Goal: Task Accomplishment & Management: Manage account settings

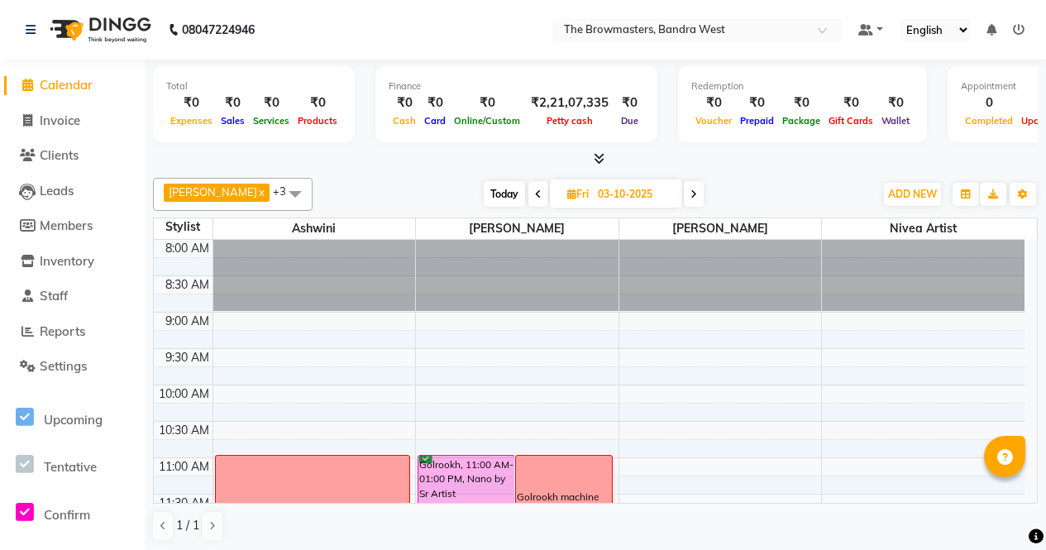
click at [74, 153] on span "Clients" at bounding box center [59, 155] width 39 height 16
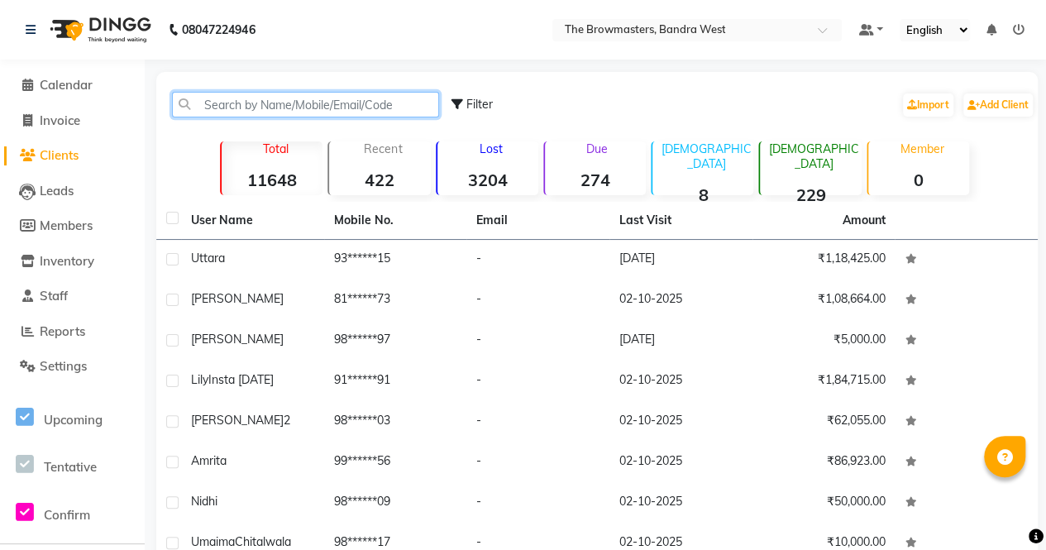
click at [246, 100] on input "text" at bounding box center [305, 105] width 267 height 26
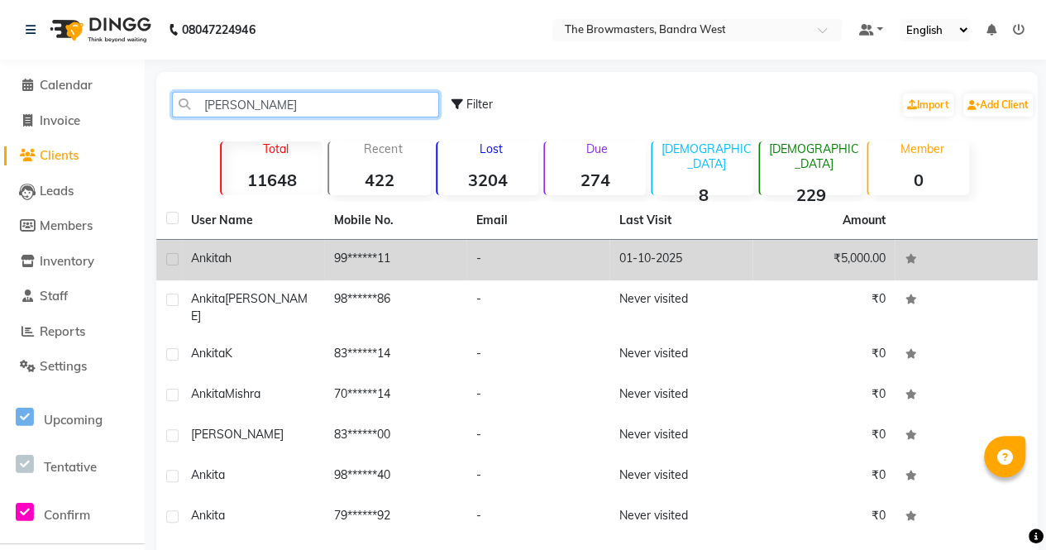
type input "[PERSON_NAME]"
click at [363, 250] on td "99******11" at bounding box center [395, 260] width 143 height 41
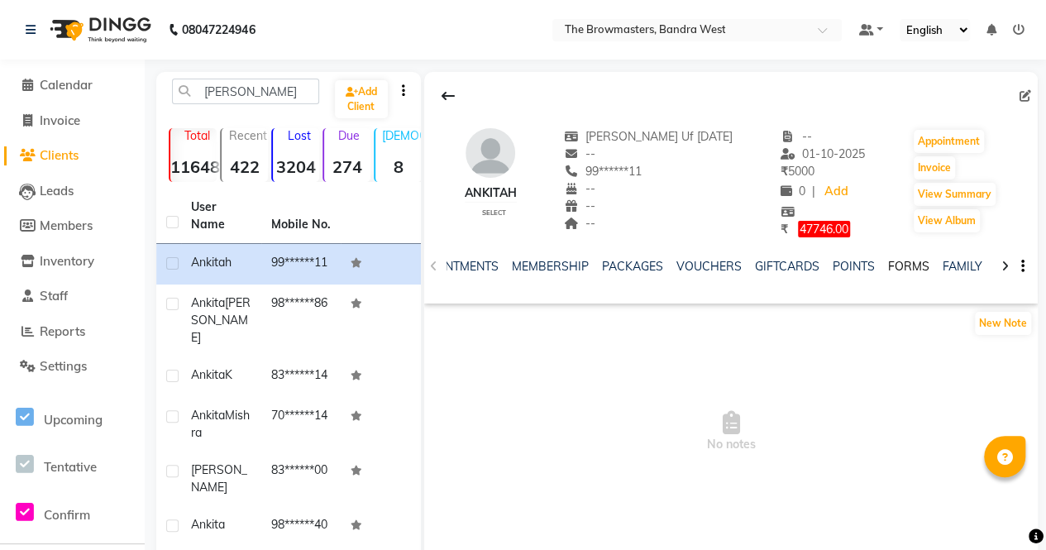
click at [900, 266] on link "FORMS" at bounding box center [908, 266] width 41 height 15
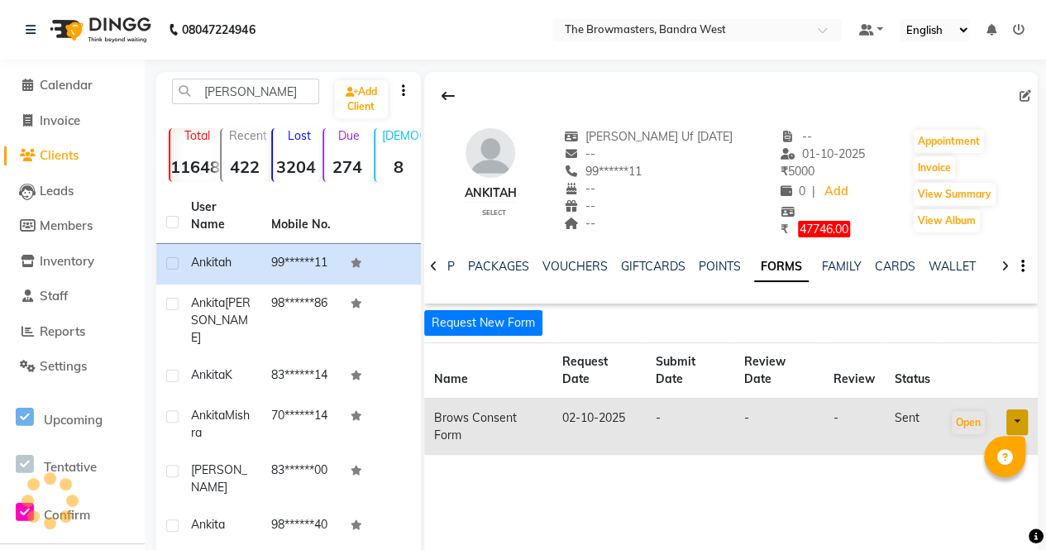
scroll to position [0, 366]
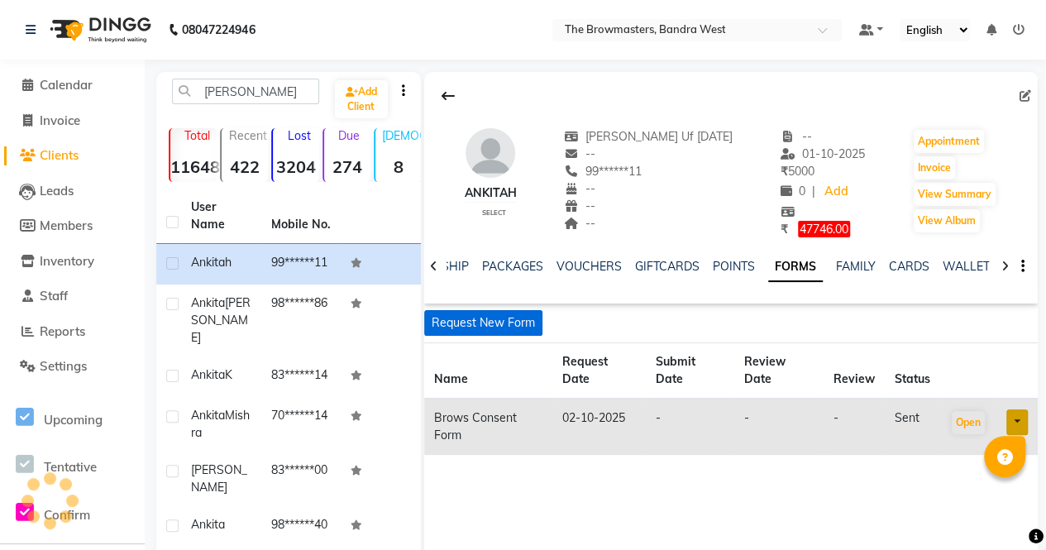
click at [488, 323] on button "Request New Form" at bounding box center [483, 323] width 118 height 26
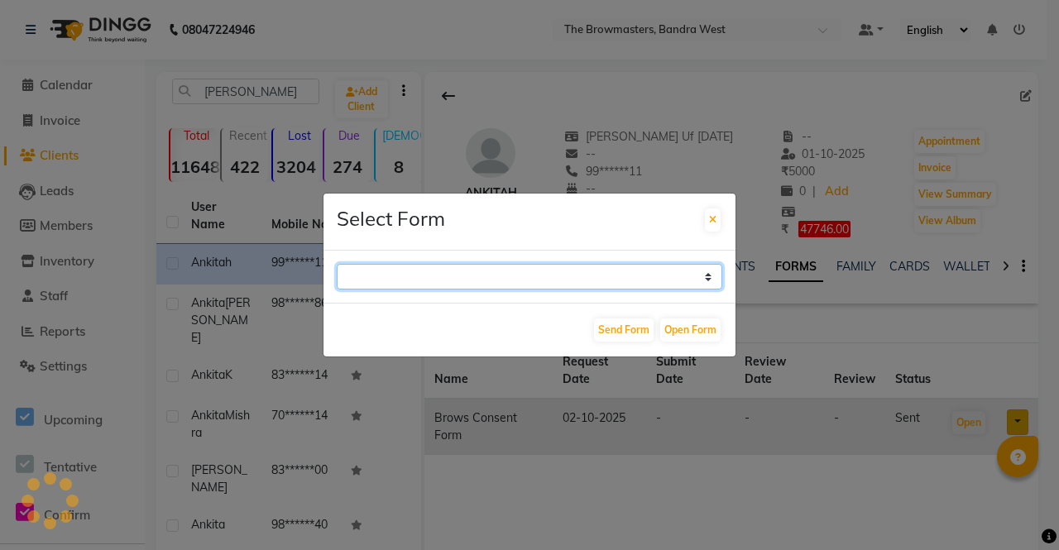
click at [566, 270] on select at bounding box center [529, 277] width 385 height 26
select select "206"
click at [337, 264] on select "Paramedical Consent Form Lips Consent Form Eyeliner Consent Form Brows Consent …" at bounding box center [529, 277] width 385 height 26
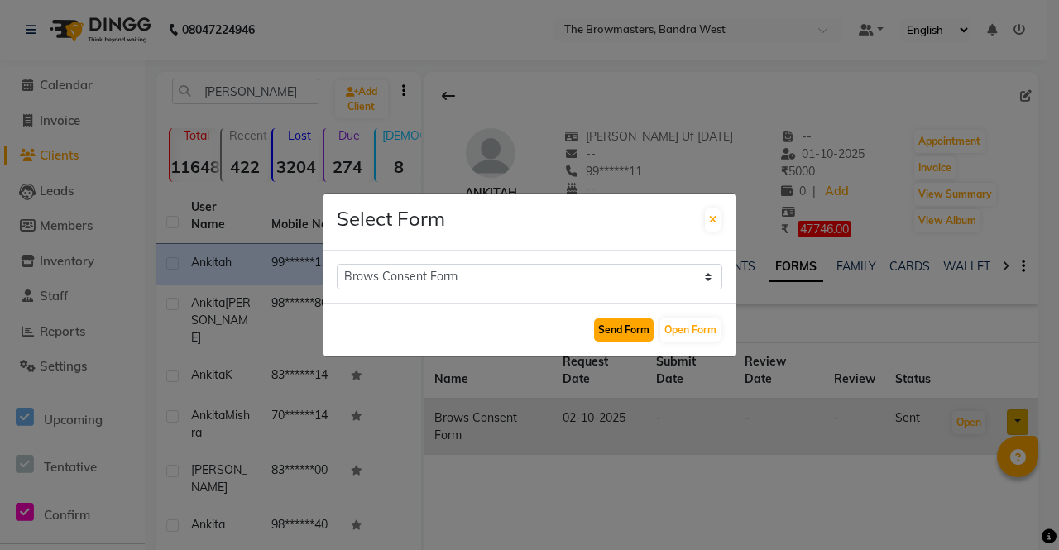
click at [629, 328] on button "Send Form" at bounding box center [624, 329] width 60 height 23
select select
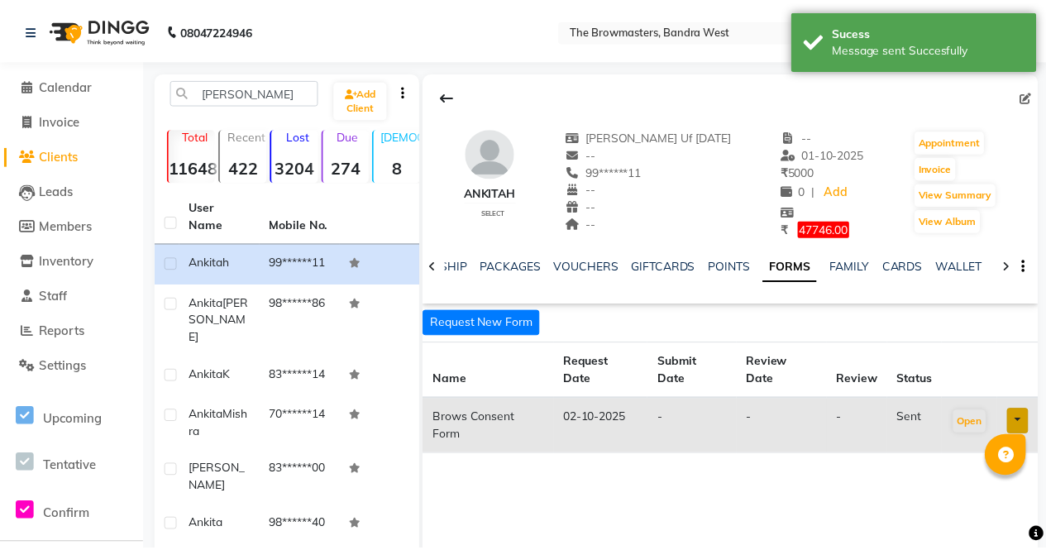
scroll to position [0, 357]
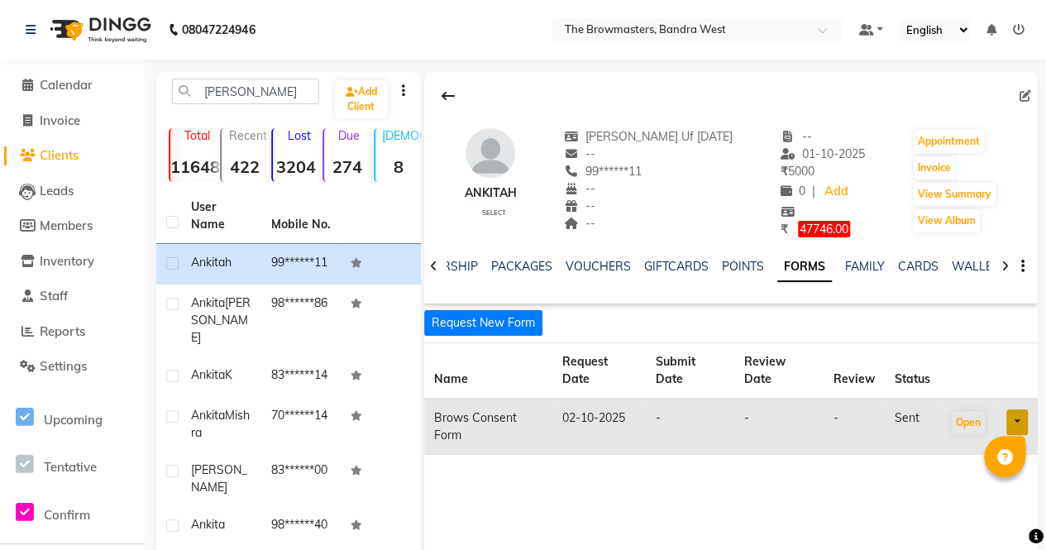
click at [1016, 429] on link at bounding box center [1017, 422] width 22 height 26
click at [969, 456] on link "Re-send" at bounding box center [976, 457] width 131 height 26
click at [66, 85] on span "Calendar" at bounding box center [66, 85] width 53 height 16
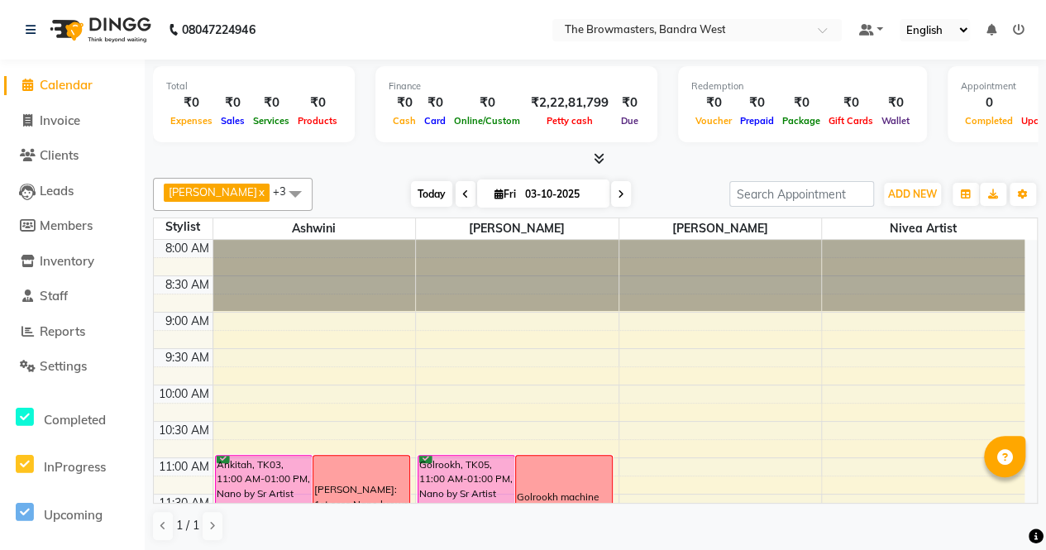
click at [438, 195] on span "Today" at bounding box center [431, 194] width 41 height 26
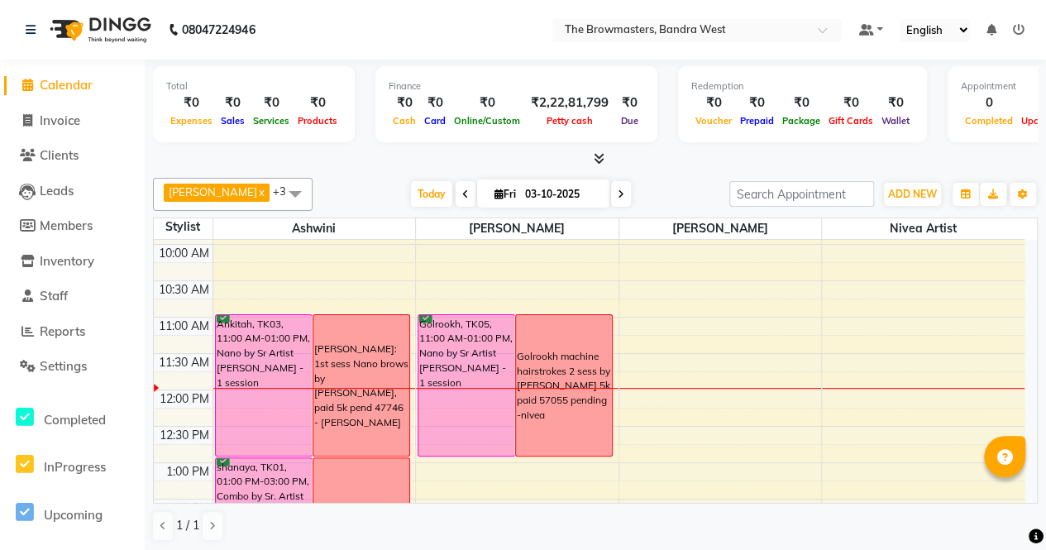
scroll to position [129, 0]
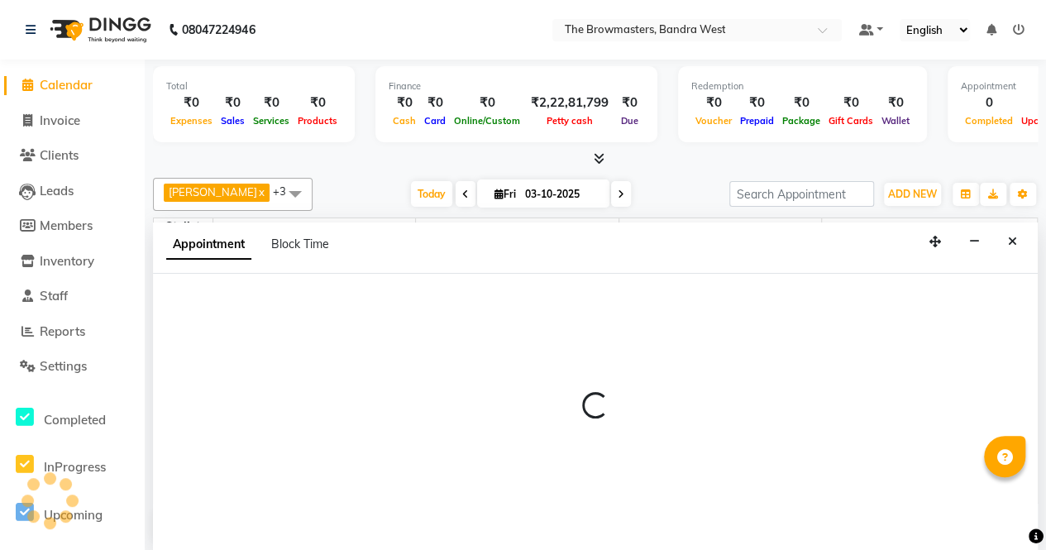
scroll to position [0, 0]
click at [286, 247] on span "Block Time" at bounding box center [300, 244] width 58 height 15
select select "64306"
select select "630"
select select "645"
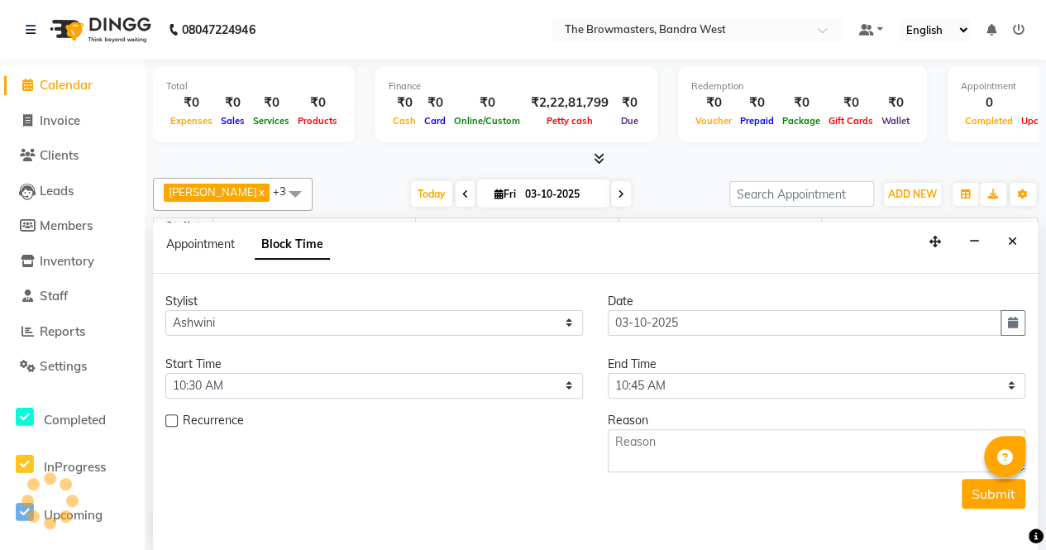
scroll to position [288, 0]
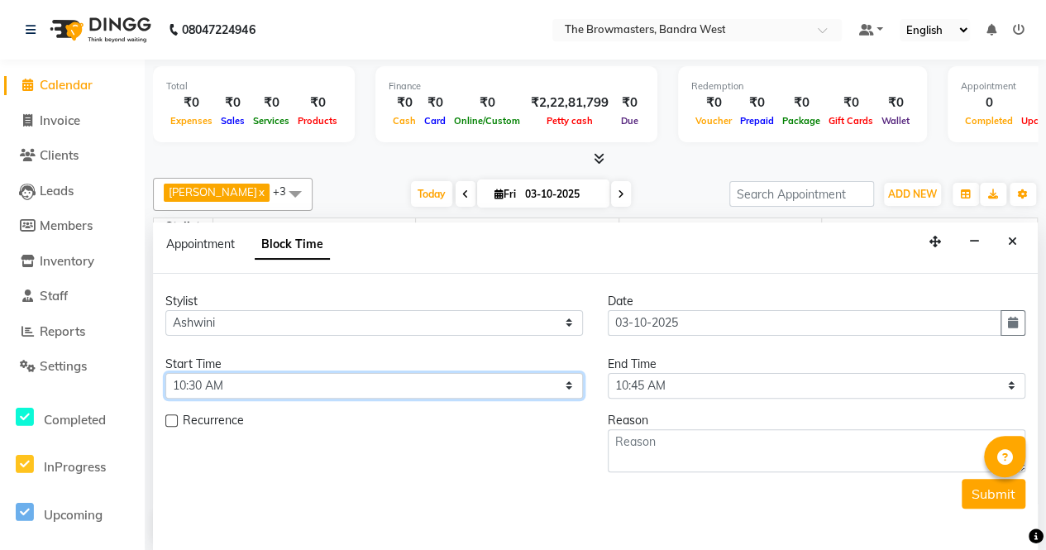
click at [237, 376] on select "Select 09:00 AM 09:15 AM 09:30 AM 09:45 AM 10:00 AM 10:15 AM 10:30 AM 10:45 AM …" at bounding box center [374, 386] width 418 height 26
select select "780"
click at [165, 373] on select "Select 09:00 AM 09:15 AM 09:30 AM 09:45 AM 10:00 AM 10:15 AM 10:30 AM 10:45 AM …" at bounding box center [374, 386] width 418 height 26
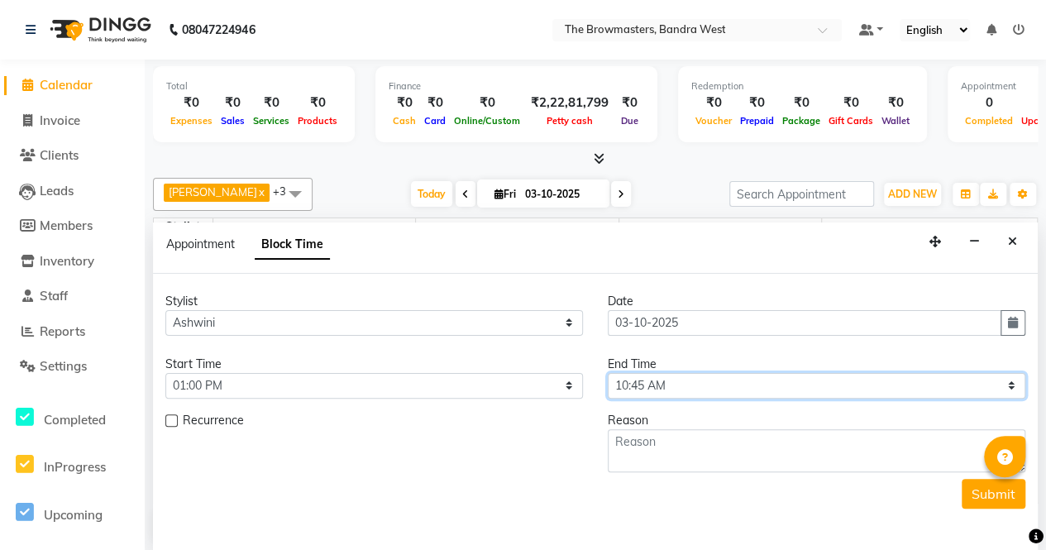
click at [635, 390] on select "Select 09:00 AM 09:15 AM 09:30 AM 09:45 AM 10:00 AM 10:15 AM 10:30 AM 10:45 AM …" at bounding box center [817, 386] width 418 height 26
select select "810"
click at [608, 373] on select "Select 09:00 AM 09:15 AM 09:30 AM 09:45 AM 10:00 AM 10:15 AM 10:30 AM 10:45 AM …" at bounding box center [817, 386] width 418 height 26
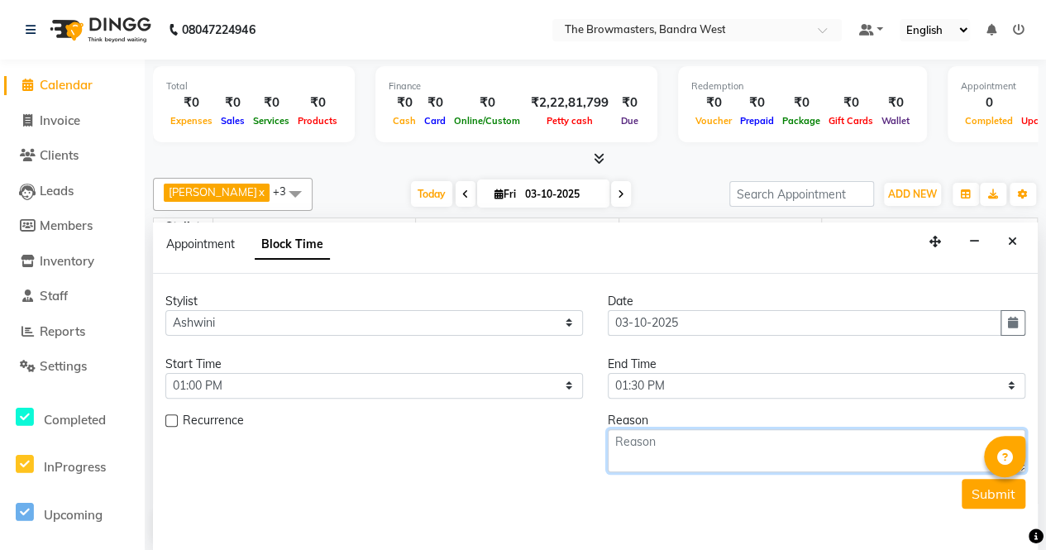
click at [690, 445] on textarea at bounding box center [817, 450] width 418 height 43
click at [822, 437] on textarea "[PERSON_NAME]: lashlift Tint by [PERSON_NAME]" at bounding box center [817, 450] width 418 height 43
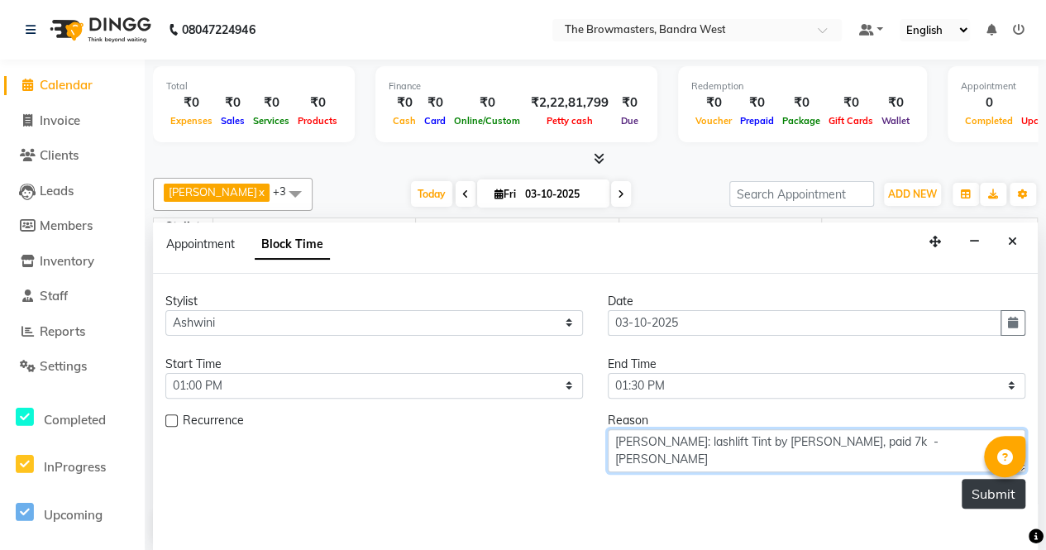
type textarea "[PERSON_NAME]: lashlift Tint by [PERSON_NAME], paid 7k - [PERSON_NAME]"
click at [976, 495] on button "Submit" at bounding box center [994, 494] width 64 height 30
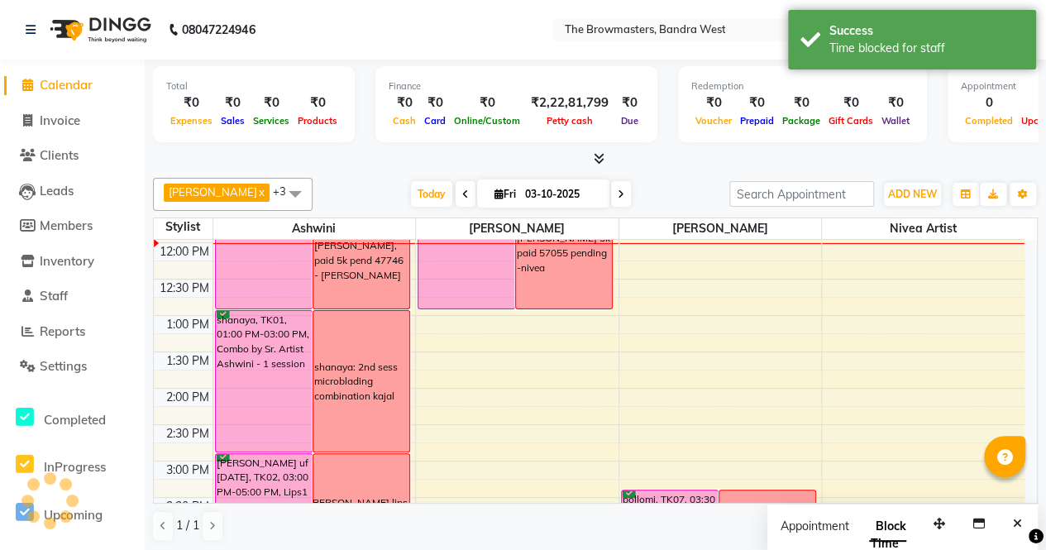
scroll to position [0, 0]
click at [444, 193] on span "Today" at bounding box center [431, 194] width 41 height 26
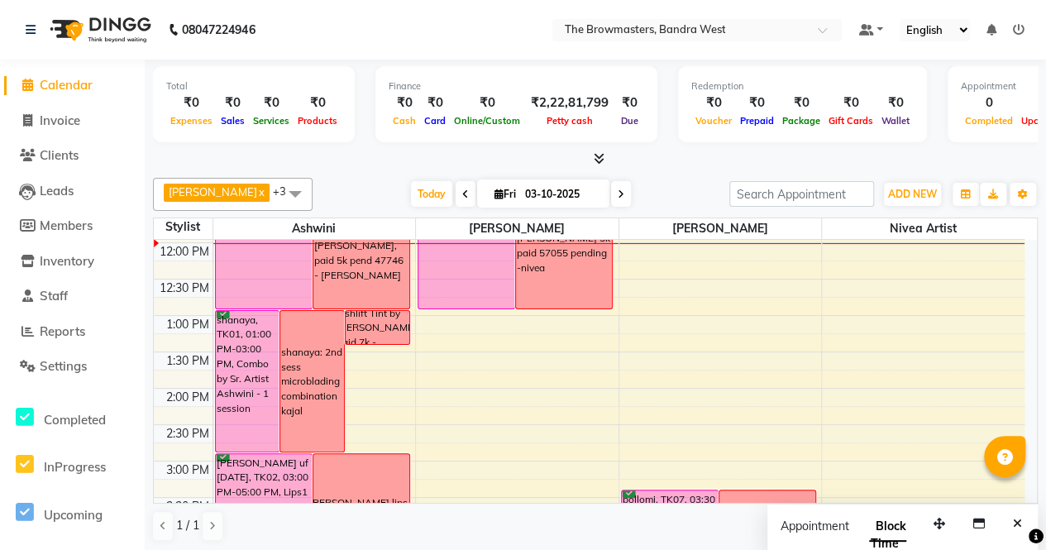
click at [553, 194] on input "03-10-2025" at bounding box center [561, 194] width 83 height 25
select select "10"
select select "2025"
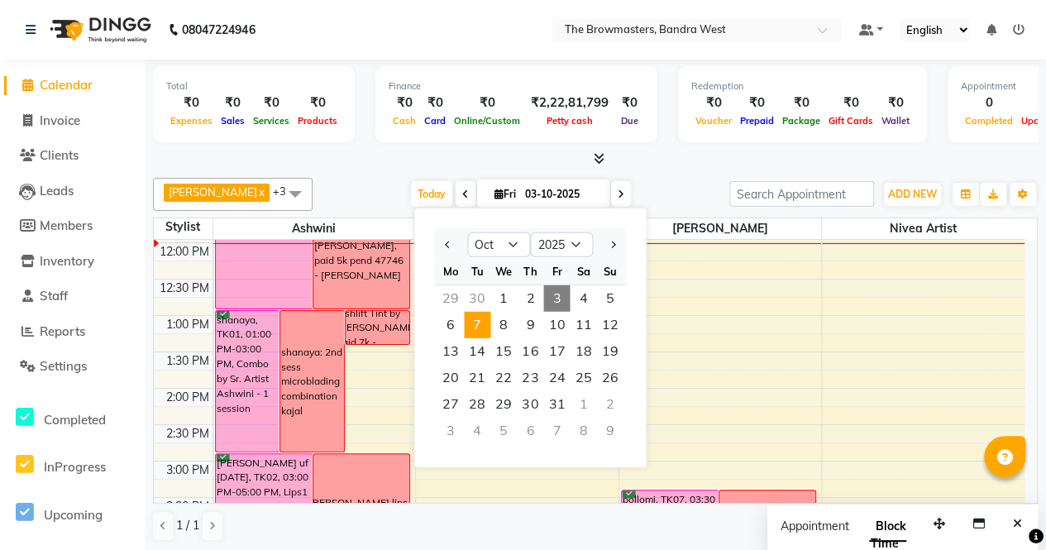
click at [478, 327] on span "7" at bounding box center [477, 325] width 26 height 26
type input "[DATE]"
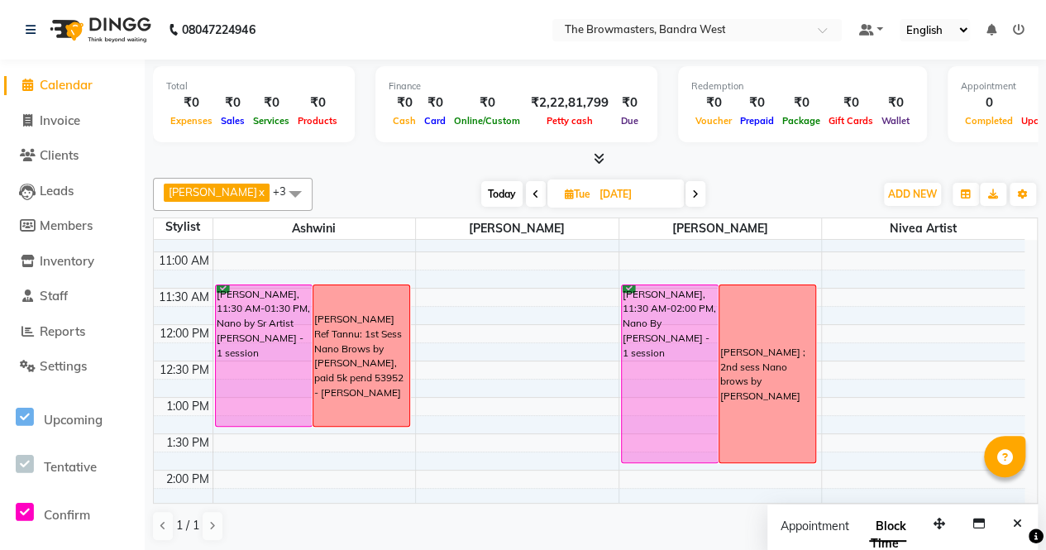
scroll to position [193, 0]
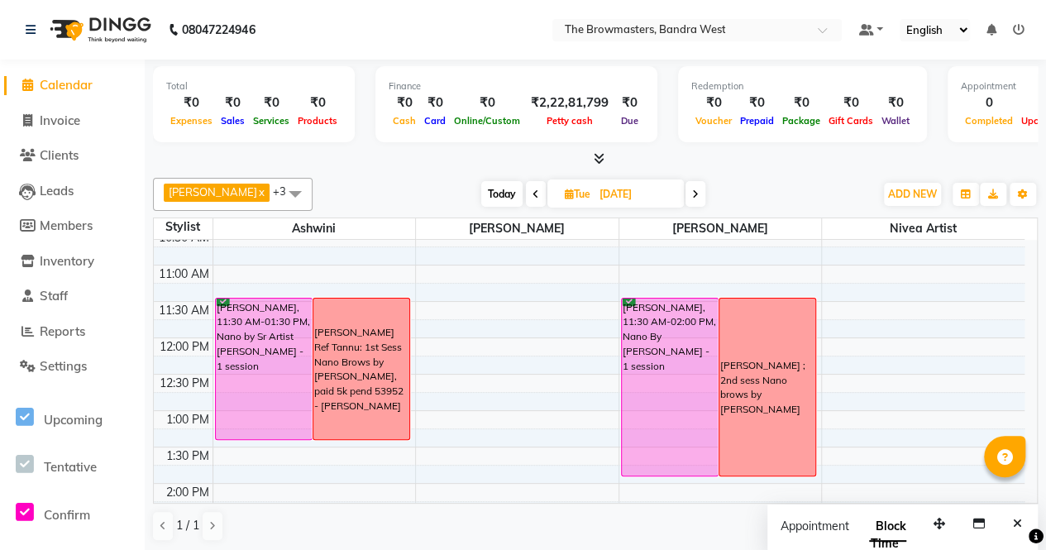
click at [327, 363] on div "[PERSON_NAME] Ref Tannu: 1st Sess Nano Brows by [PERSON_NAME], paid 5k pend 539…" at bounding box center [361, 369] width 94 height 88
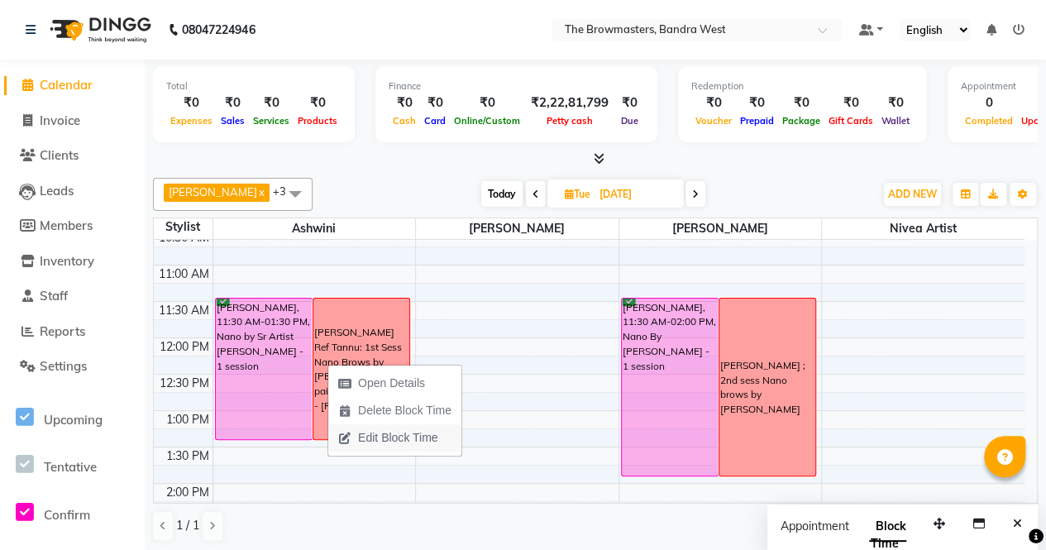
click at [377, 439] on span "Edit Block Time" at bounding box center [397, 437] width 79 height 17
select select "64306"
select select "690"
select select "810"
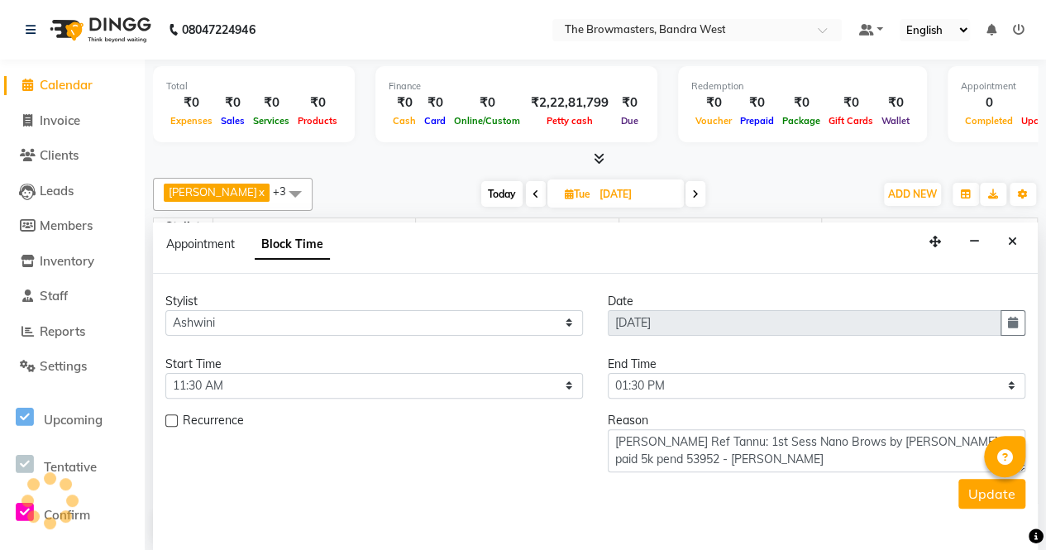
scroll to position [288, 0]
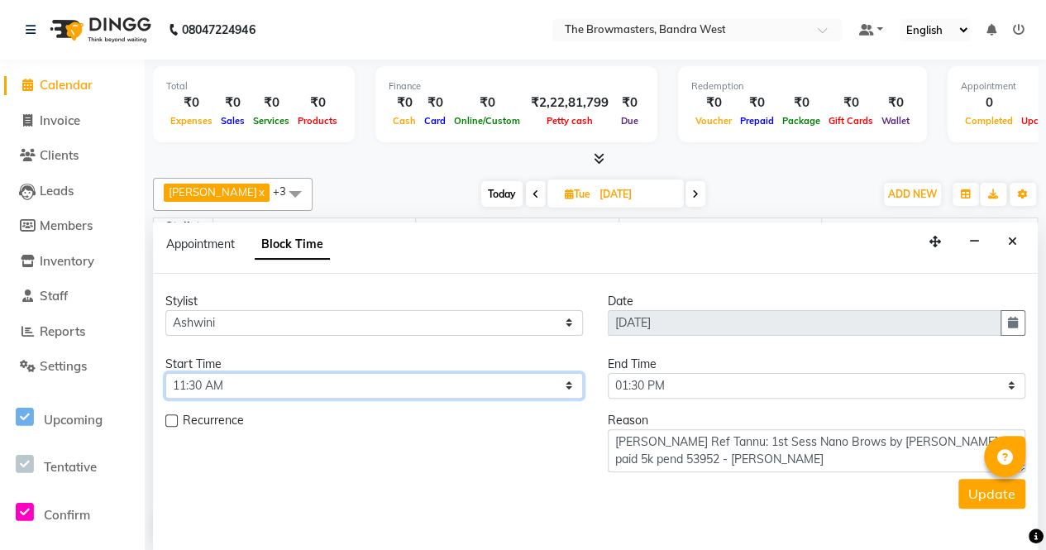
click at [309, 388] on select "Select 09:00 AM 09:15 AM 09:30 AM 09:45 AM 10:00 AM 10:15 AM 10:30 AM 10:45 AM …" at bounding box center [374, 386] width 418 height 26
select select "960"
click at [165, 373] on select "Select 09:00 AM 09:15 AM 09:30 AM 09:45 AM 10:00 AM 10:15 AM 10:30 AM 10:45 AM …" at bounding box center [374, 386] width 418 height 26
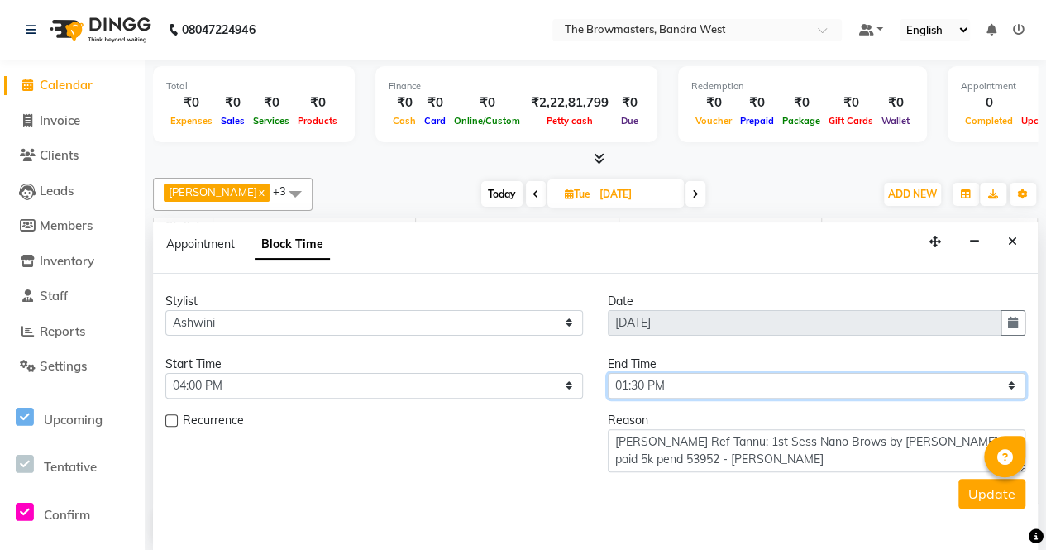
click at [693, 389] on select "Select 09:00 AM 09:15 AM 09:30 AM 09:45 AM 10:00 AM 10:15 AM 10:30 AM 10:45 AM …" at bounding box center [817, 386] width 418 height 26
select select "1080"
click at [608, 373] on select "Select 09:00 AM 09:15 AM 09:30 AM 09:45 AM 10:00 AM 10:15 AM 10:30 AM 10:45 AM …" at bounding box center [817, 386] width 418 height 26
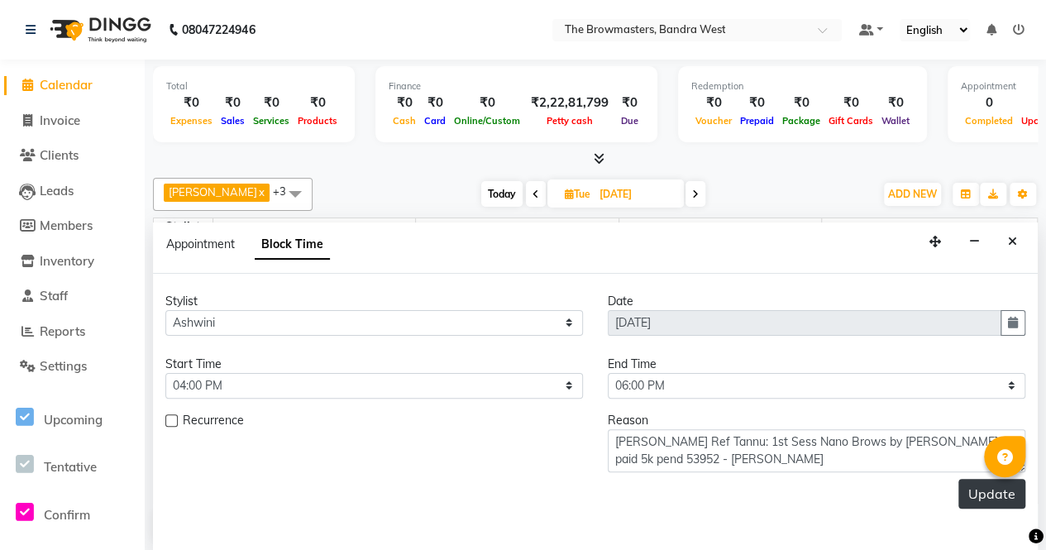
click at [981, 495] on button "Update" at bounding box center [992, 494] width 67 height 30
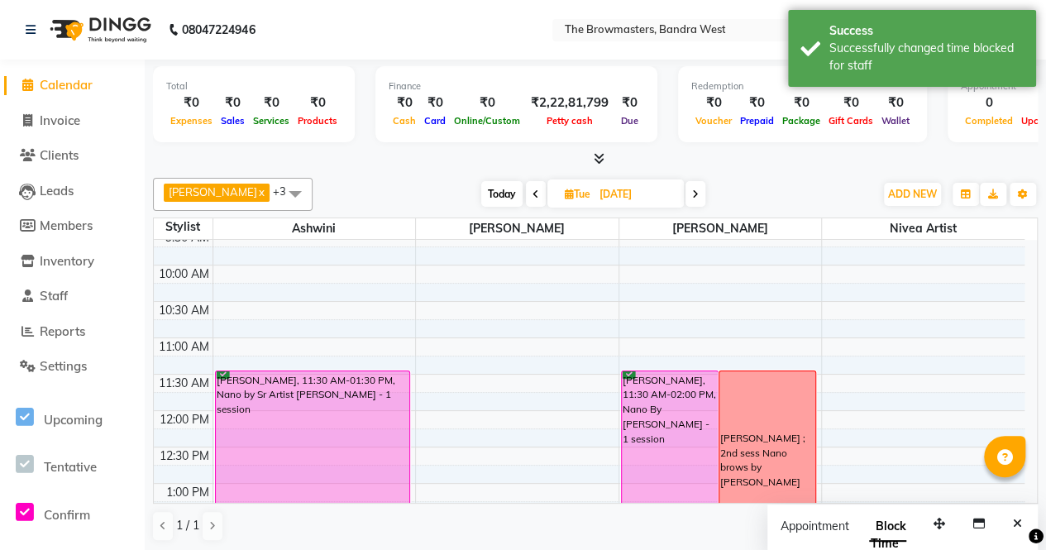
scroll to position [104, 0]
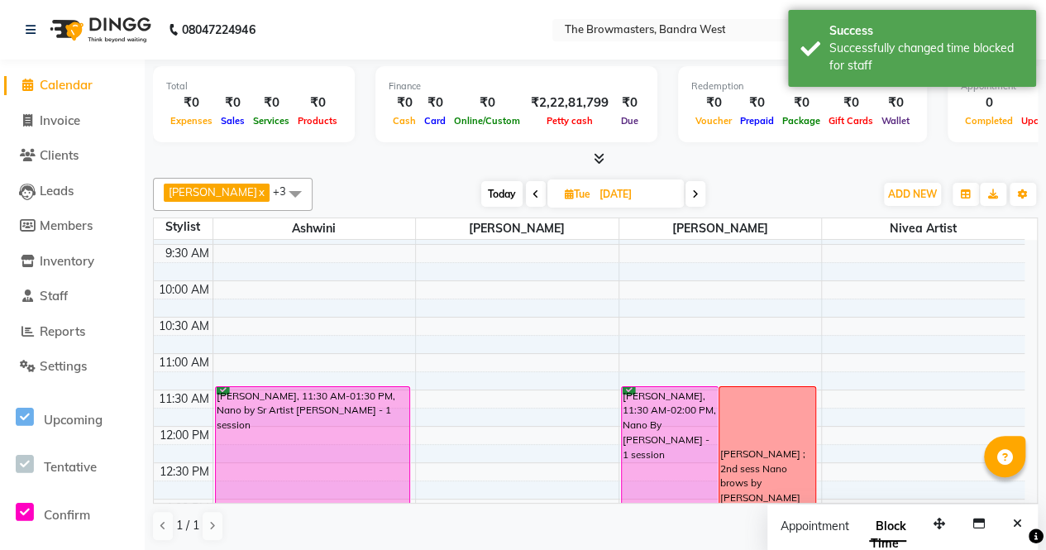
click at [296, 464] on div "[PERSON_NAME], 11:30 AM-01:30 PM, Nano by Sr Artist [PERSON_NAME] - 1 session" at bounding box center [313, 457] width 194 height 141
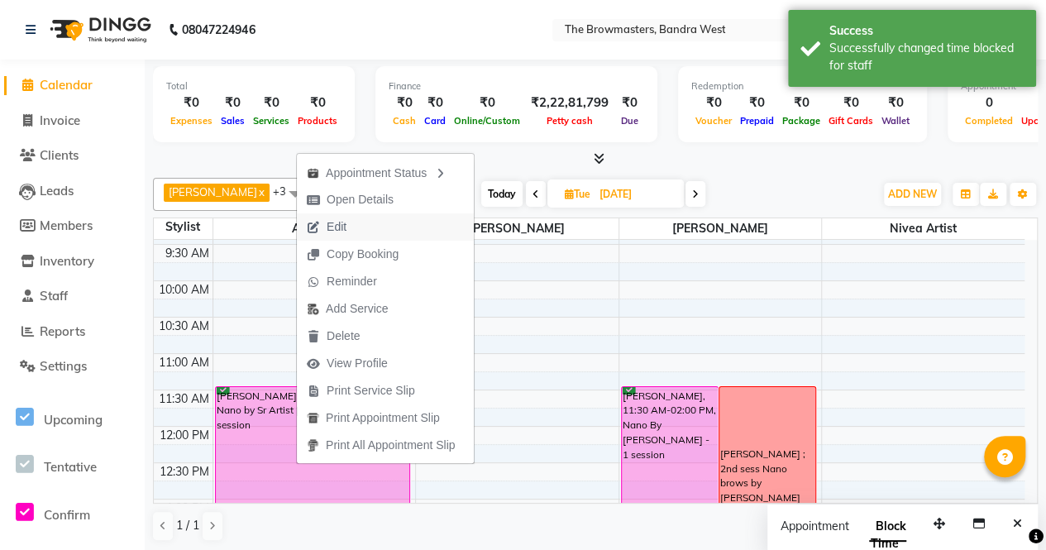
click at [352, 228] on span "Edit" at bounding box center [327, 226] width 60 height 27
select select "confirm booking"
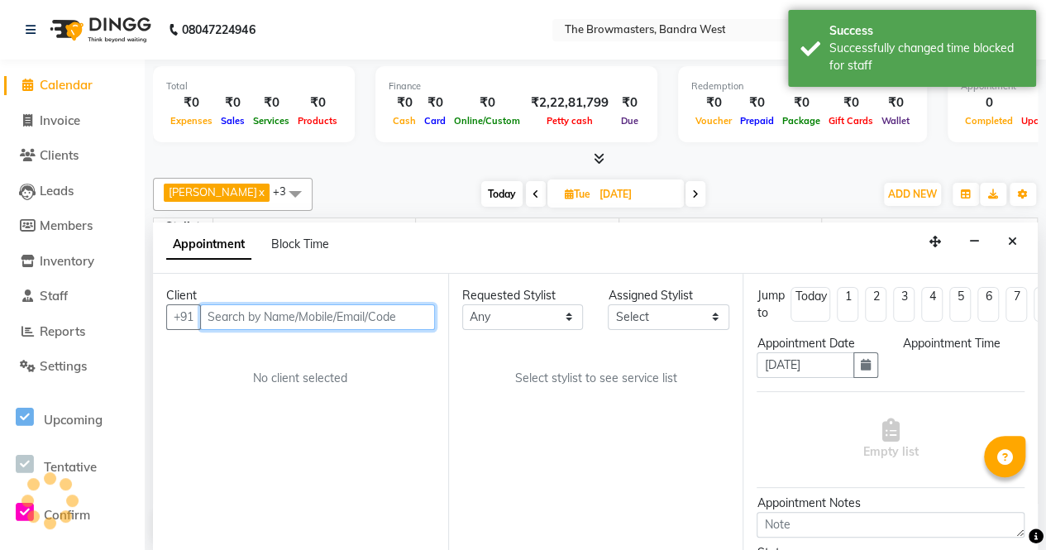
select select "64306"
select select "690"
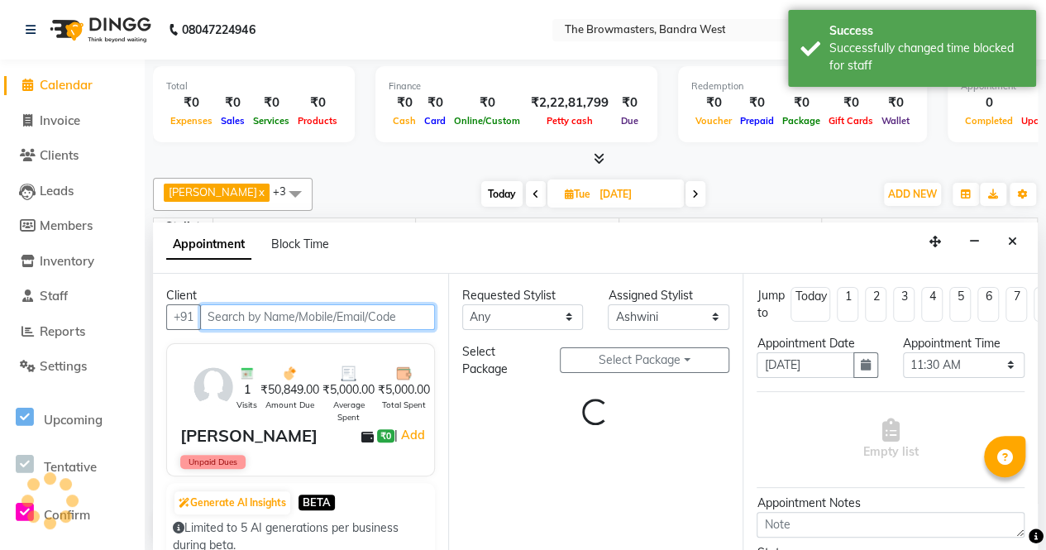
scroll to position [288, 0]
select select "3501"
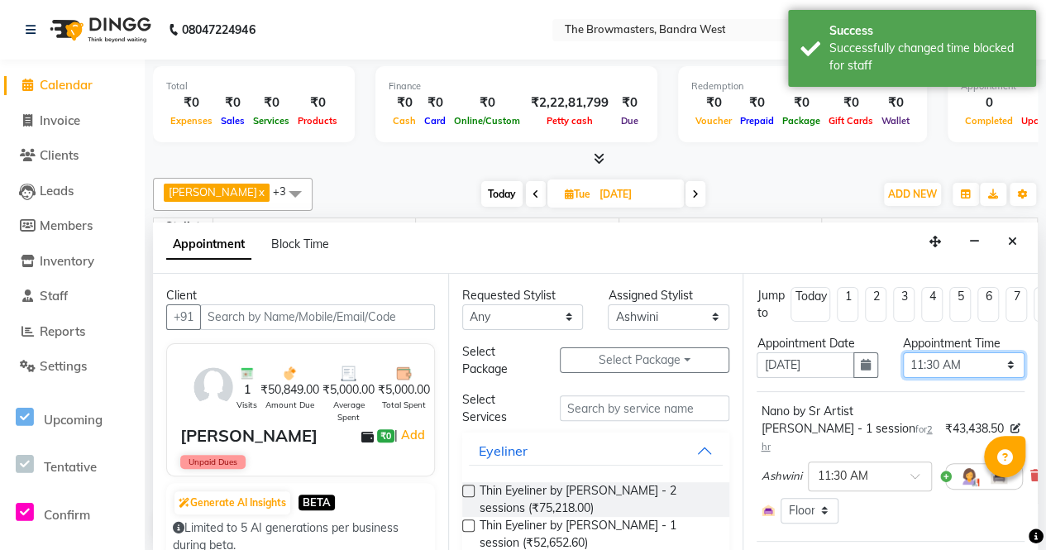
click at [944, 368] on select "Select 09:00 AM 09:15 AM 09:30 AM 09:45 AM 10:00 AM 10:15 AM 10:30 AM 10:45 AM …" at bounding box center [964, 365] width 122 height 26
select select "960"
click at [903, 352] on select "Select 09:00 AM 09:15 AM 09:30 AM 09:45 AM 10:00 AM 10:15 AM 10:30 AM 10:45 AM …" at bounding box center [964, 365] width 122 height 26
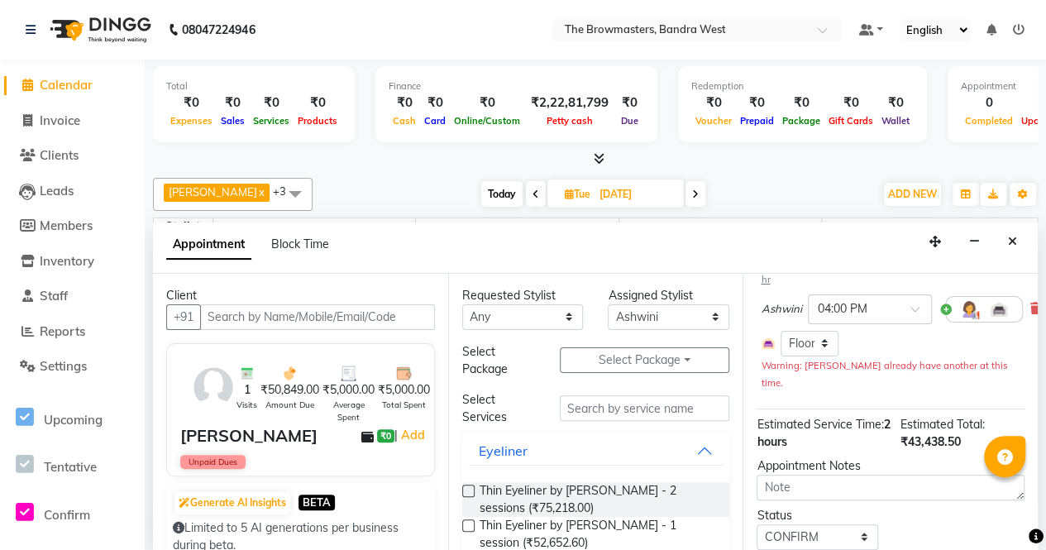
scroll to position [169, 0]
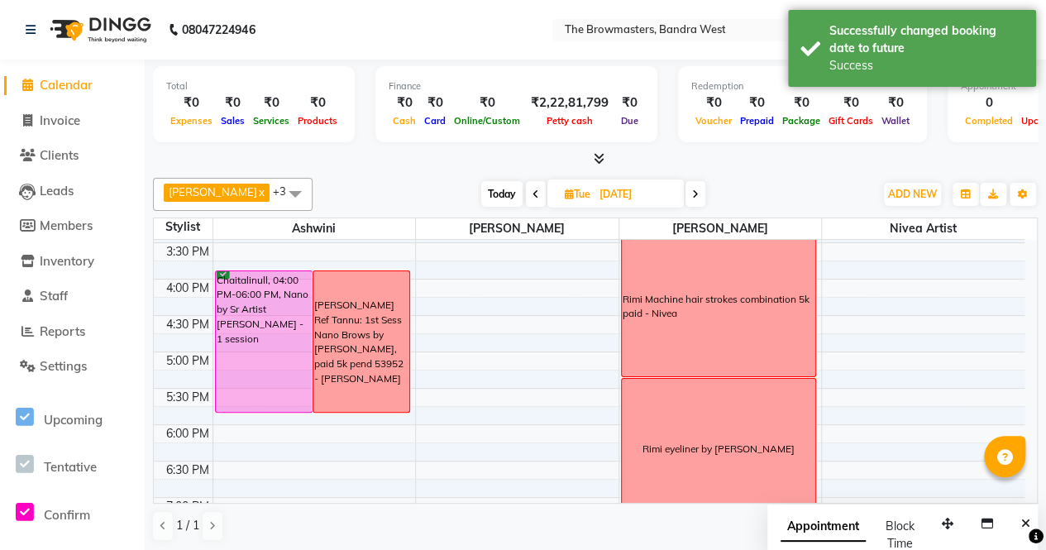
scroll to position [560, 0]
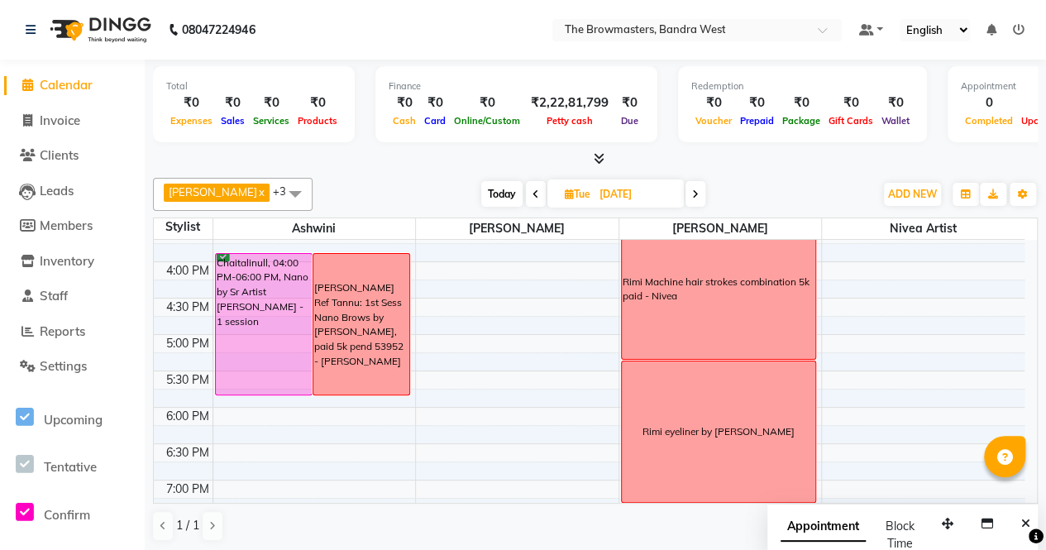
click at [503, 193] on span "Today" at bounding box center [501, 194] width 41 height 26
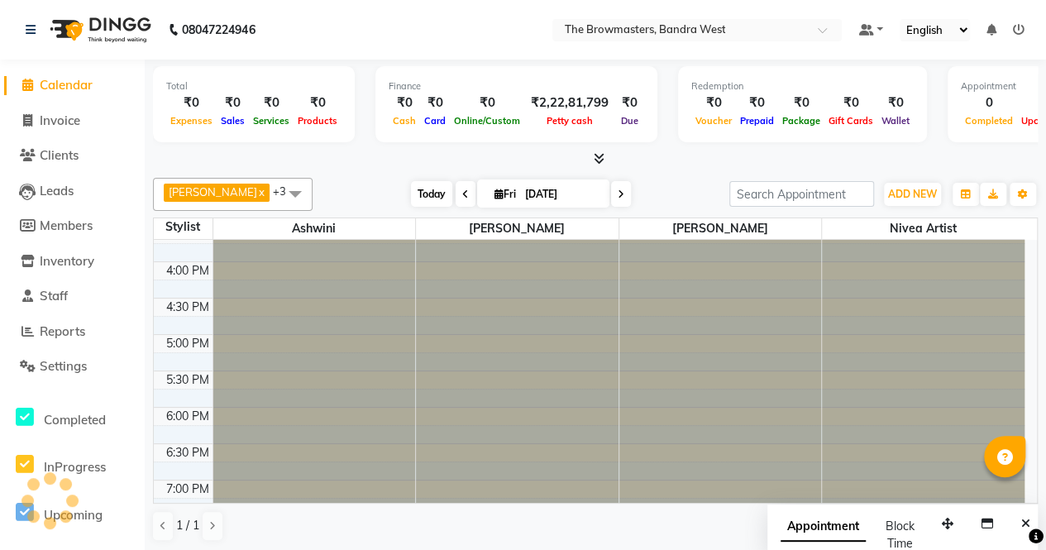
type input "03-10-2025"
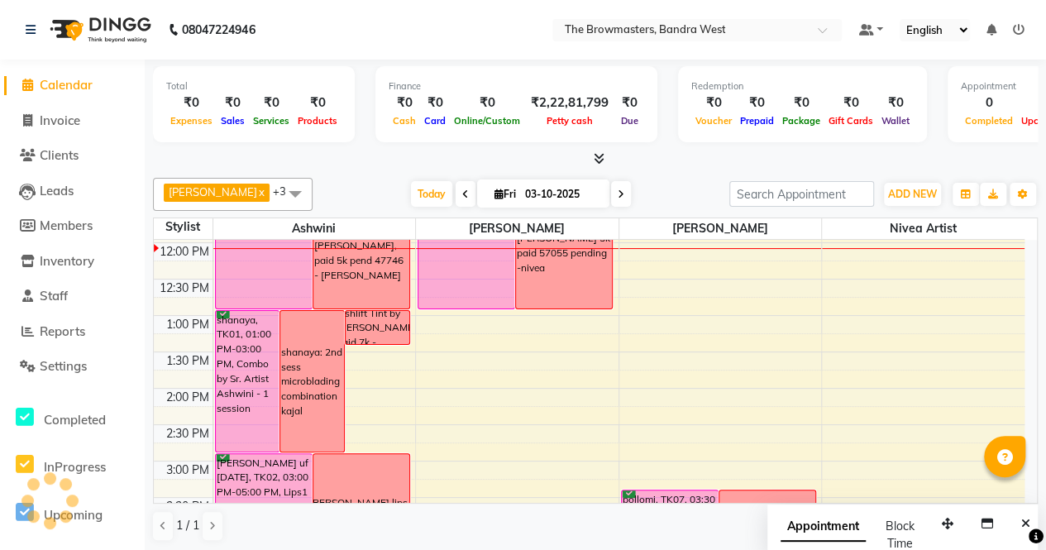
click at [547, 198] on input "03-10-2025" at bounding box center [561, 194] width 83 height 25
select select "10"
select select "2025"
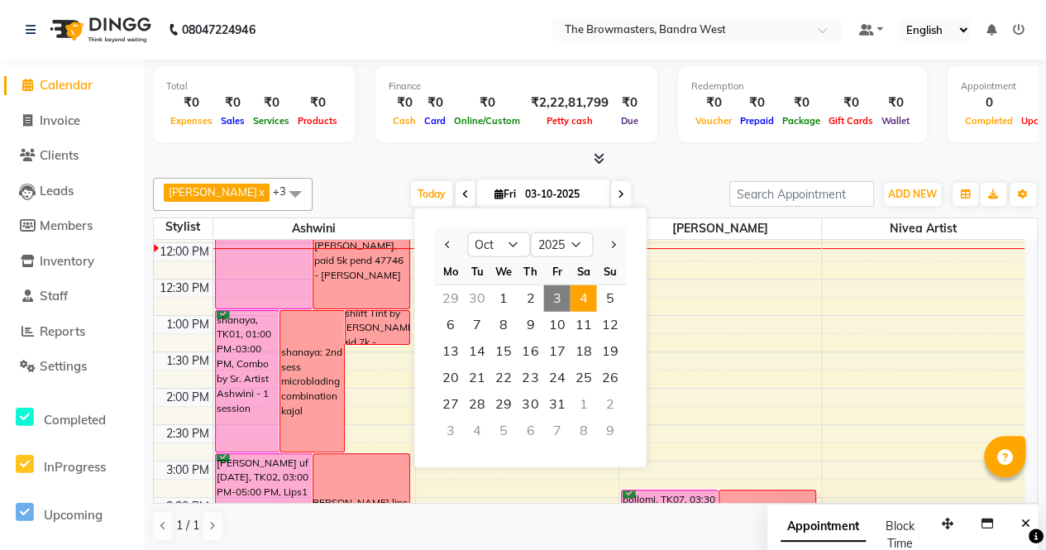
click at [582, 296] on span "4" at bounding box center [583, 298] width 26 height 26
type input "04-10-2025"
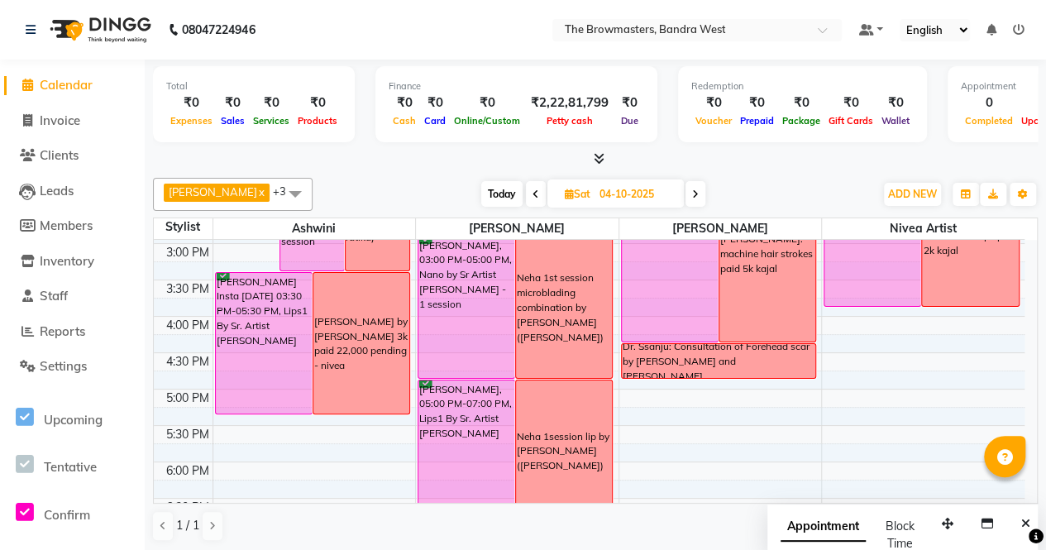
scroll to position [510, 0]
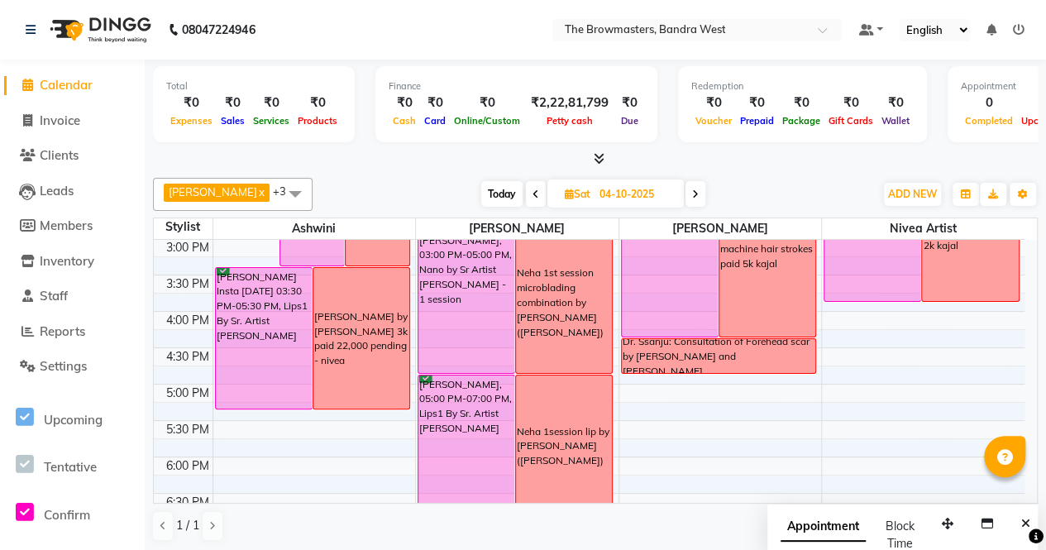
click at [616, 191] on input "04-10-2025" at bounding box center [636, 194] width 83 height 25
select select "10"
select select "2025"
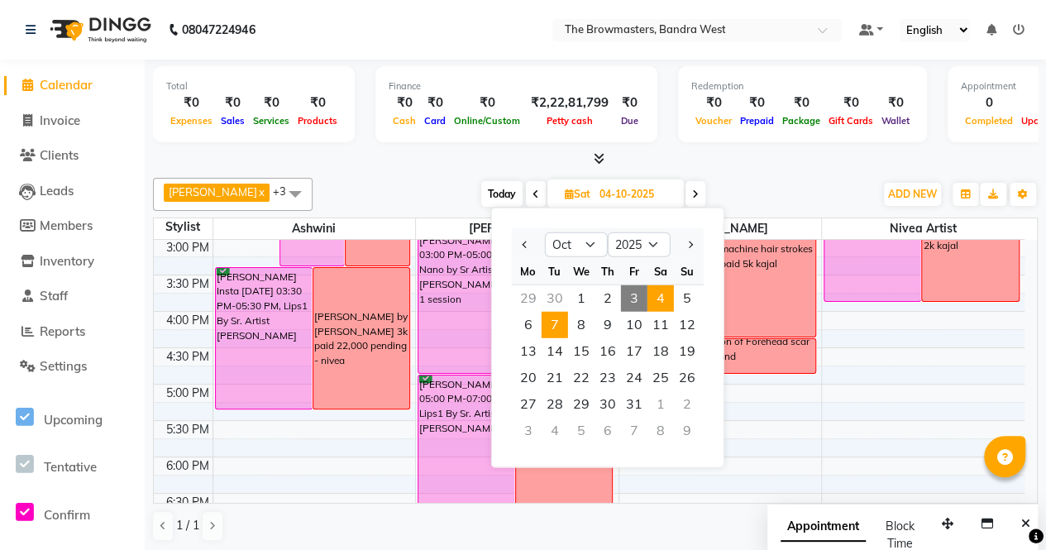
click at [562, 327] on span "7" at bounding box center [555, 325] width 26 height 26
type input "[DATE]"
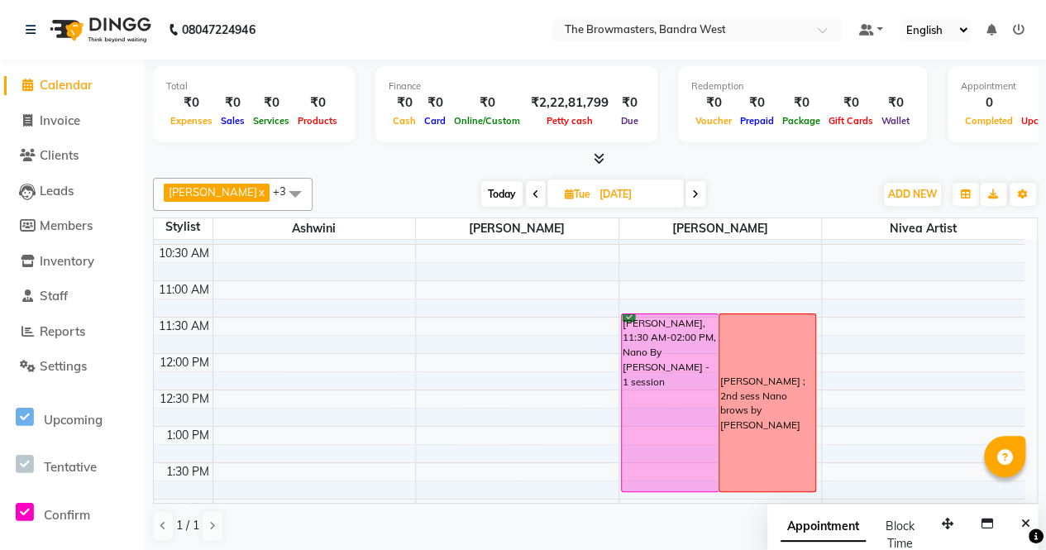
scroll to position [172, 0]
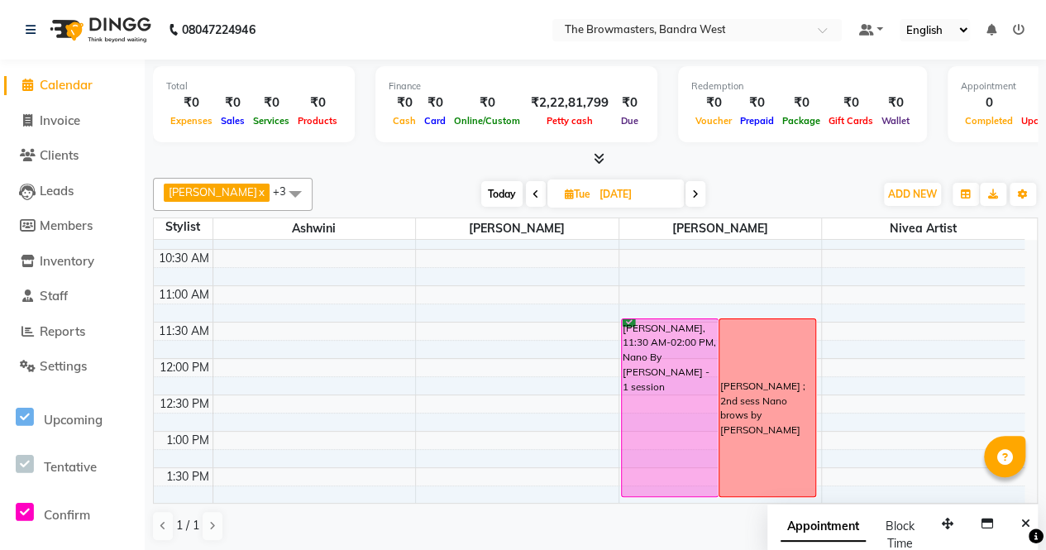
click at [801, 358] on div "[PERSON_NAME] ; 2nd sess Nano brows by [PERSON_NAME]" at bounding box center [767, 407] width 96 height 177
click at [849, 429] on span "Edit Block Time" at bounding box center [871, 432] width 79 height 17
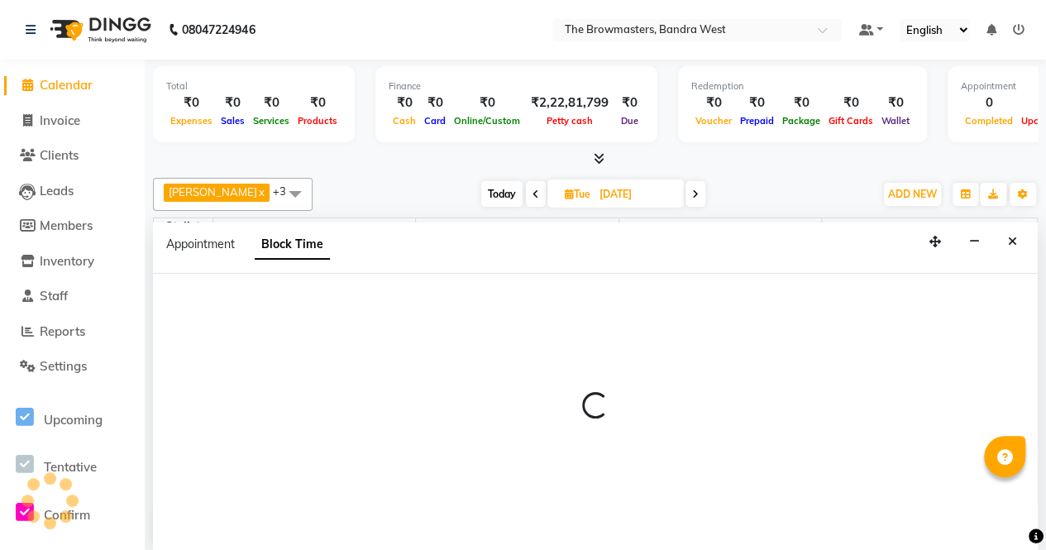
scroll to position [288, 0]
select select "64308"
select select "690"
select select "840"
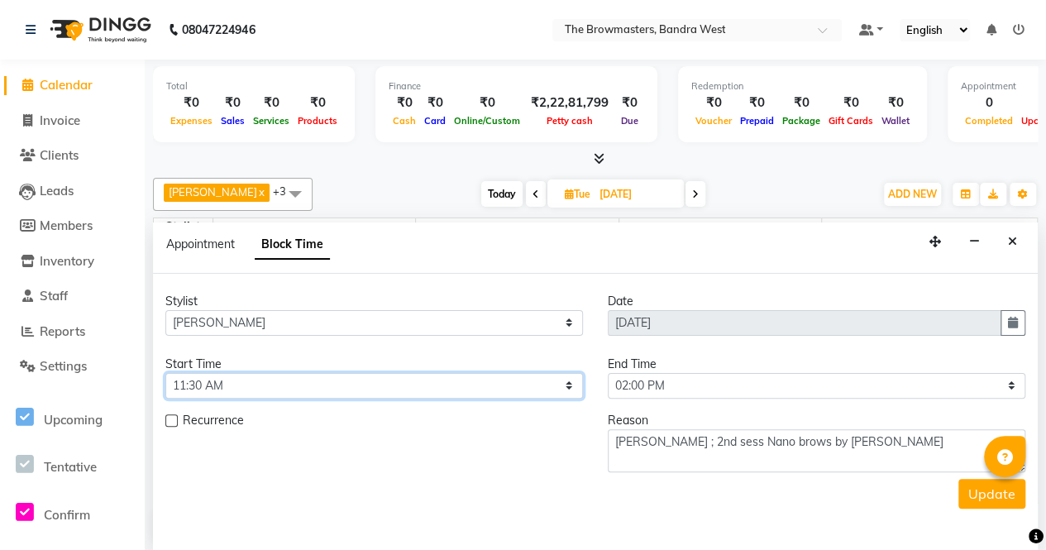
click at [449, 380] on select "Select 09:00 AM 09:15 AM 09:30 AM 09:45 AM 10:00 AM 10:15 AM 10:30 AM 10:45 AM …" at bounding box center [374, 386] width 418 height 26
select select "900"
click at [165, 373] on select "Select 09:00 AM 09:15 AM 09:30 AM 09:45 AM 10:00 AM 10:15 AM 10:30 AM 10:45 AM …" at bounding box center [374, 386] width 418 height 26
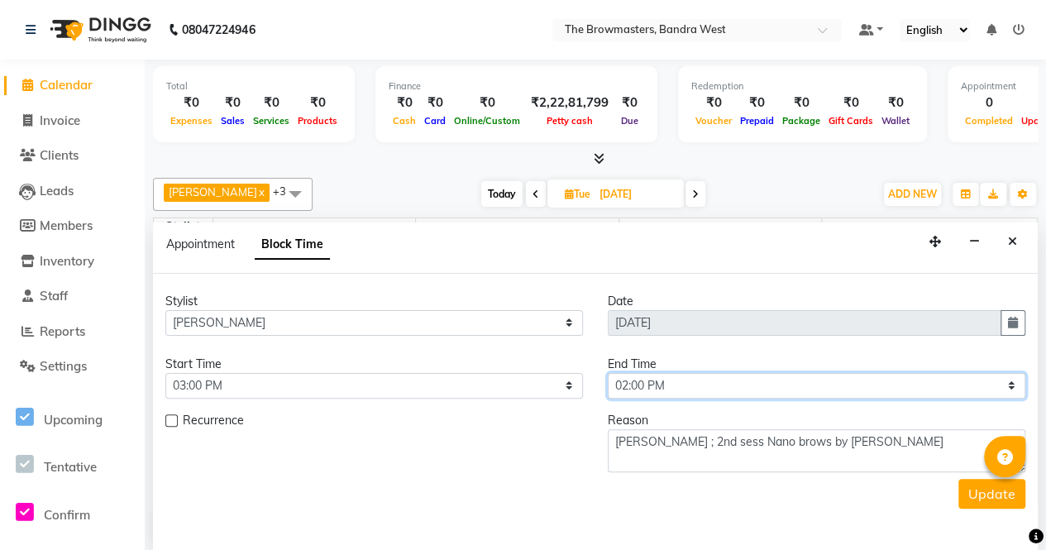
click at [688, 391] on select "Select 09:00 AM 09:15 AM 09:30 AM 09:45 AM 10:00 AM 10:15 AM 10:30 AM 10:45 AM …" at bounding box center [817, 386] width 418 height 26
select select "1020"
click at [608, 373] on select "Select 09:00 AM 09:15 AM 09:30 AM 09:45 AM 10:00 AM 10:15 AM 10:30 AM 10:45 AM …" at bounding box center [817, 386] width 418 height 26
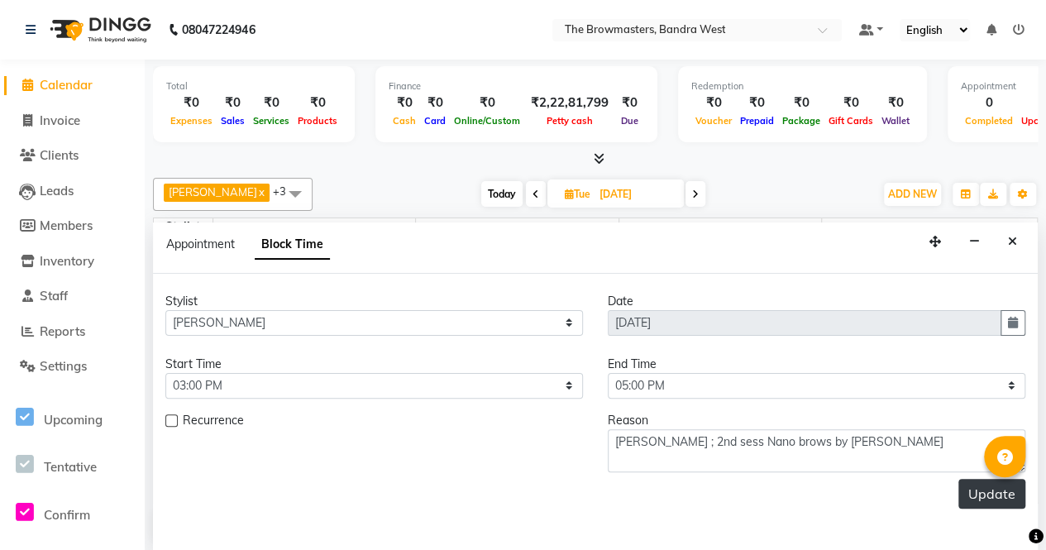
click at [989, 498] on button "Update" at bounding box center [992, 494] width 67 height 30
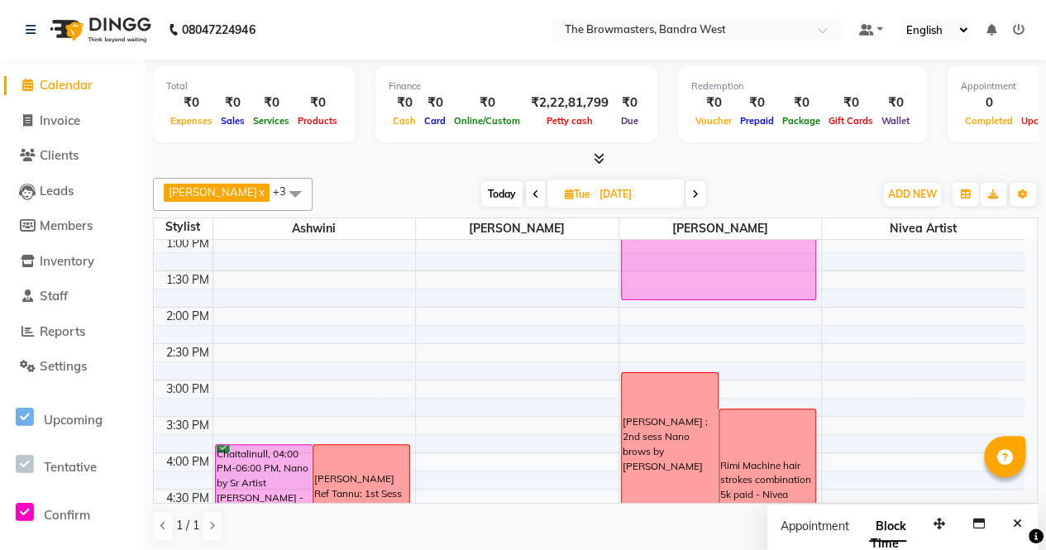
scroll to position [373, 0]
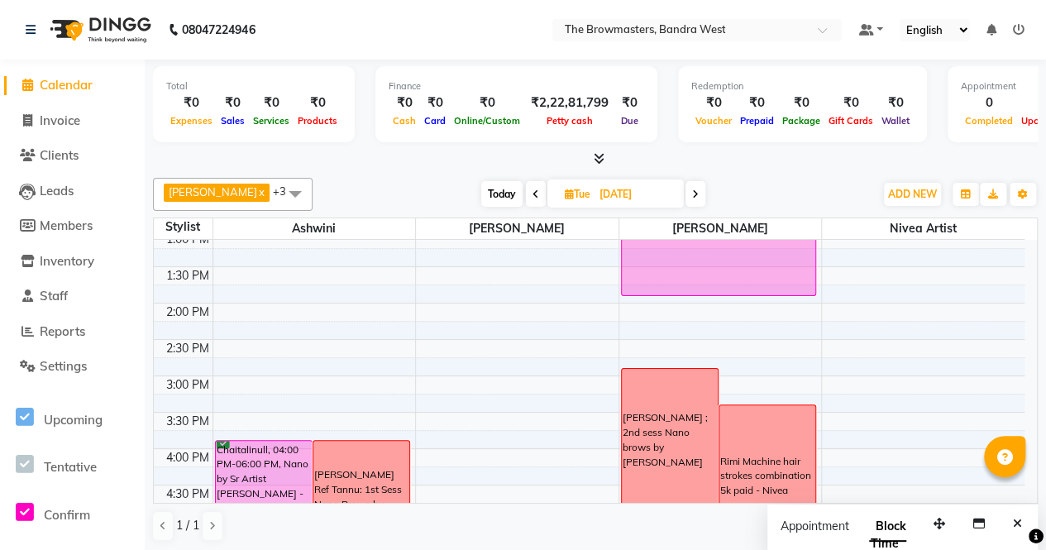
click at [507, 188] on span "Today" at bounding box center [501, 194] width 41 height 26
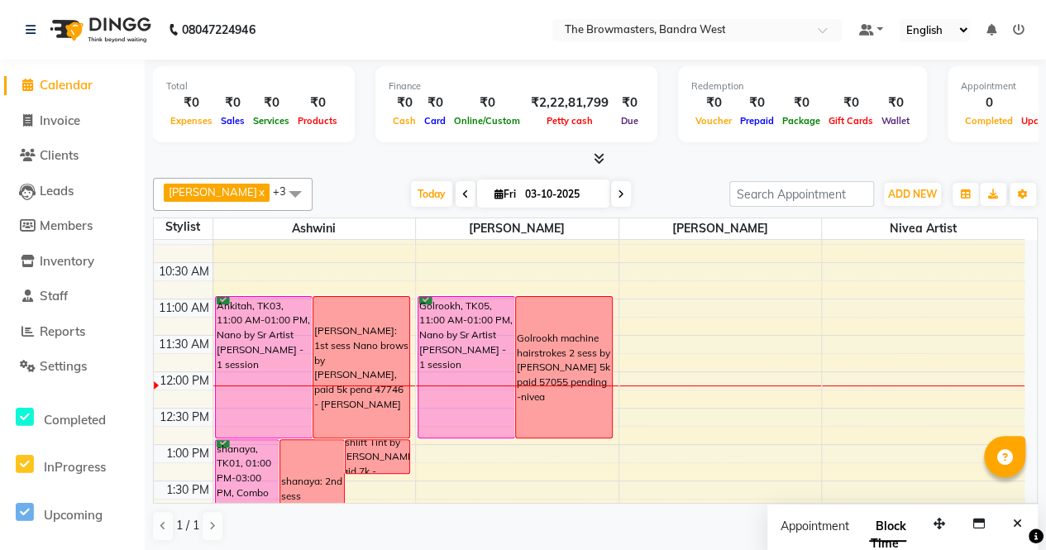
scroll to position [122, 0]
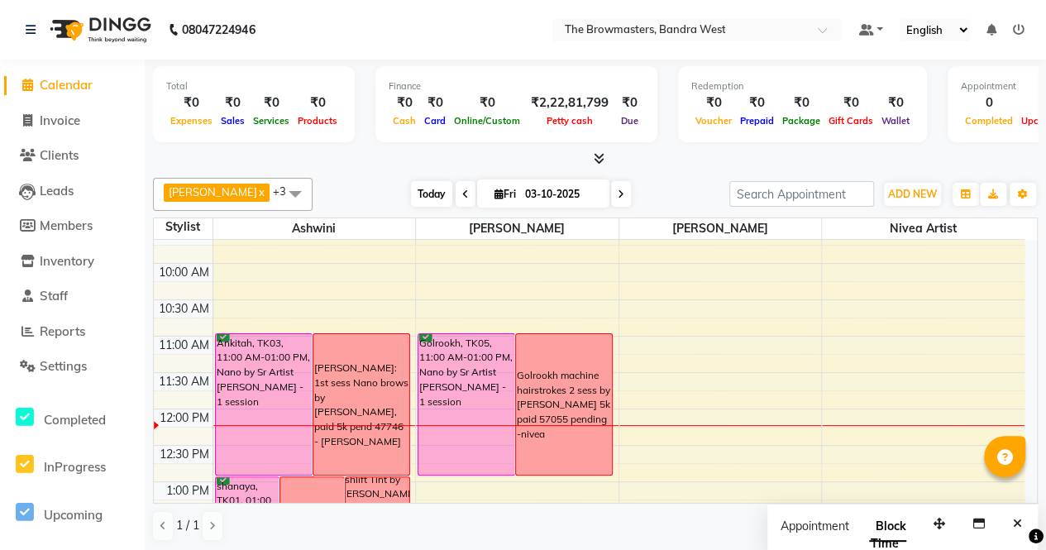
click at [414, 189] on span "Today" at bounding box center [431, 194] width 41 height 26
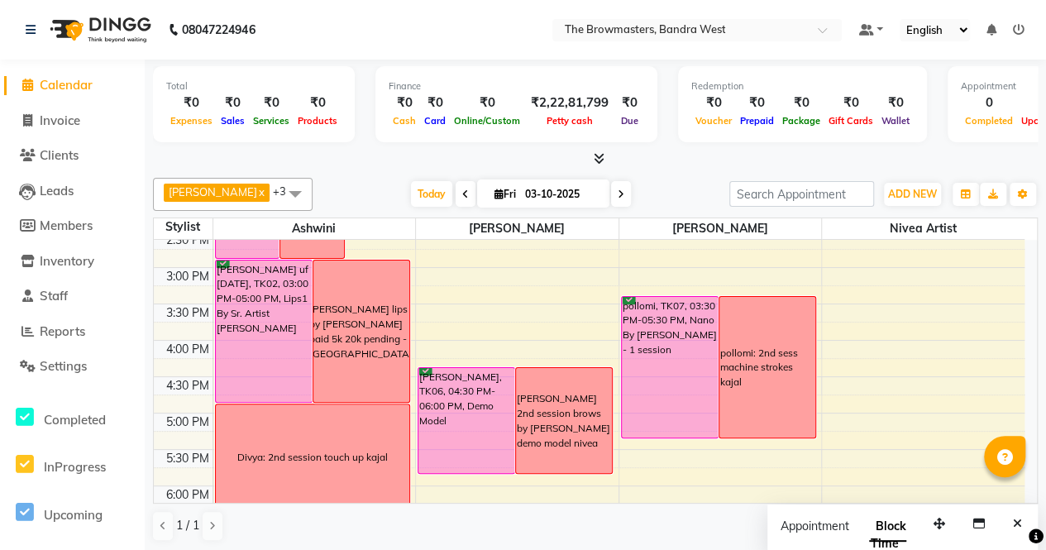
scroll to position [479, 0]
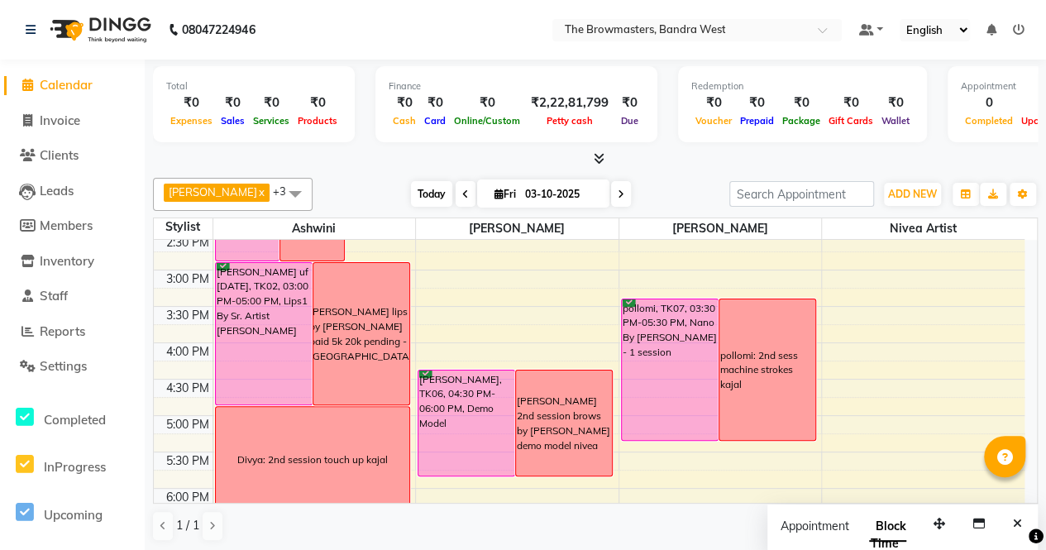
click at [437, 200] on span "Today" at bounding box center [431, 194] width 41 height 26
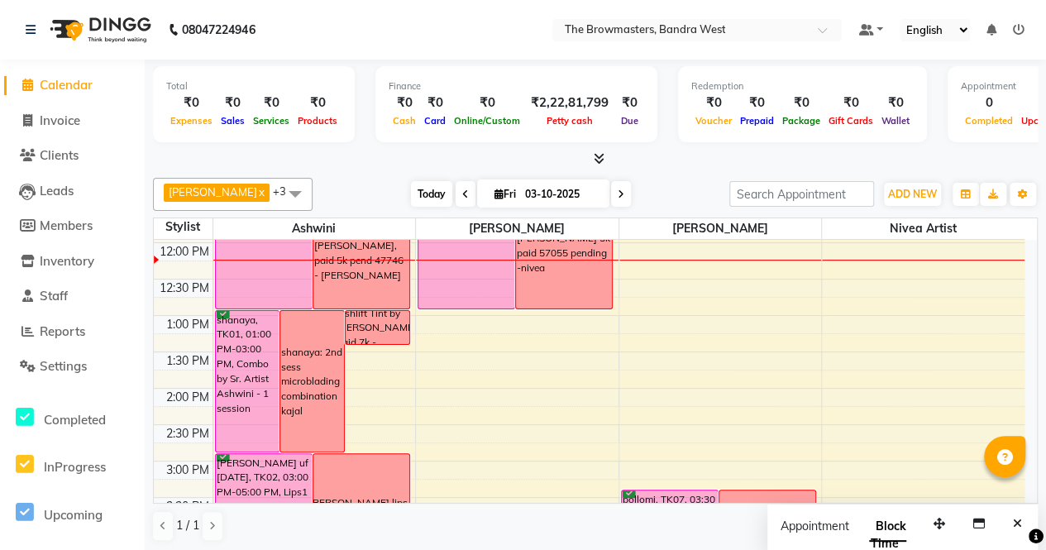
click at [428, 193] on span "Today" at bounding box center [431, 194] width 41 height 26
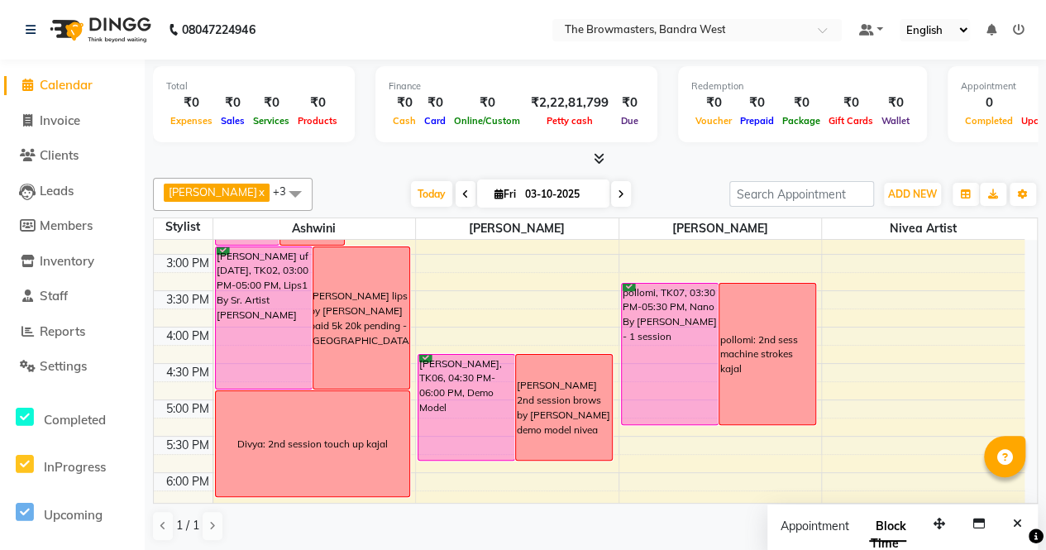
scroll to position [492, 0]
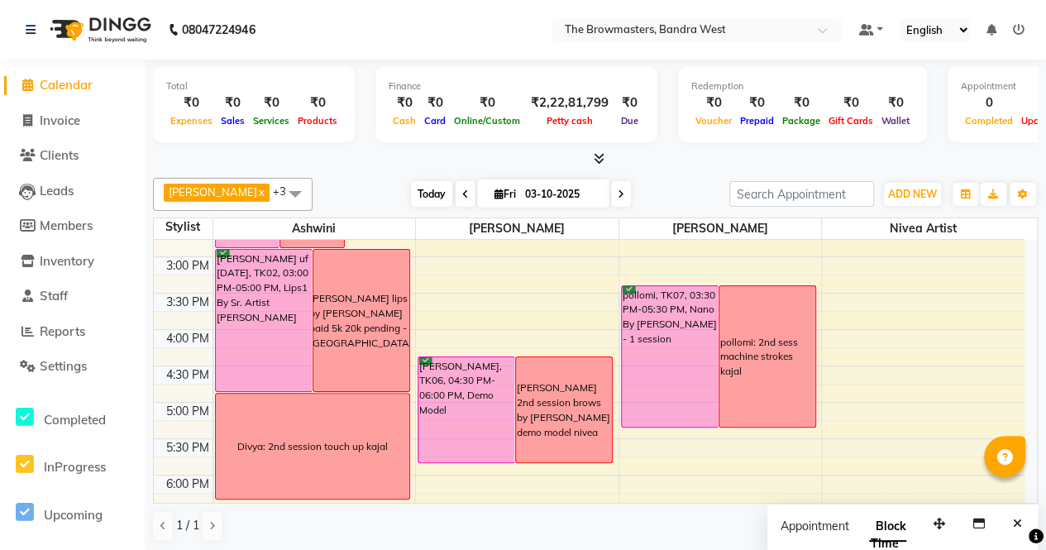
click at [422, 194] on span "Today" at bounding box center [431, 194] width 41 height 26
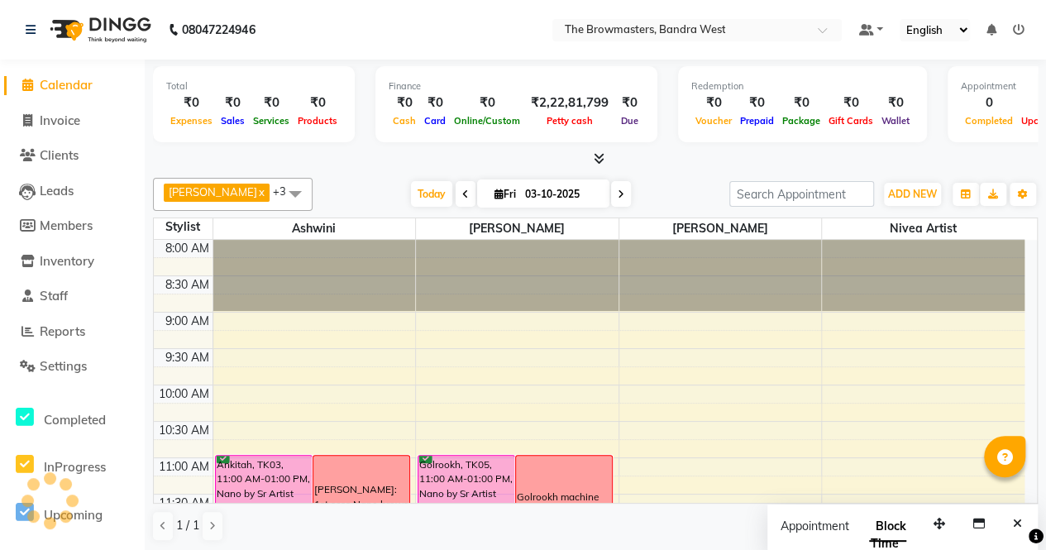
scroll to position [288, 0]
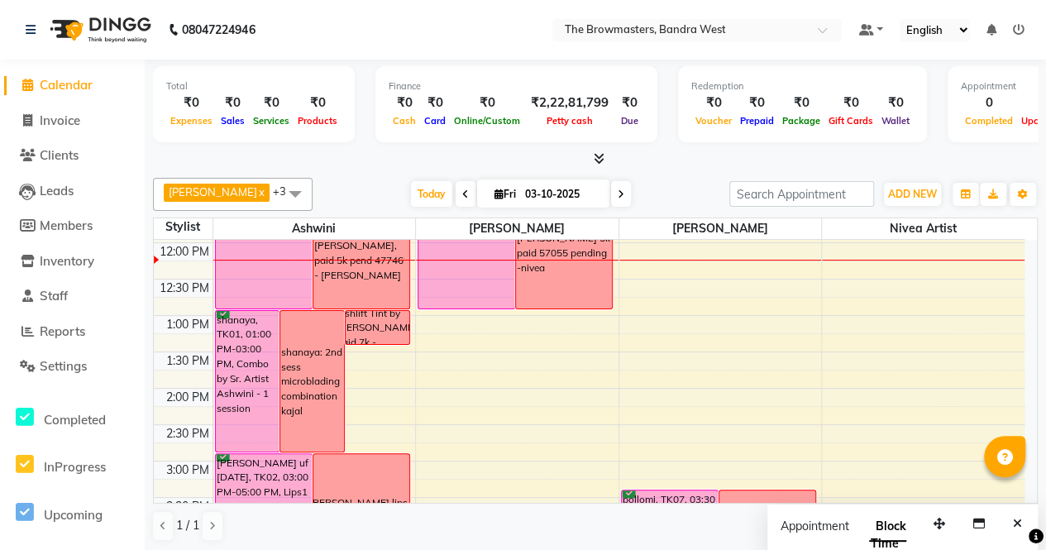
click at [620, 189] on icon at bounding box center [621, 194] width 7 height 10
type input "04-10-2025"
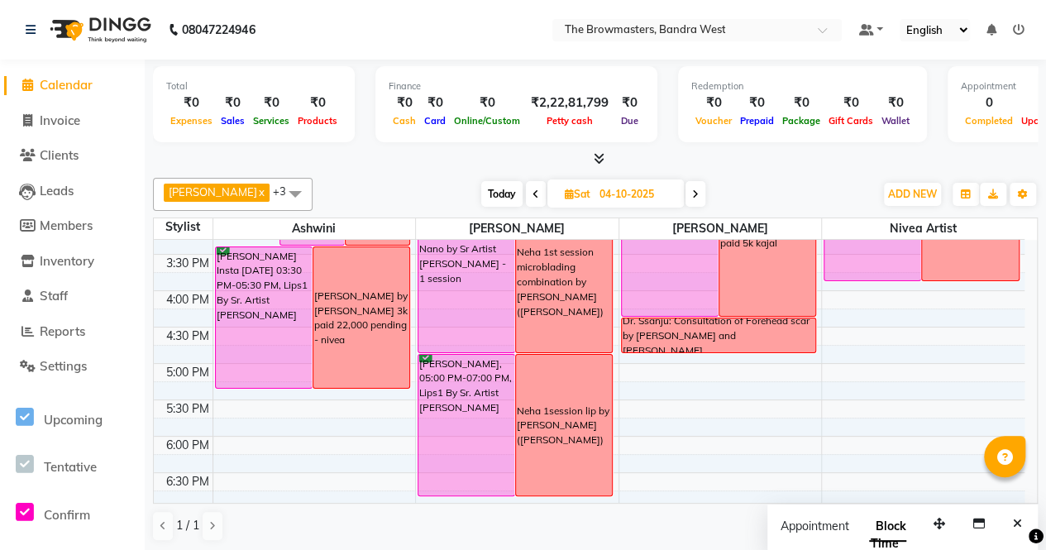
scroll to position [571, 0]
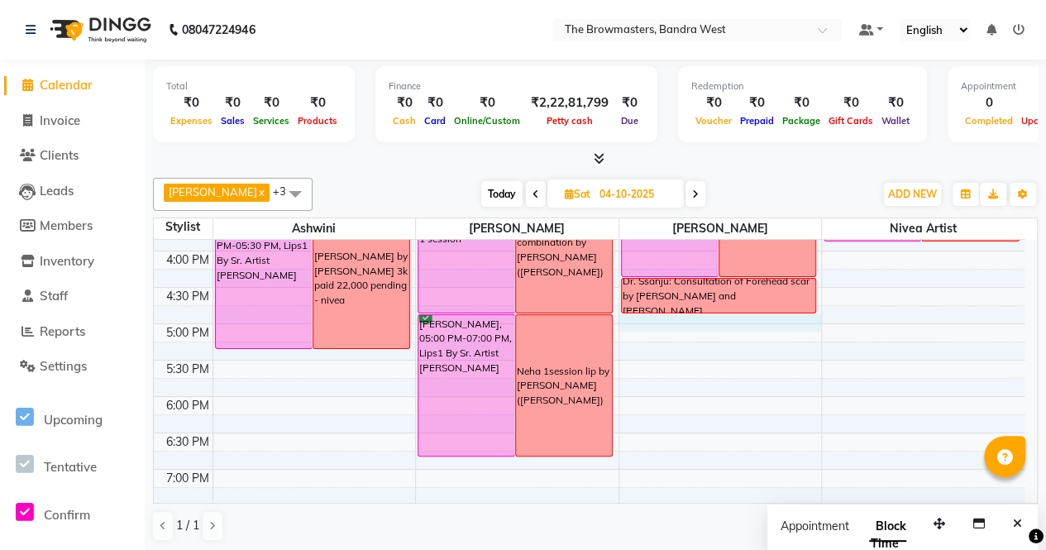
click at [704, 314] on div "8:00 AM 8:30 AM 9:00 AM 9:30 AM 10:00 AM 10:30 AM 11:00 AM 11:30 AM 12:00 PM 12…" at bounding box center [589, 141] width 871 height 945
select select "64308"
select select "tentative"
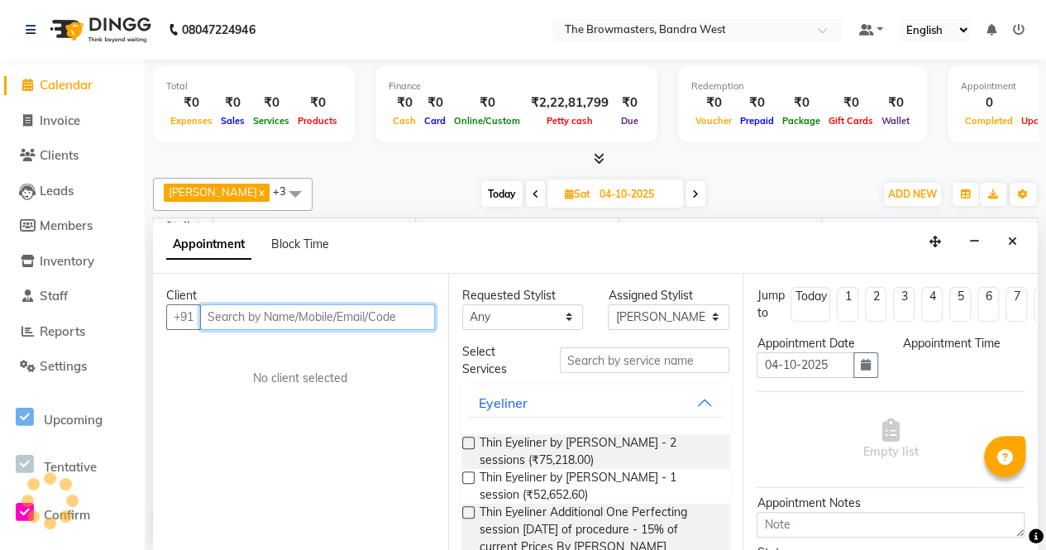
select select "1020"
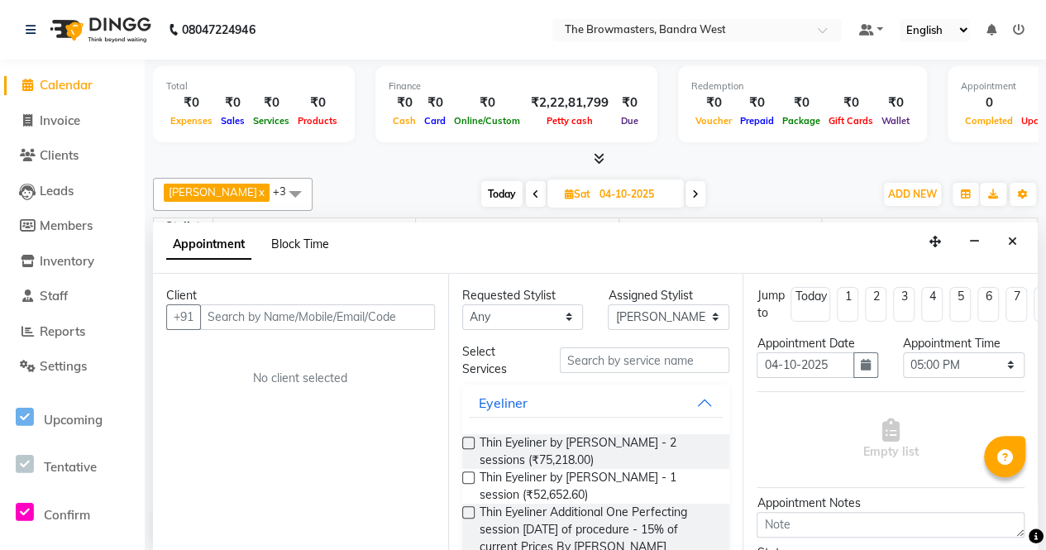
click at [308, 244] on span "Block Time" at bounding box center [300, 244] width 58 height 15
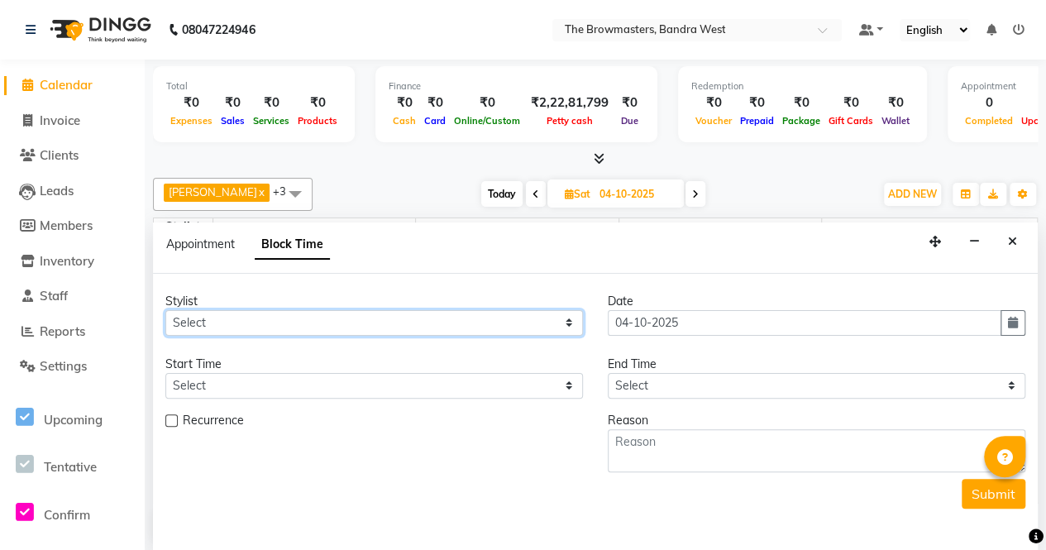
click at [237, 329] on select "Select Ashmeey Singghai Ashwini [PERSON_NAME] Jyoti Kajal [PERSON_NAME] [PERSON…" at bounding box center [374, 323] width 418 height 26
select select "64308"
click at [165, 310] on select "Select Ashmeey Singghai Ashwini [PERSON_NAME] Jyoti Kajal [PERSON_NAME] [PERSON…" at bounding box center [374, 323] width 418 height 26
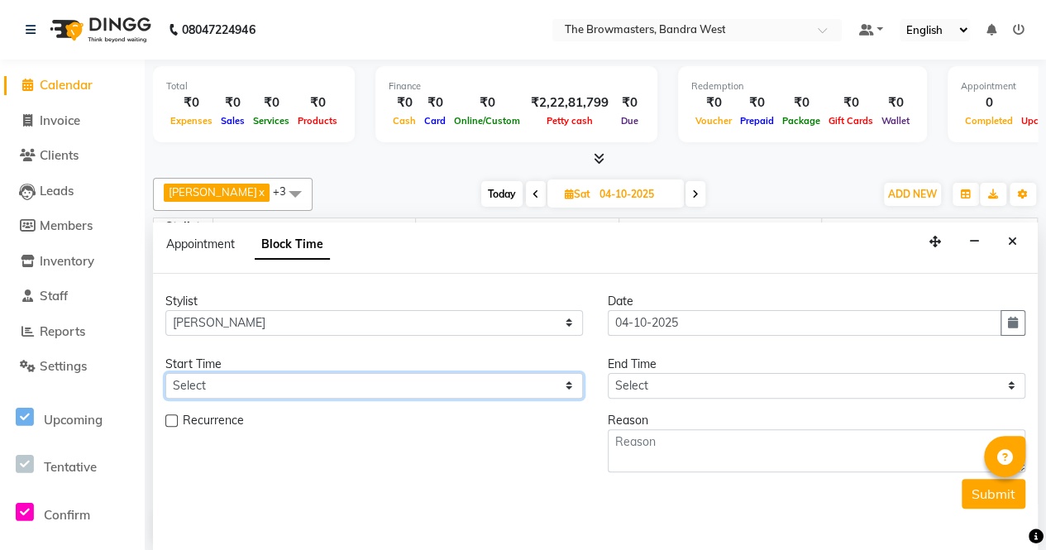
click at [289, 376] on select "Select" at bounding box center [374, 386] width 418 height 26
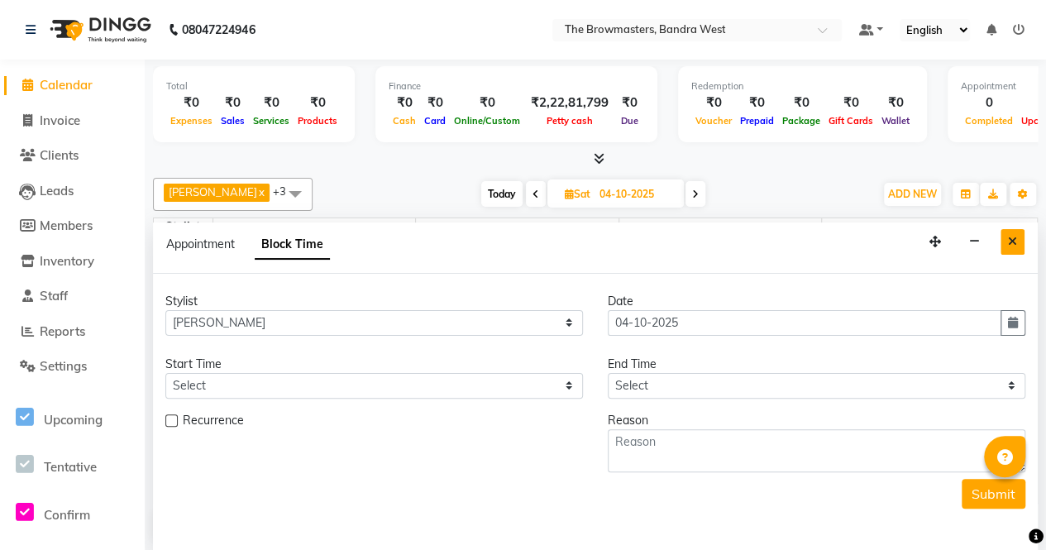
click at [1011, 243] on icon "Close" at bounding box center [1012, 242] width 9 height 12
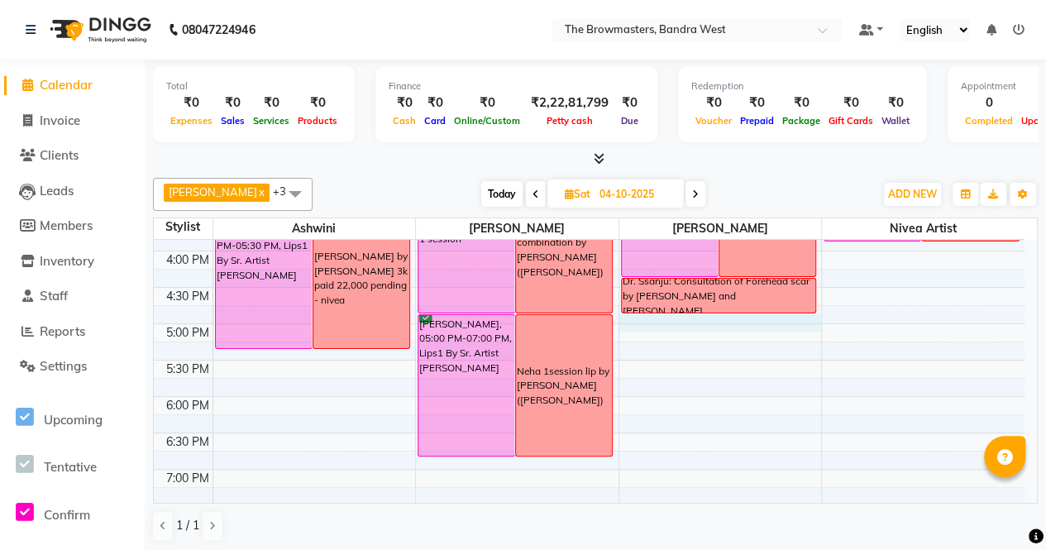
click at [683, 318] on div "8:00 AM 8:30 AM 9:00 AM 9:30 AM 10:00 AM 10:30 AM 11:00 AM 11:30 AM 12:00 PM 12…" at bounding box center [589, 141] width 871 height 945
select select "64308"
select select "tentative"
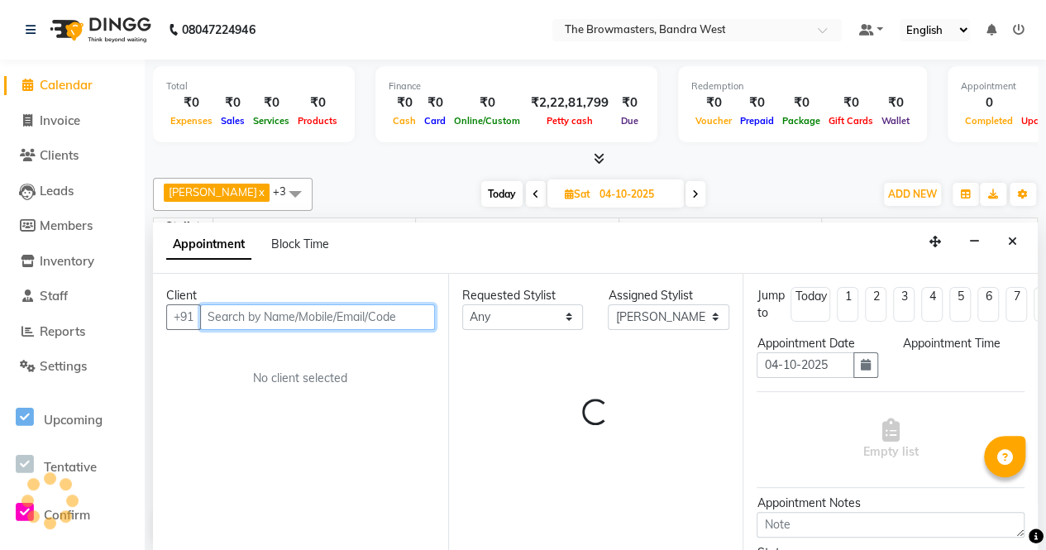
select select "1020"
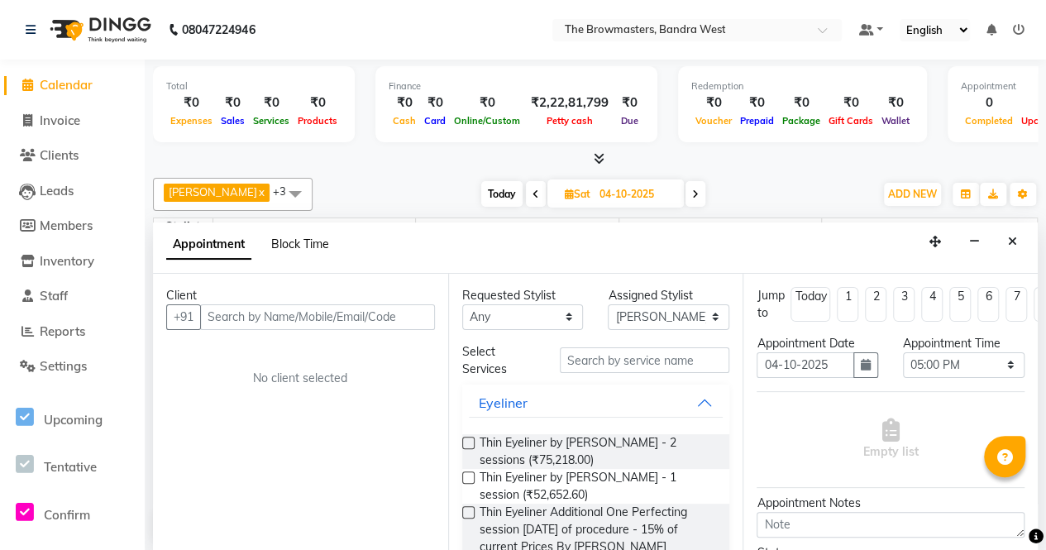
click at [303, 248] on span "Block Time" at bounding box center [300, 244] width 58 height 15
select select "64308"
select select "1020"
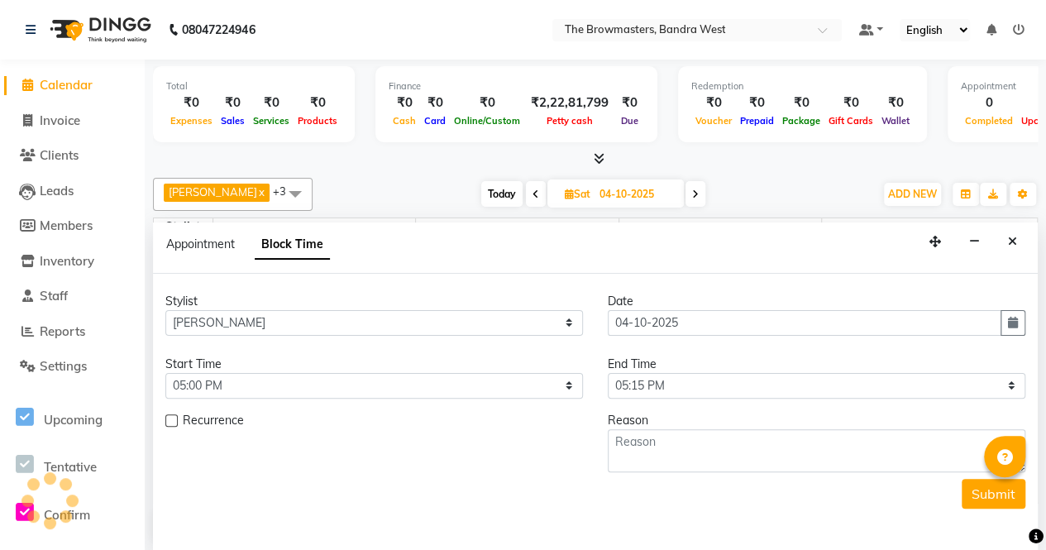
scroll to position [288, 0]
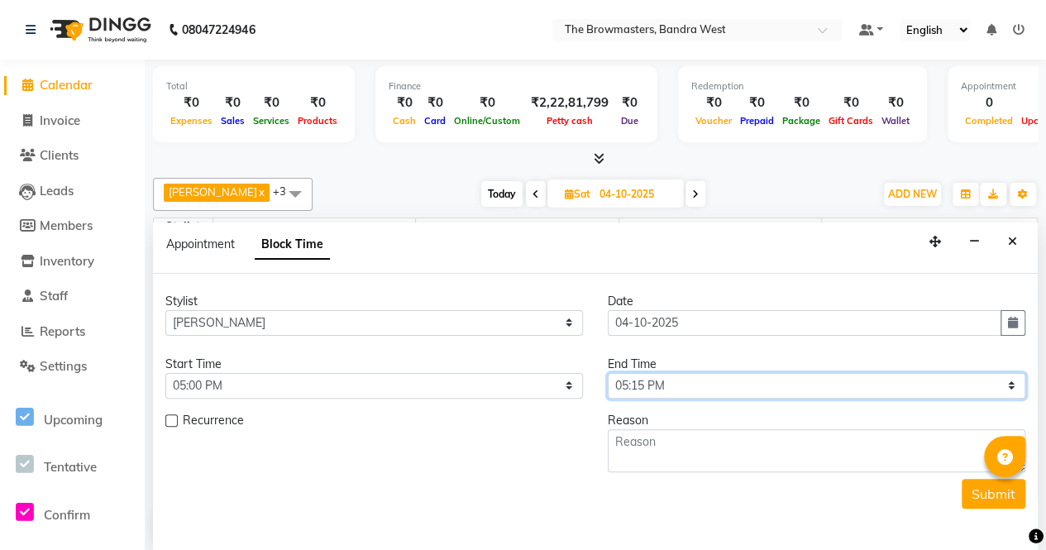
click at [686, 380] on select "Select 09:00 AM 09:15 AM 09:30 AM 09:45 AM 10:00 AM 10:15 AM 10:30 AM 10:45 AM …" at bounding box center [817, 386] width 418 height 26
click at [608, 373] on select "Select 09:00 AM 09:15 AM 09:30 AM 09:45 AM 10:00 AM 10:15 AM 10:30 AM 10:45 AM …" at bounding box center [817, 386] width 418 height 26
click at [692, 390] on select "Select 09:00 AM 09:15 AM 09:30 AM 09:45 AM 10:00 AM 10:15 AM 10:30 AM 10:45 AM …" at bounding box center [817, 386] width 418 height 26
select select "1170"
click at [608, 373] on select "Select 09:00 AM 09:15 AM 09:30 AM 09:45 AM 10:00 AM 10:15 AM 10:30 AM 10:45 AM …" at bounding box center [817, 386] width 418 height 26
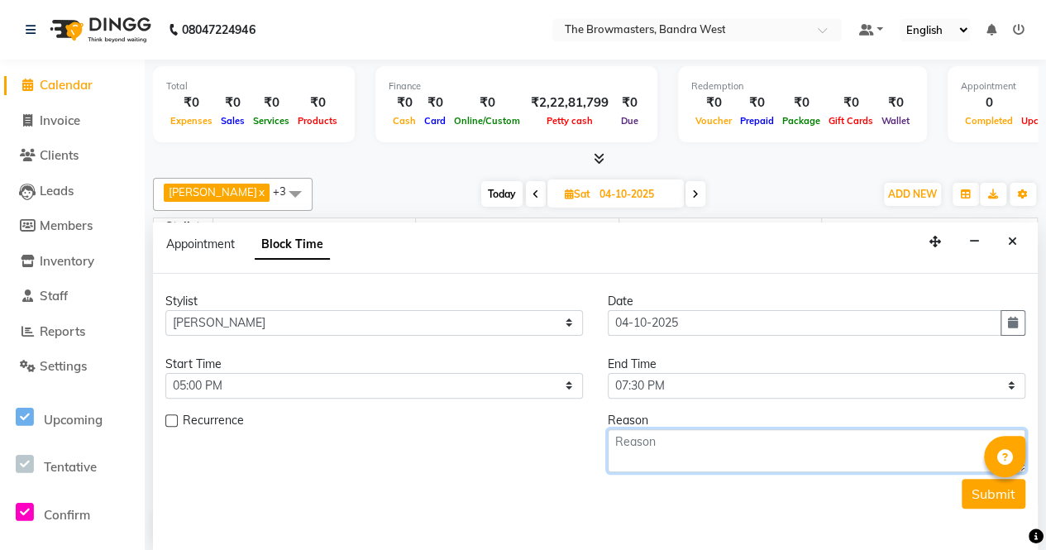
click at [672, 439] on textarea at bounding box center [817, 450] width 418 height 43
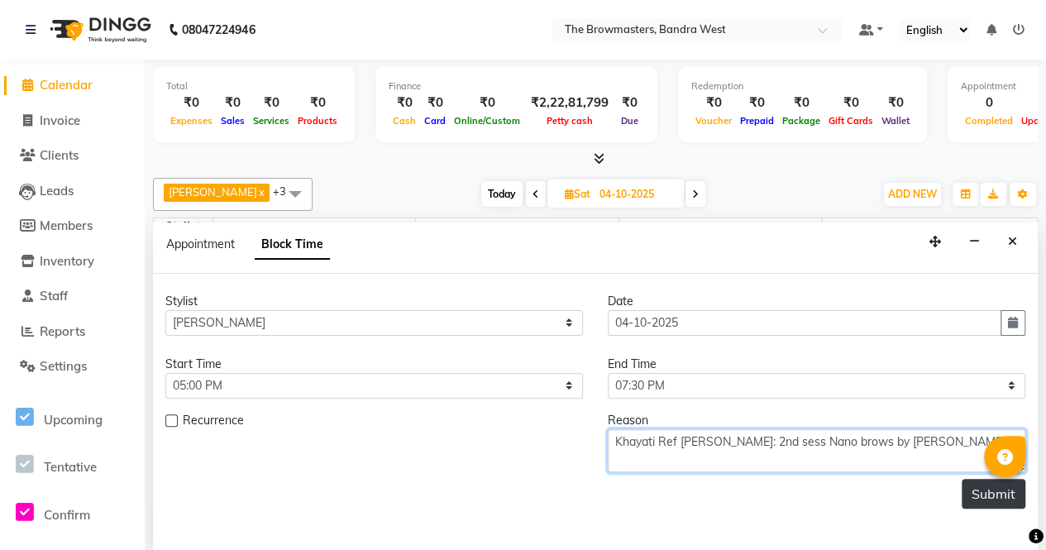
type textarea "Khayati Ref [PERSON_NAME]: 2nd sess Nano brows by [PERSON_NAME]"
click at [979, 486] on button "Submit" at bounding box center [994, 494] width 64 height 30
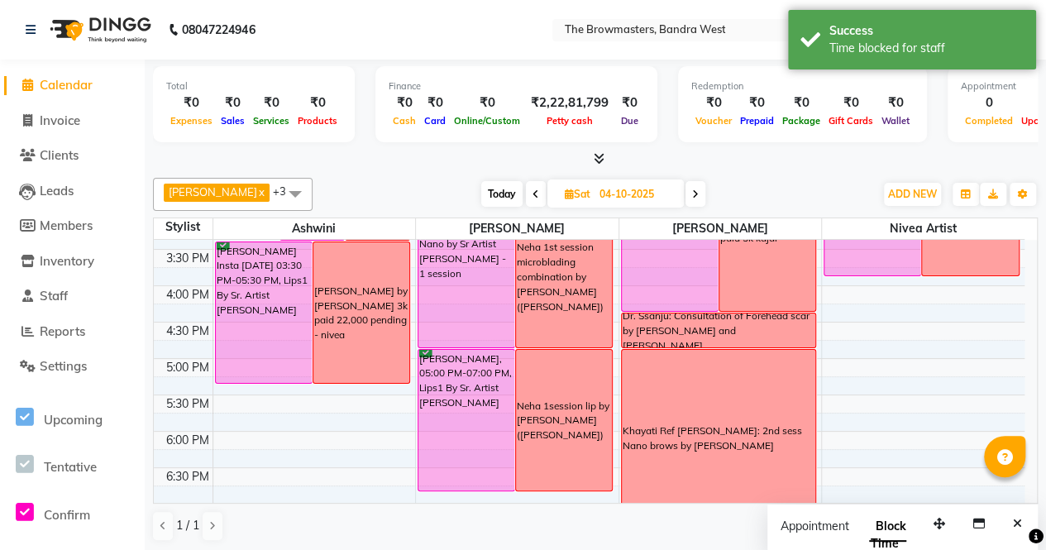
scroll to position [532, 0]
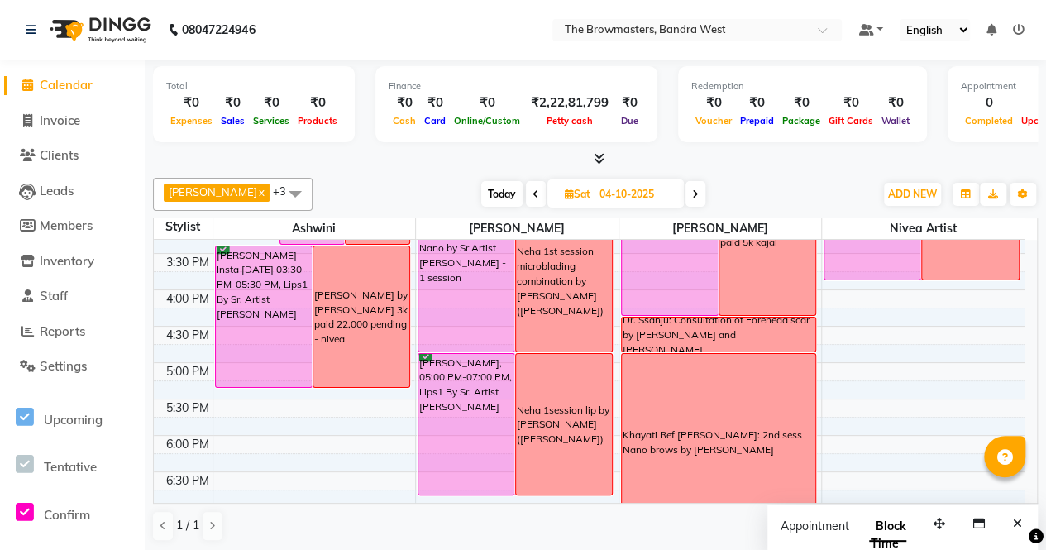
click at [699, 194] on icon at bounding box center [695, 194] width 7 height 10
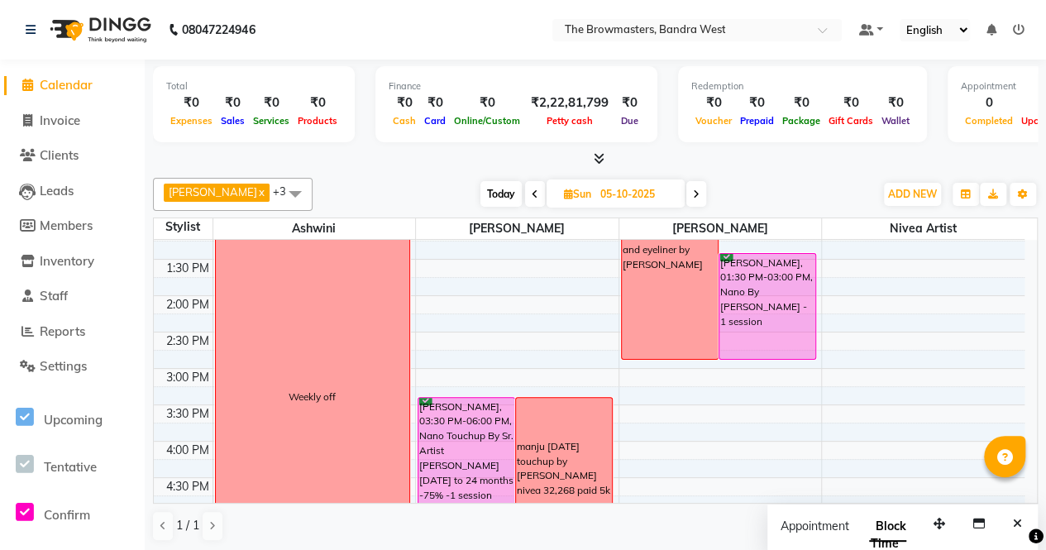
scroll to position [385, 0]
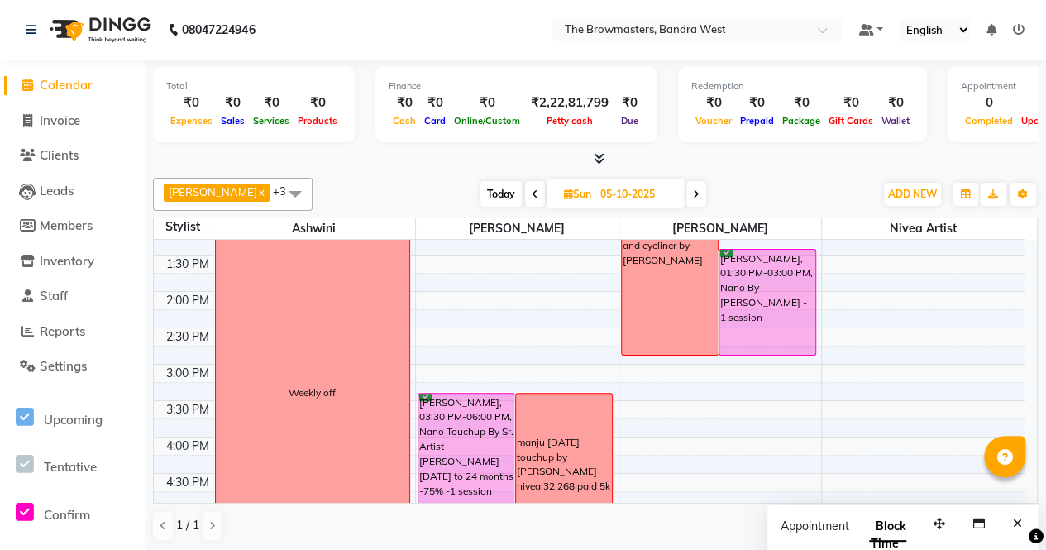
click at [702, 193] on div "[DATE] [DATE]" at bounding box center [593, 194] width 229 height 25
click at [700, 193] on icon at bounding box center [696, 194] width 7 height 10
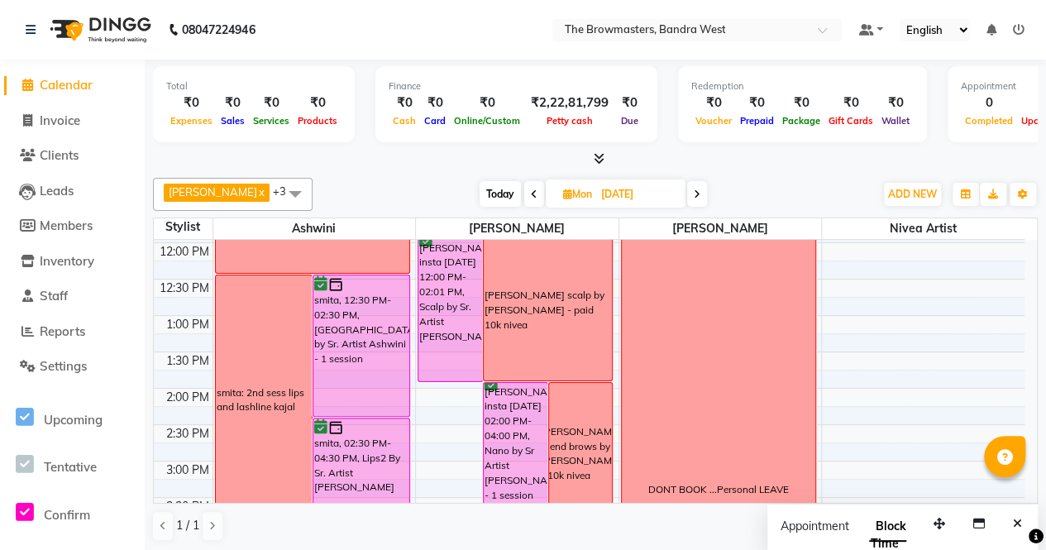
click at [700, 193] on icon at bounding box center [697, 194] width 7 height 10
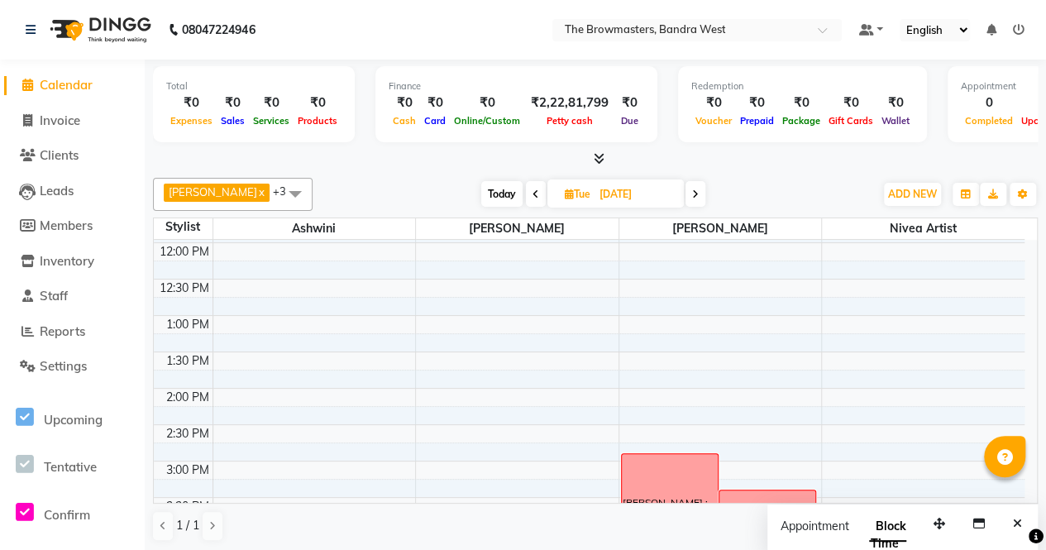
click at [703, 184] on span at bounding box center [696, 194] width 20 height 26
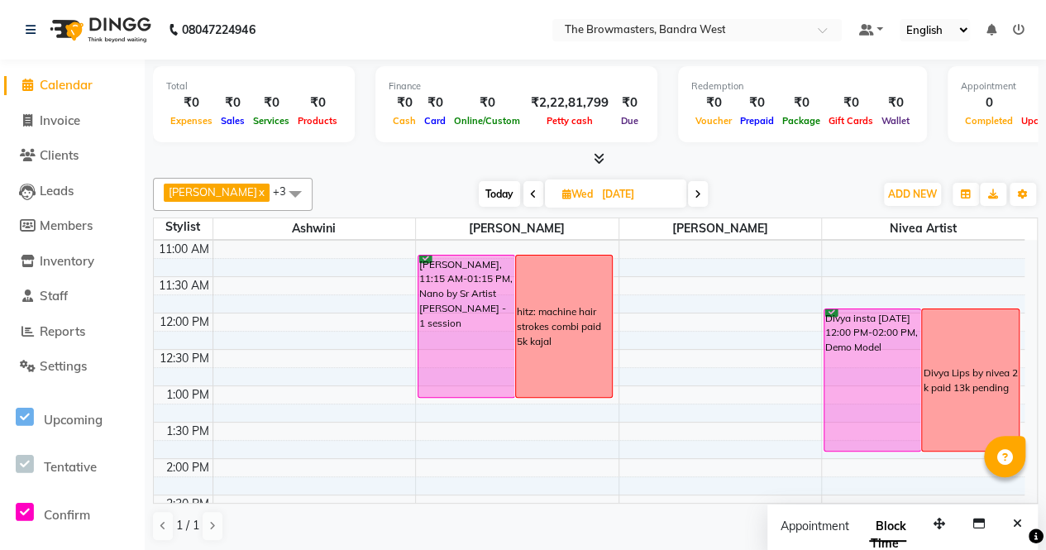
scroll to position [198, 0]
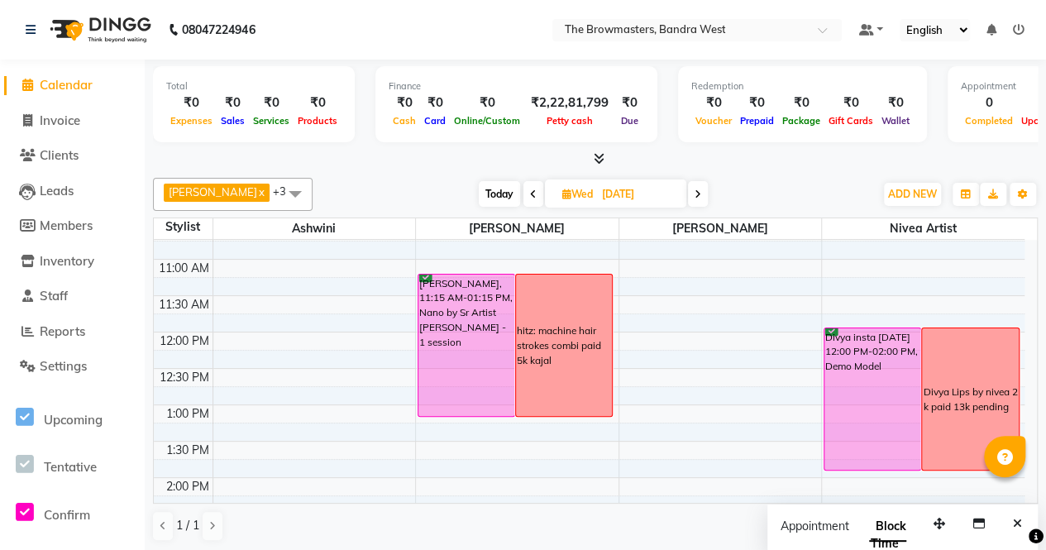
click at [506, 196] on span "Today" at bounding box center [499, 194] width 41 height 26
type input "03-10-2025"
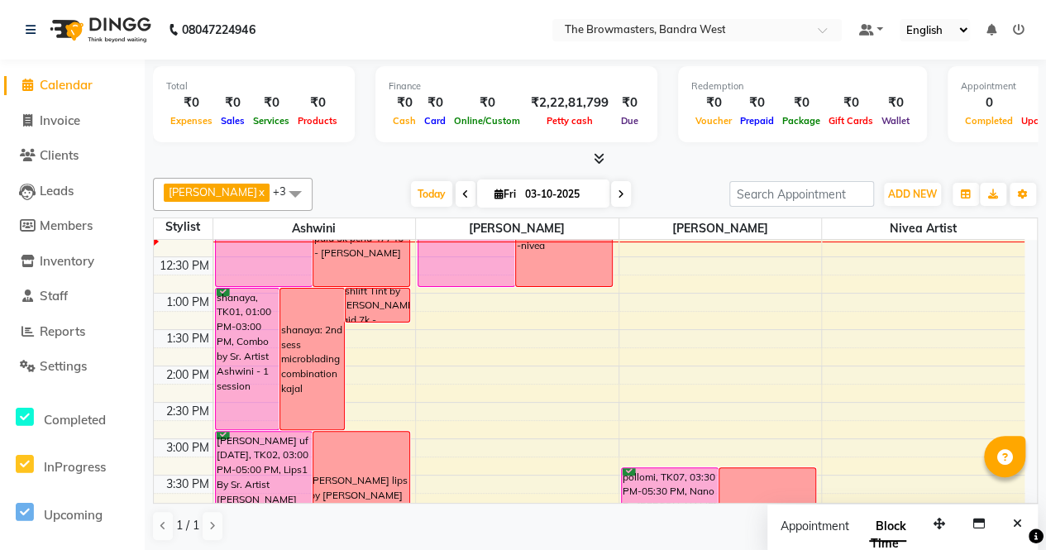
scroll to position [308, 0]
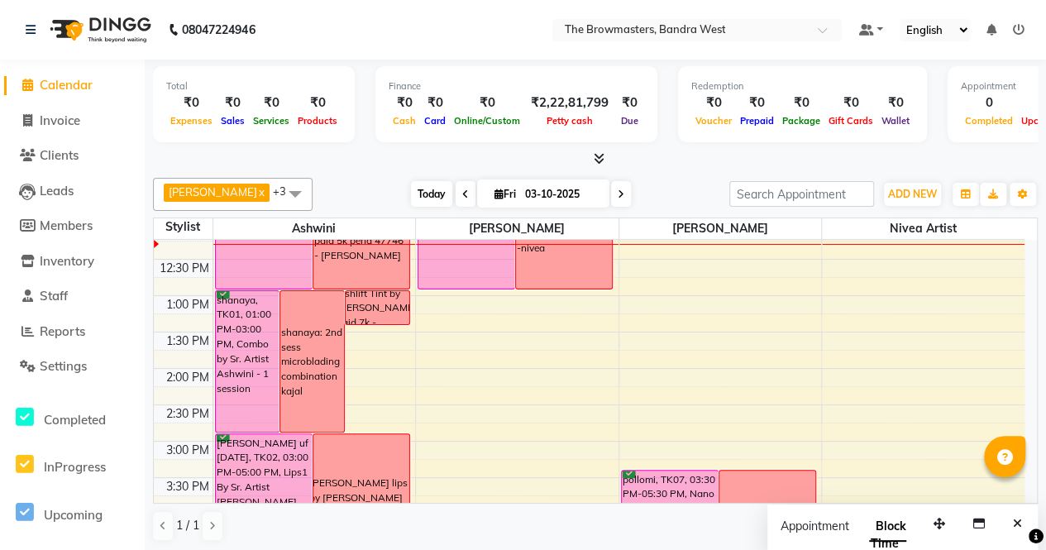
click at [416, 193] on span "Today" at bounding box center [431, 194] width 41 height 26
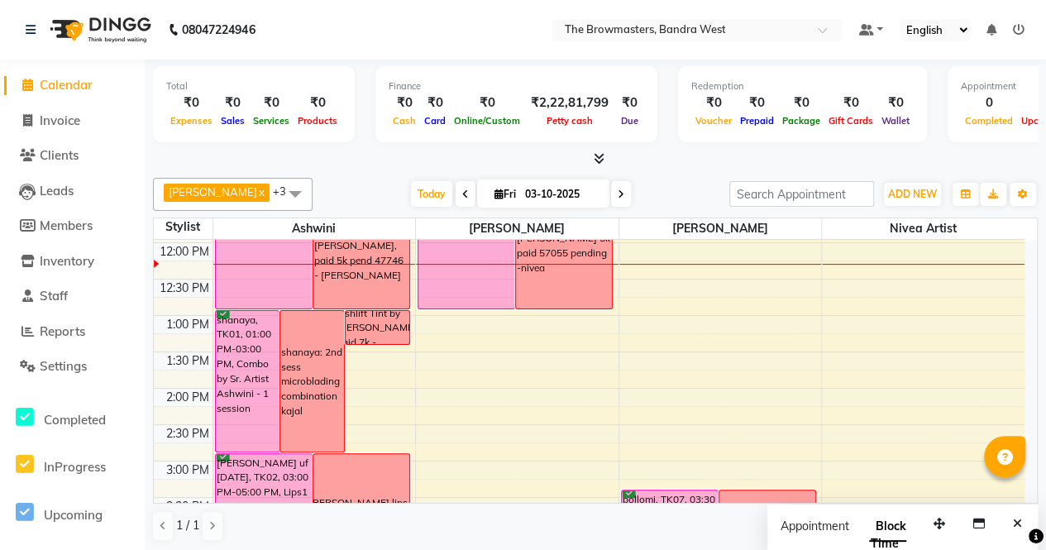
click at [581, 182] on input "03-10-2025" at bounding box center [561, 194] width 83 height 25
select select "10"
select select "2025"
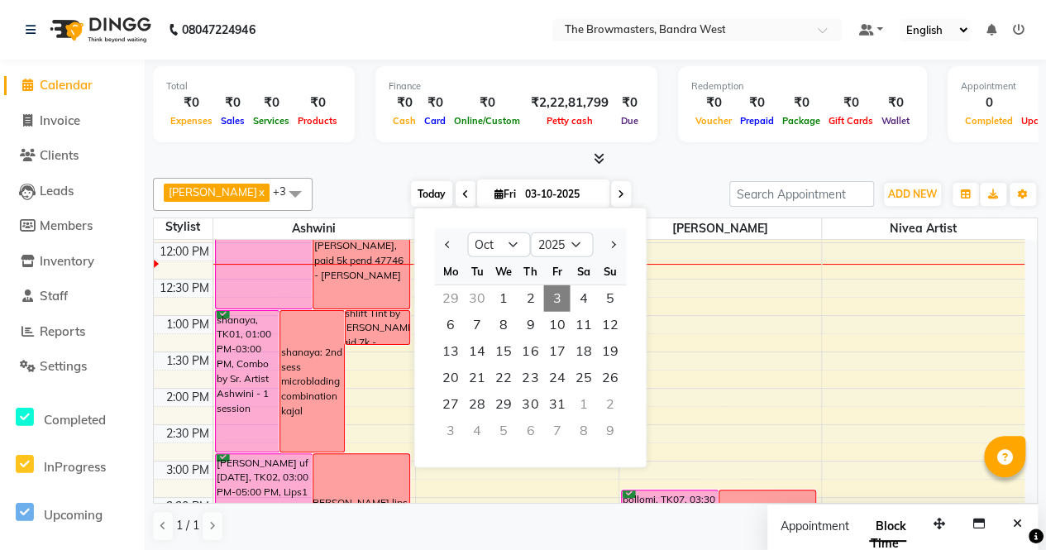
click at [442, 189] on span "Today" at bounding box center [431, 194] width 41 height 26
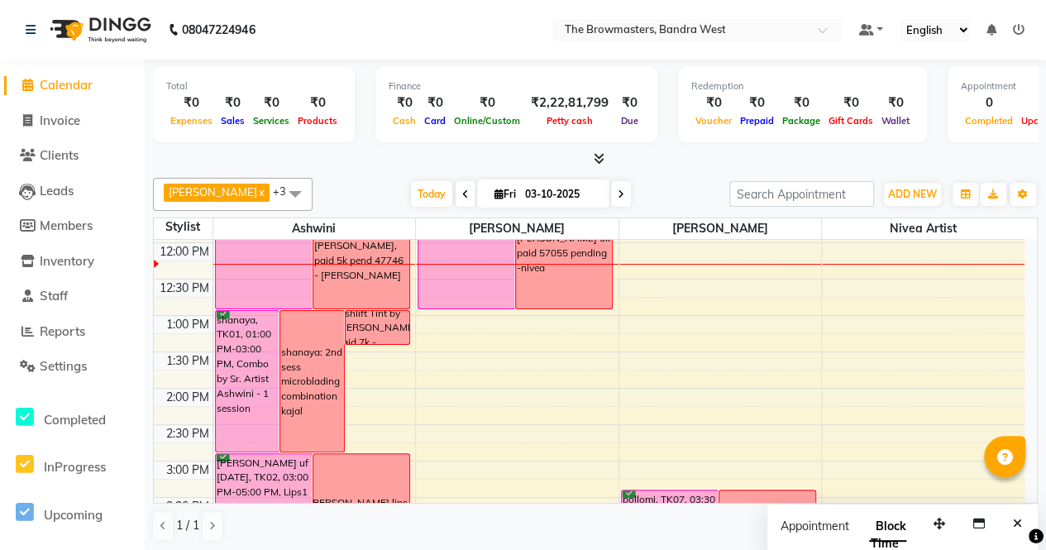
click at [525, 194] on input "03-10-2025" at bounding box center [561, 194] width 83 height 25
select select "10"
select select "2025"
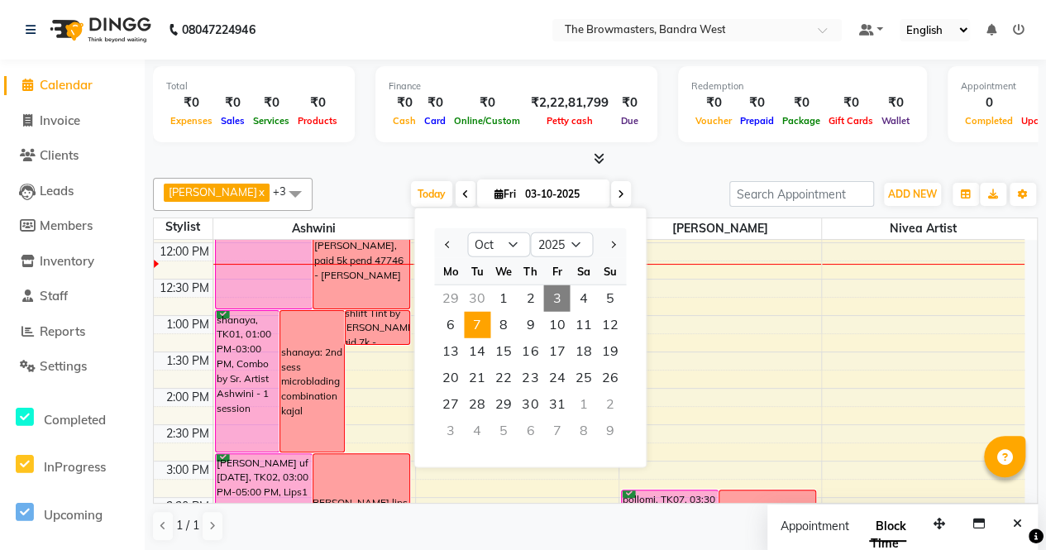
click at [468, 322] on span "7" at bounding box center [477, 325] width 26 height 26
type input "[DATE]"
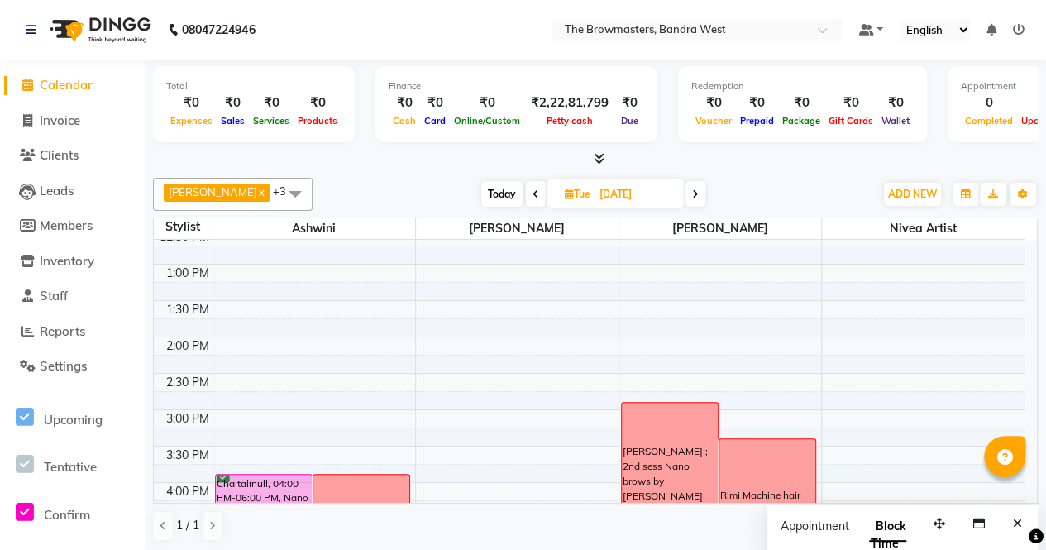
scroll to position [318, 0]
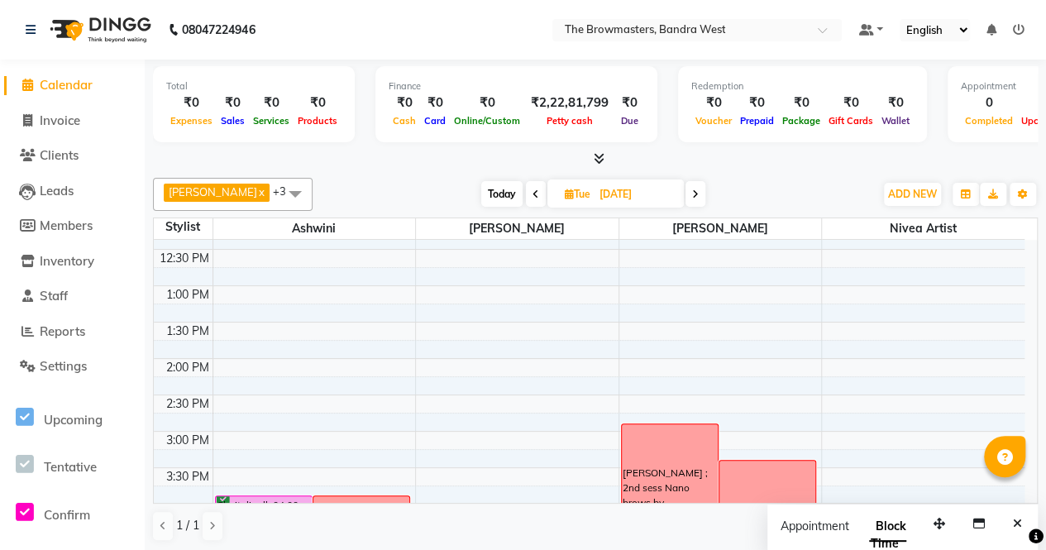
click at [696, 457] on div "[PERSON_NAME] ; 2nd sess Nano brows by [PERSON_NAME]" at bounding box center [670, 494] width 96 height 141
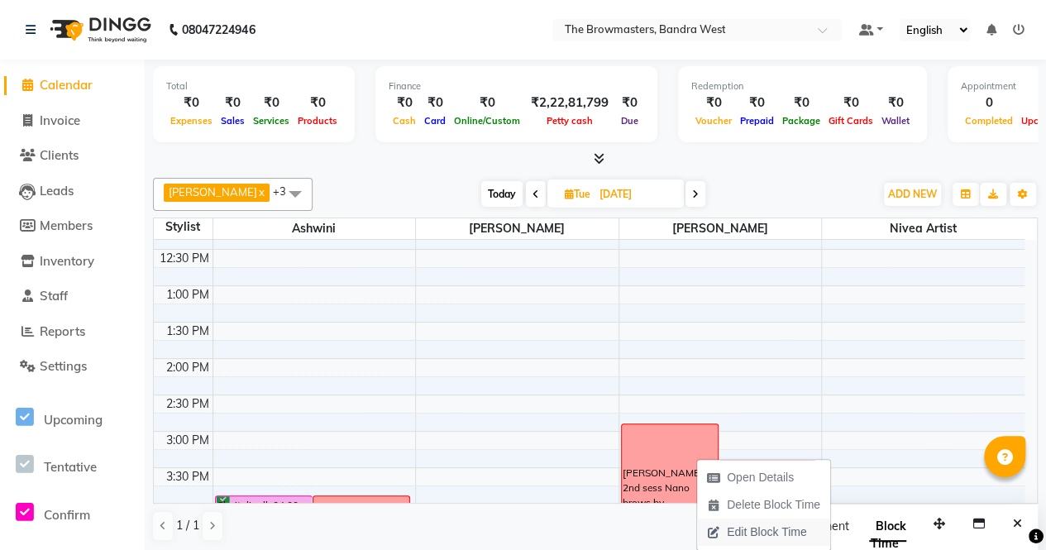
click at [775, 533] on span "Edit Block Time" at bounding box center [766, 531] width 79 height 17
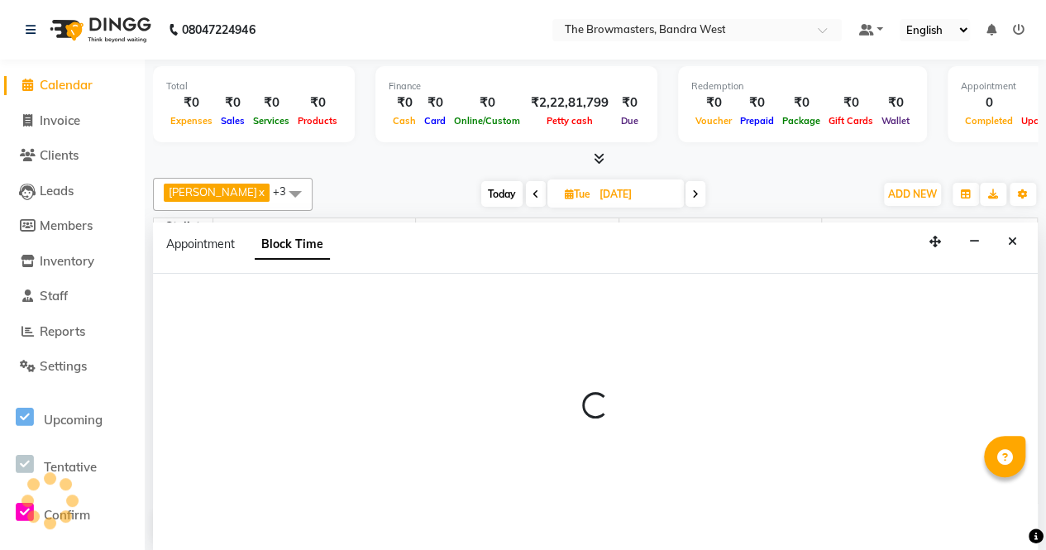
scroll to position [0, 0]
select select "64308"
select select "900"
select select "1020"
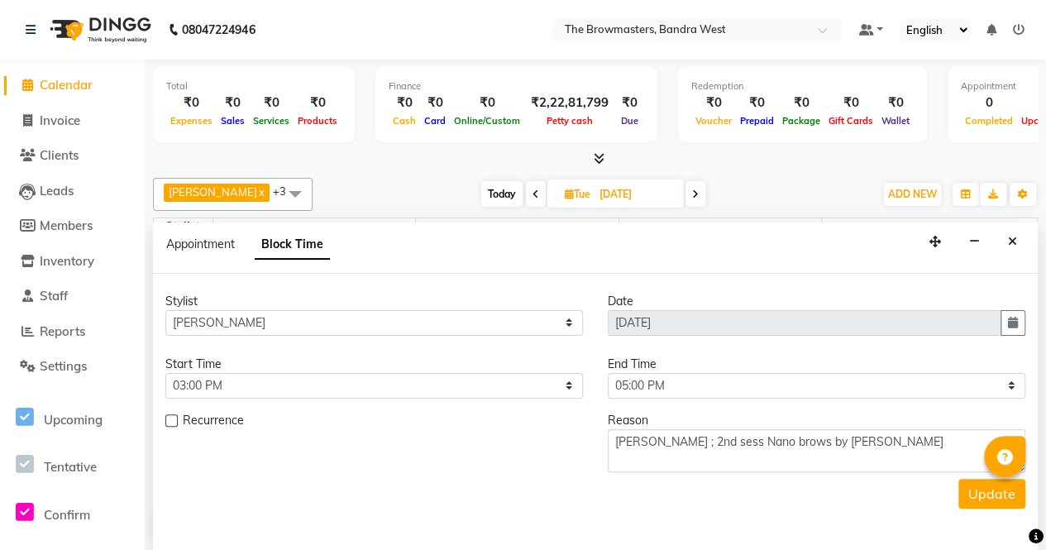
scroll to position [288, 0]
click at [1019, 241] on button "Close" at bounding box center [1013, 242] width 24 height 26
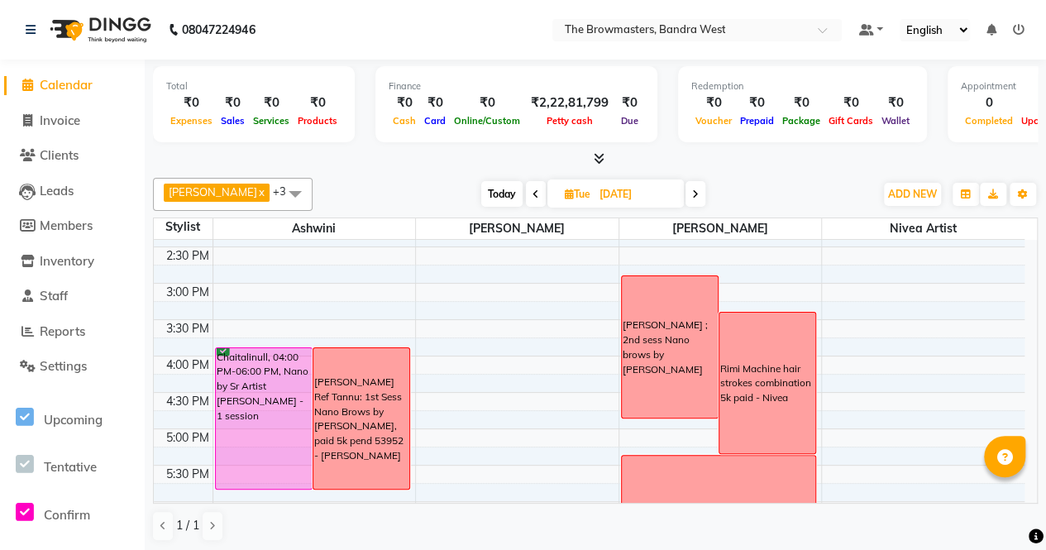
scroll to position [481, 0]
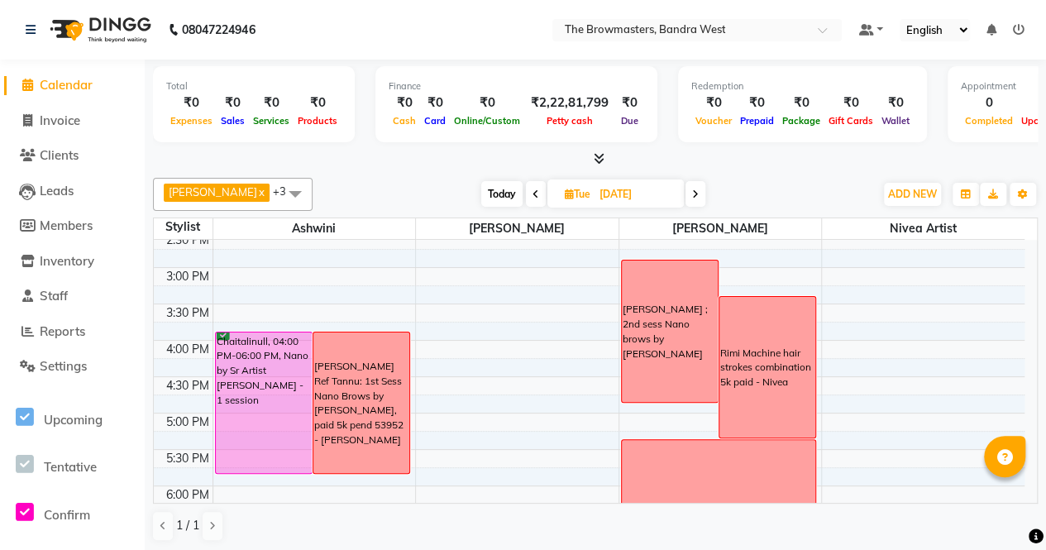
click at [629, 337] on div "[PERSON_NAME] ; 2nd sess Nano brows by [PERSON_NAME]" at bounding box center [670, 331] width 94 height 59
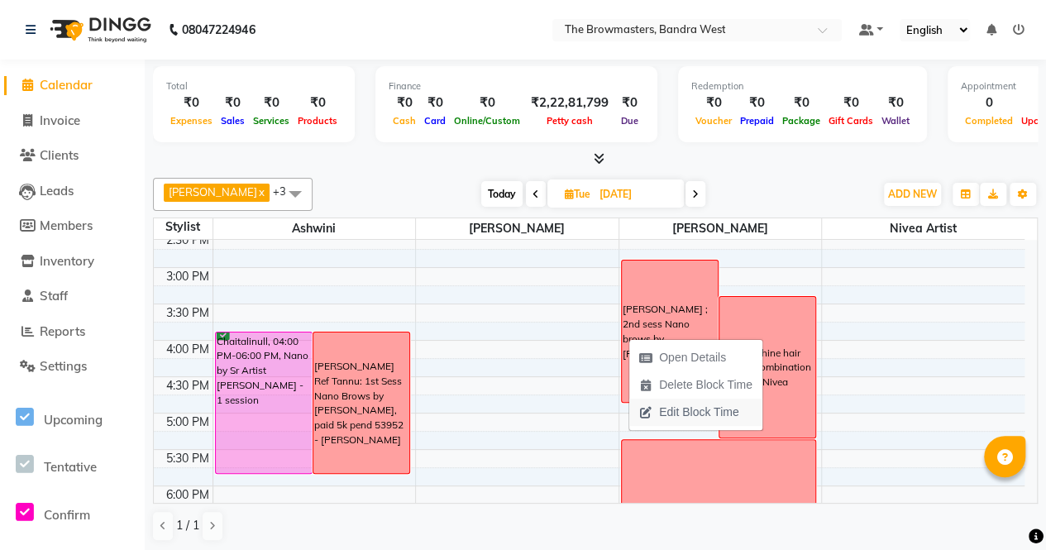
click at [679, 416] on span "Edit Block Time" at bounding box center [698, 412] width 79 height 17
select select "64308"
select select "900"
select select "1020"
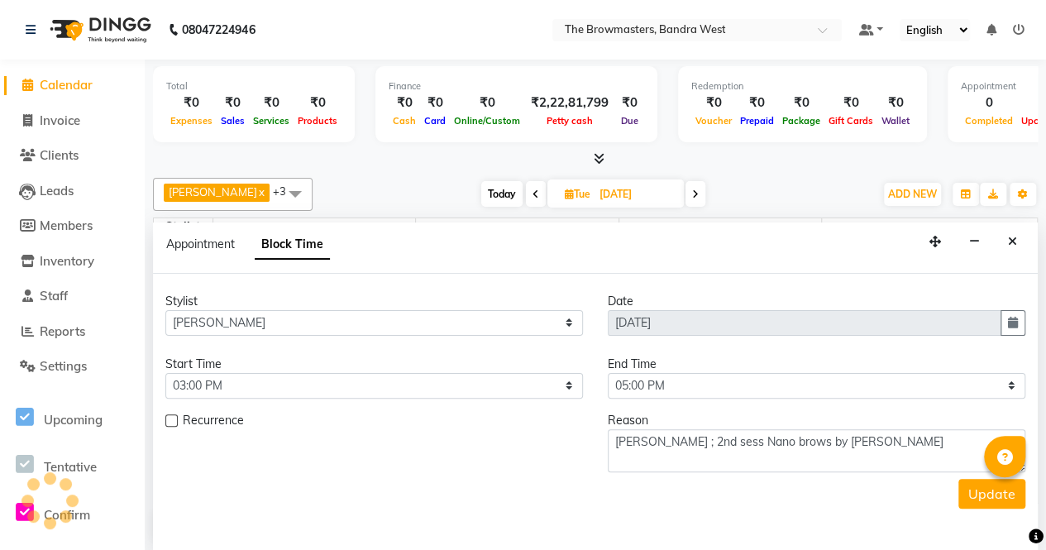
scroll to position [288, 0]
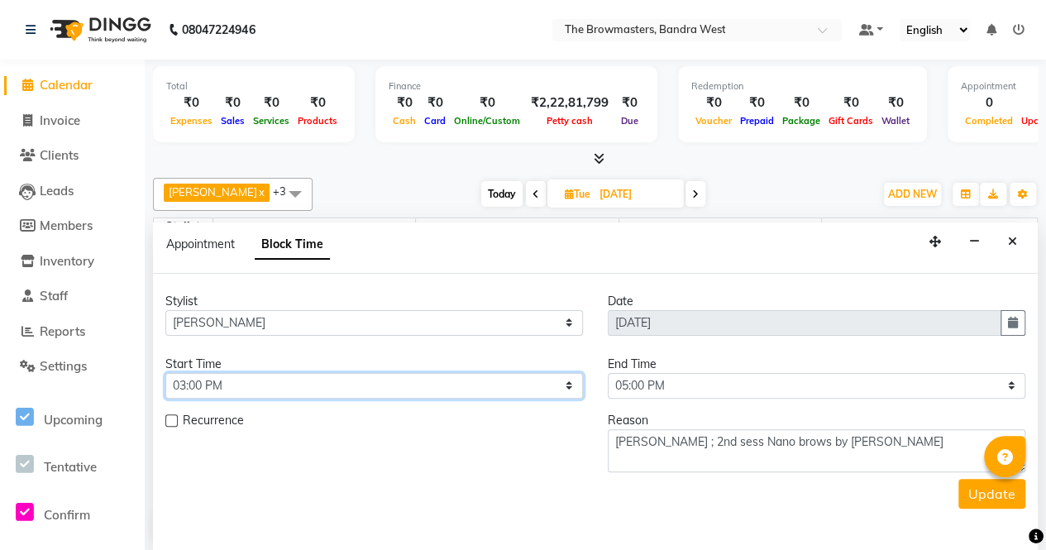
click at [329, 385] on select "Select 09:00 AM 09:15 AM 09:30 AM 09:45 AM 10:00 AM 10:15 AM 10:30 AM 10:45 AM …" at bounding box center [374, 386] width 418 height 26
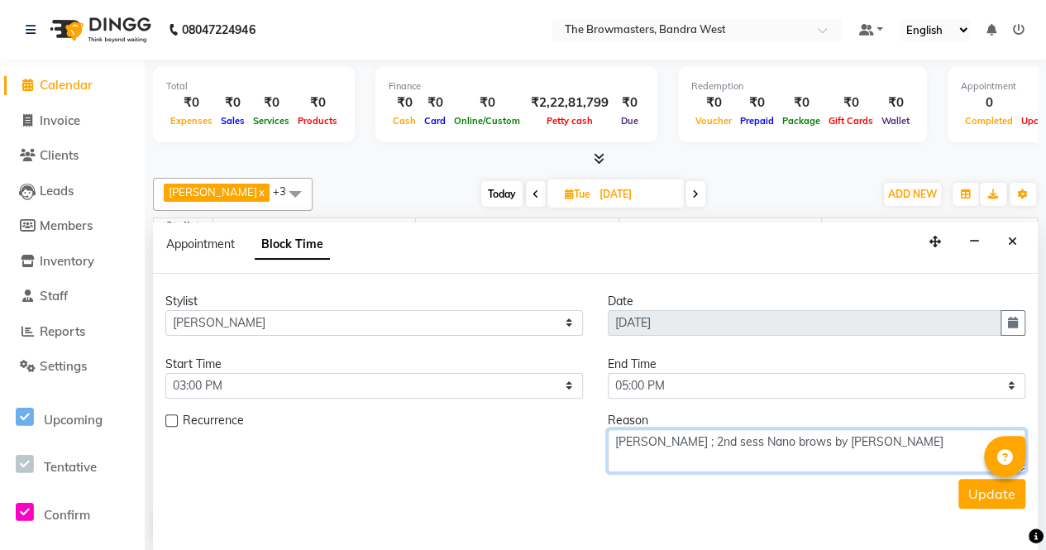
drag, startPoint x: 929, startPoint y: 429, endPoint x: 598, endPoint y: 418, distance: 331.0
click at [598, 418] on div "Reason [PERSON_NAME] ; 2nd sess Nano brows by [PERSON_NAME]" at bounding box center [816, 442] width 442 height 60
click at [1012, 241] on icon "Close" at bounding box center [1012, 242] width 9 height 12
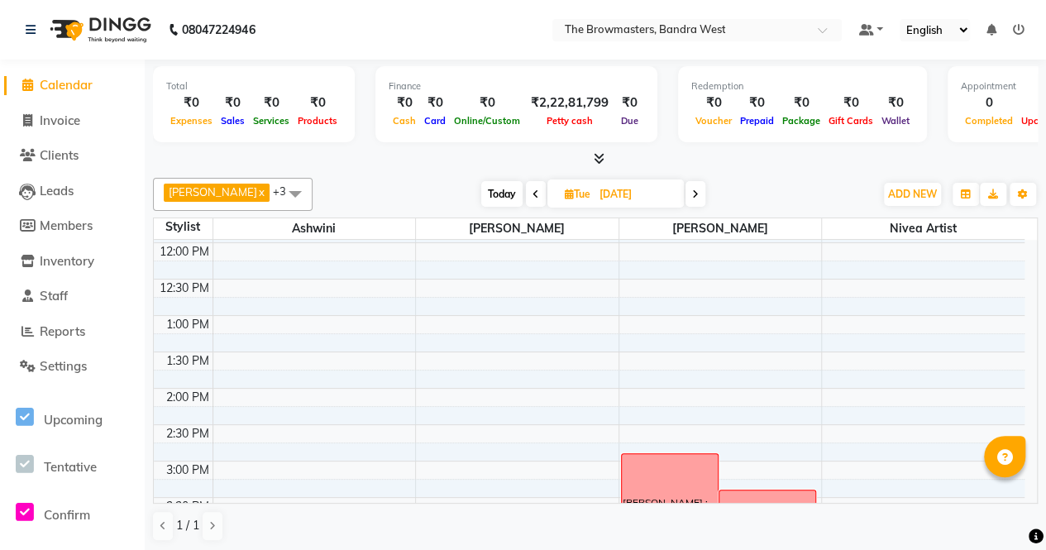
scroll to position [424, 0]
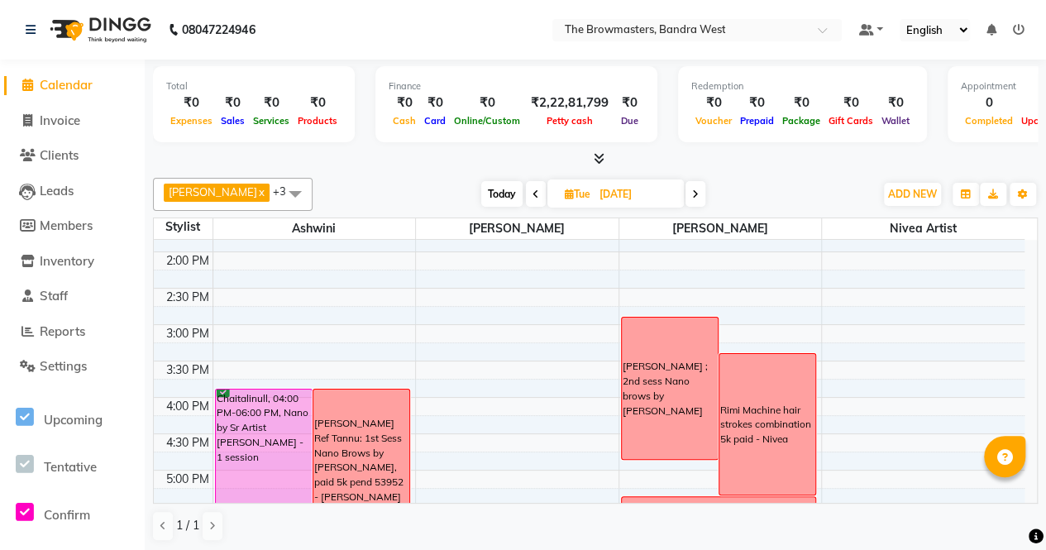
click at [706, 363] on div "[PERSON_NAME] ; 2nd sess Nano brows by [PERSON_NAME]" at bounding box center [670, 388] width 94 height 59
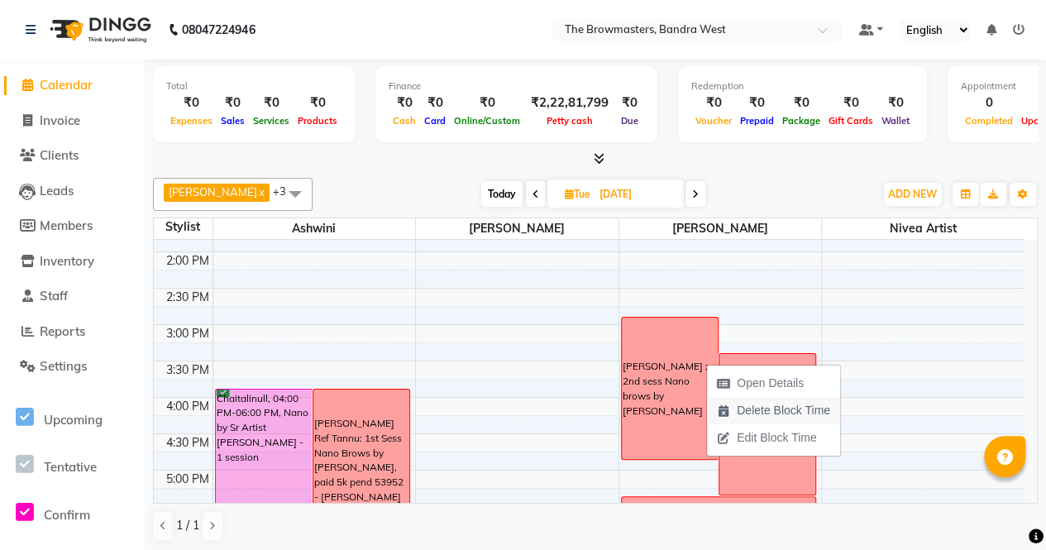
click at [746, 406] on span "Delete Block Time" at bounding box center [783, 410] width 93 height 17
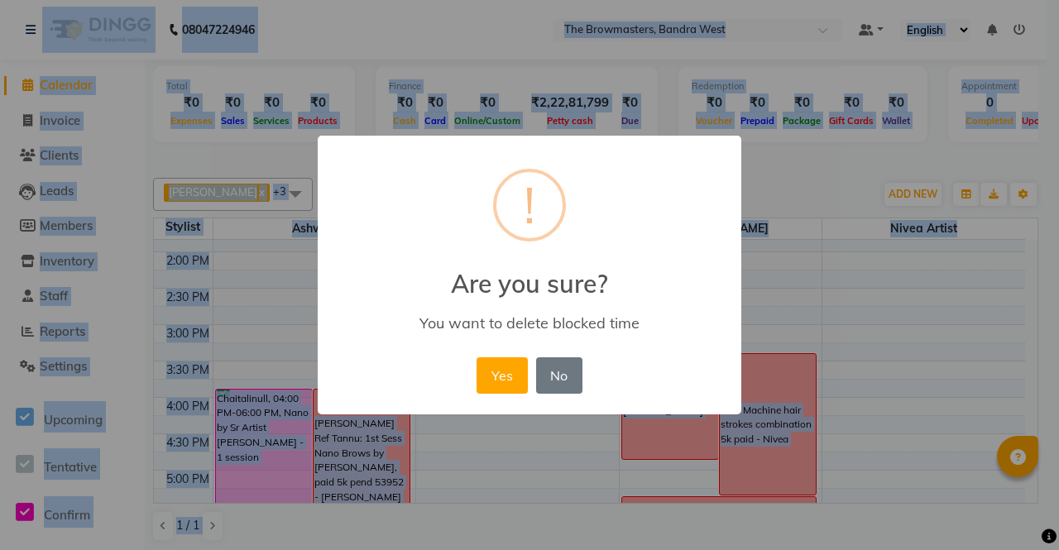
click at [746, 406] on div "× ! Are you sure? You want to delete blocked time Yes No No" at bounding box center [529, 275] width 1059 height 550
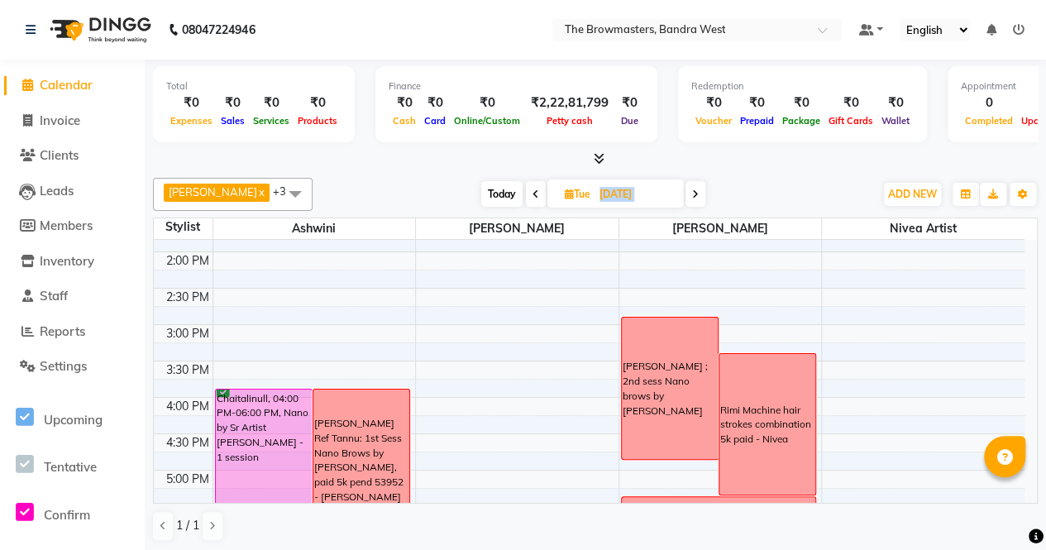
click at [661, 373] on div "[PERSON_NAME] ; 2nd sess Nano brows by [PERSON_NAME]" at bounding box center [670, 388] width 94 height 59
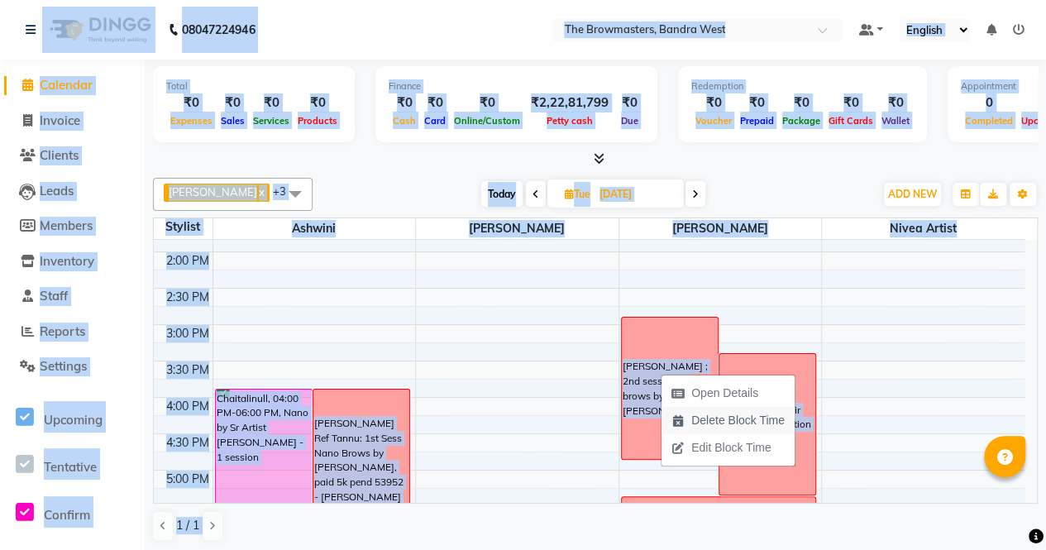
click at [686, 424] on span "Delete Block Time" at bounding box center [728, 420] width 133 height 27
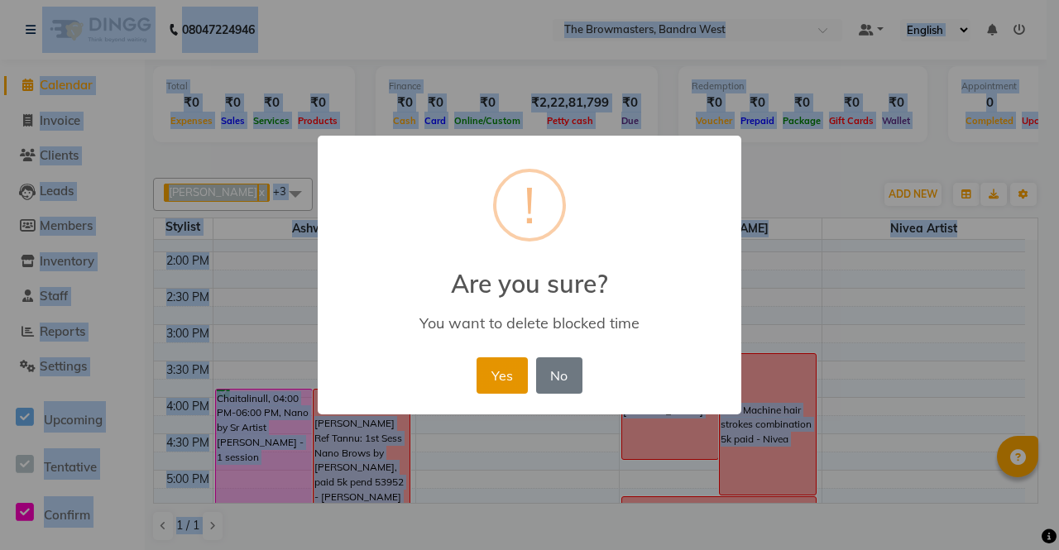
click at [493, 375] on button "Yes" at bounding box center [501, 375] width 50 height 36
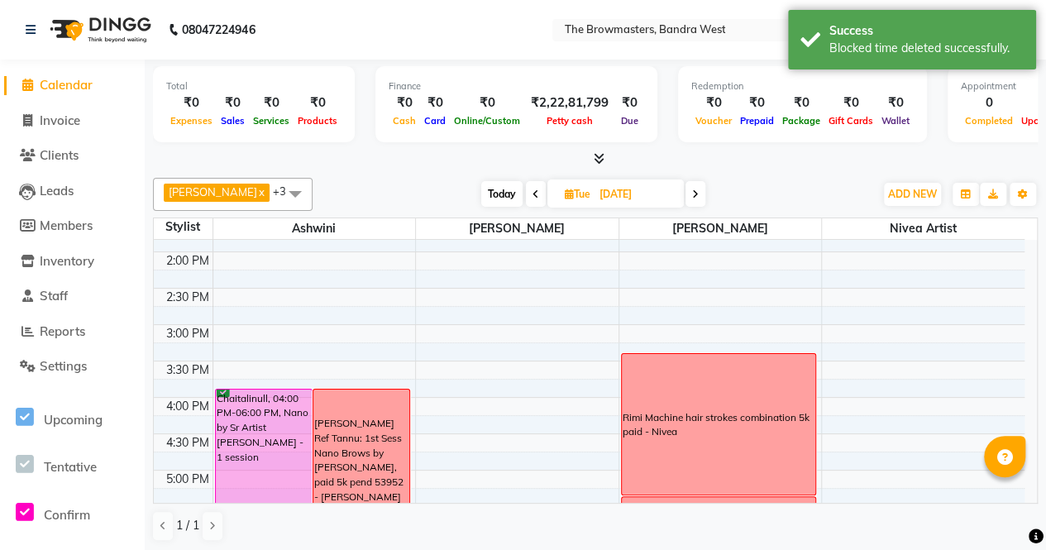
click at [694, 191] on span at bounding box center [696, 194] width 20 height 26
type input "[DATE]"
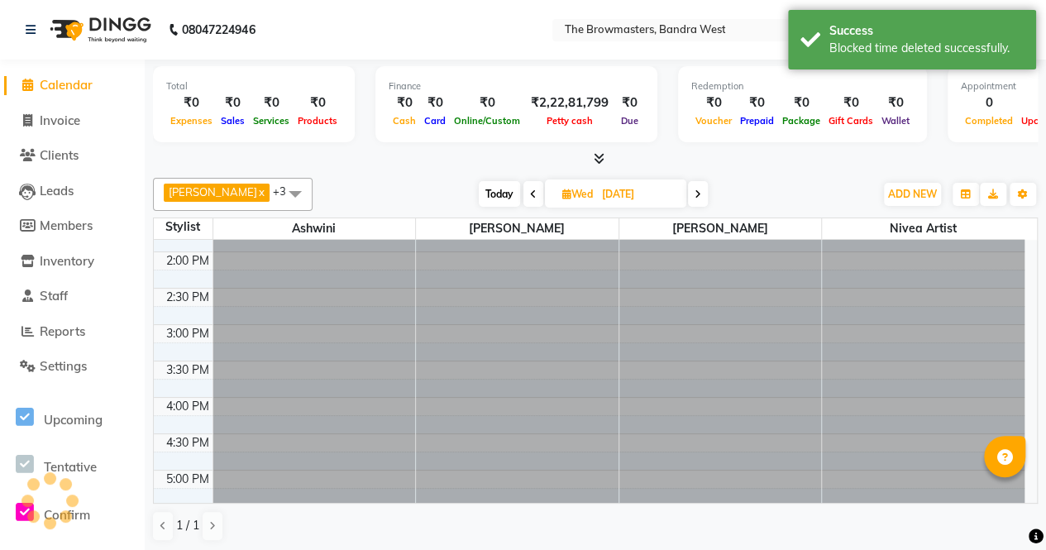
scroll to position [288, 0]
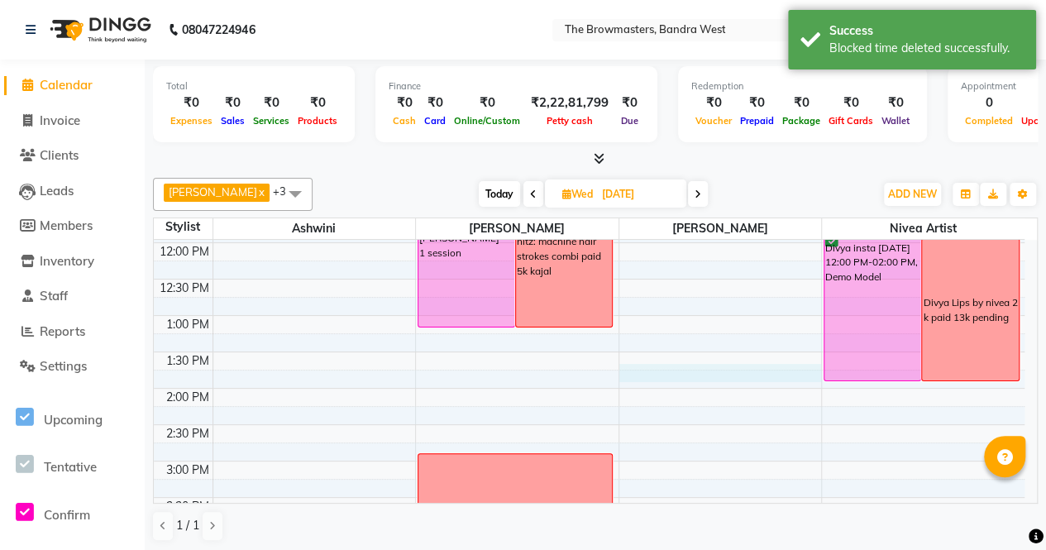
click at [681, 373] on div "8:00 AM 8:30 AM 9:00 AM 9:30 AM 10:00 AM 10:30 AM 11:00 AM 11:30 AM 12:00 PM 12…" at bounding box center [589, 424] width 871 height 945
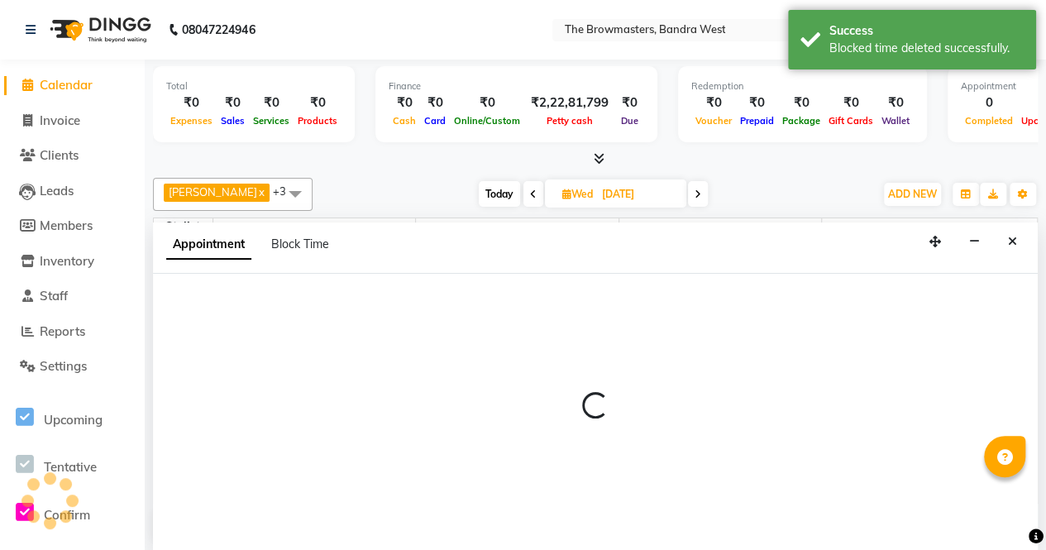
select select "64308"
select select "825"
select select "tentative"
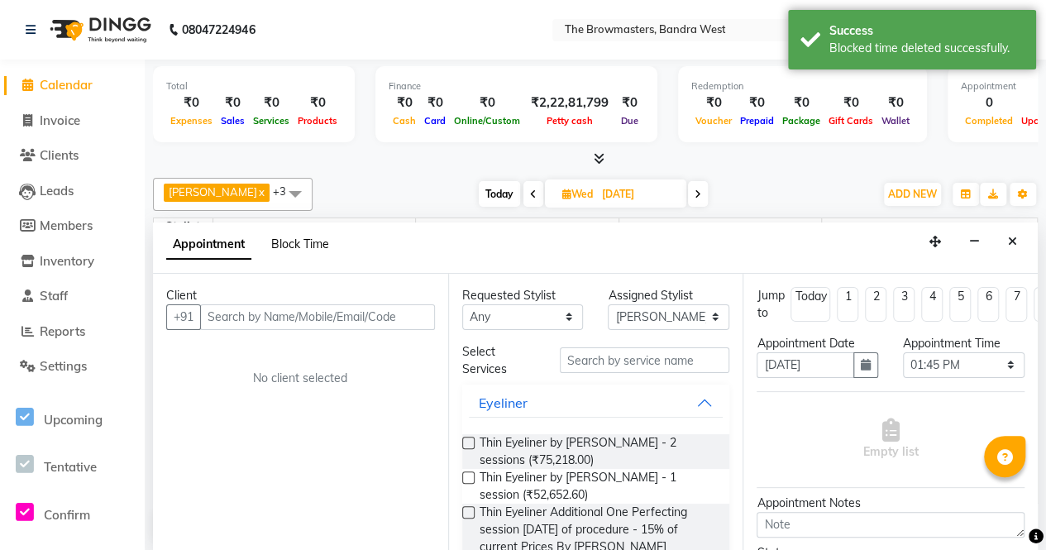
click at [285, 244] on span "Block Time" at bounding box center [300, 244] width 58 height 15
select select "64308"
select select "825"
select select "840"
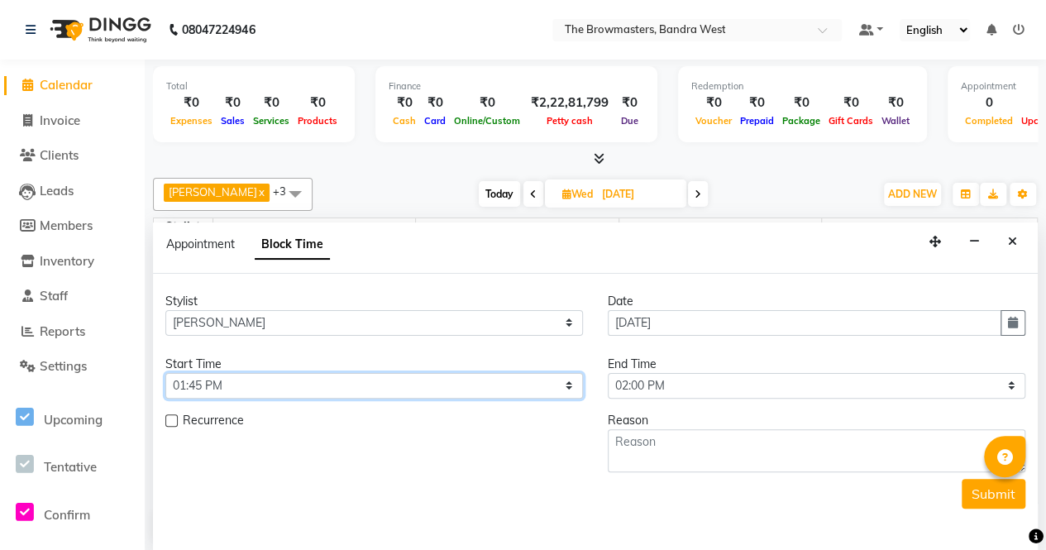
click at [264, 382] on select "Select 09:00 AM 09:15 AM 09:30 AM 09:45 AM 10:00 AM 10:15 AM 10:30 AM 10:45 AM …" at bounding box center [374, 386] width 418 height 26
select select "900"
click at [165, 373] on select "Select 09:00 AM 09:15 AM 09:30 AM 09:45 AM 10:00 AM 10:15 AM 10:30 AM 10:45 AM …" at bounding box center [374, 386] width 418 height 26
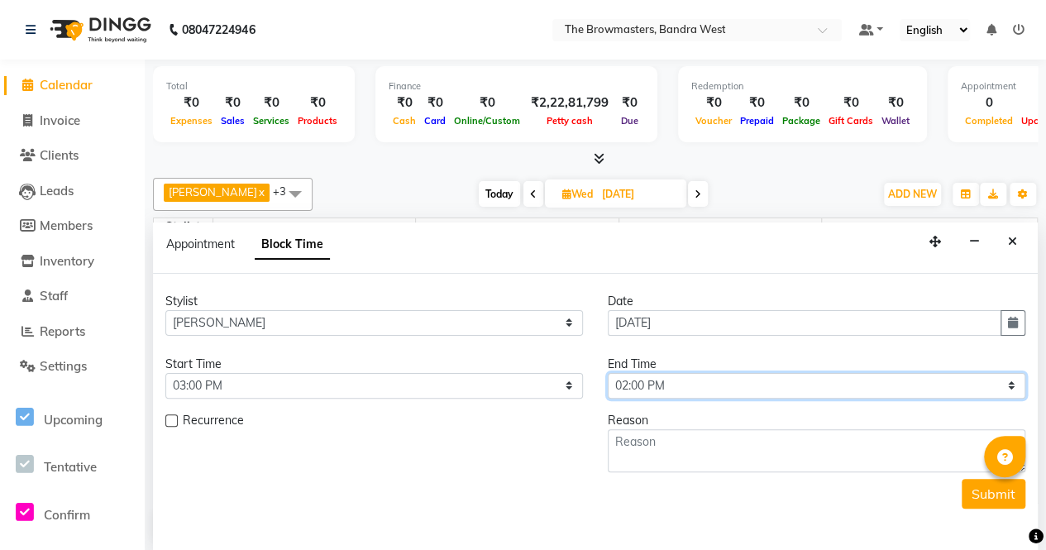
click at [691, 382] on select "Select 09:00 AM 09:15 AM 09:30 AM 09:45 AM 10:00 AM 10:15 AM 10:30 AM 10:45 AM …" at bounding box center [817, 386] width 418 height 26
select select "1020"
click at [608, 373] on select "Select 09:00 AM 09:15 AM 09:30 AM 09:45 AM 10:00 AM 10:15 AM 10:30 AM 10:45 AM …" at bounding box center [817, 386] width 418 height 26
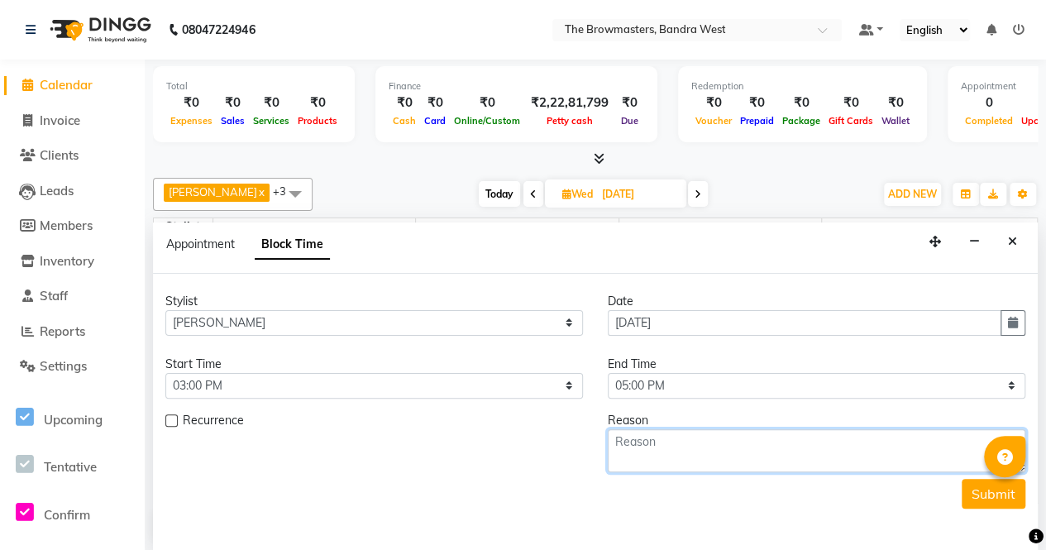
click at [673, 466] on textarea at bounding box center [817, 450] width 418 height 43
paste textarea "[PERSON_NAME] ; 2nd sess Nano brows by [PERSON_NAME]"
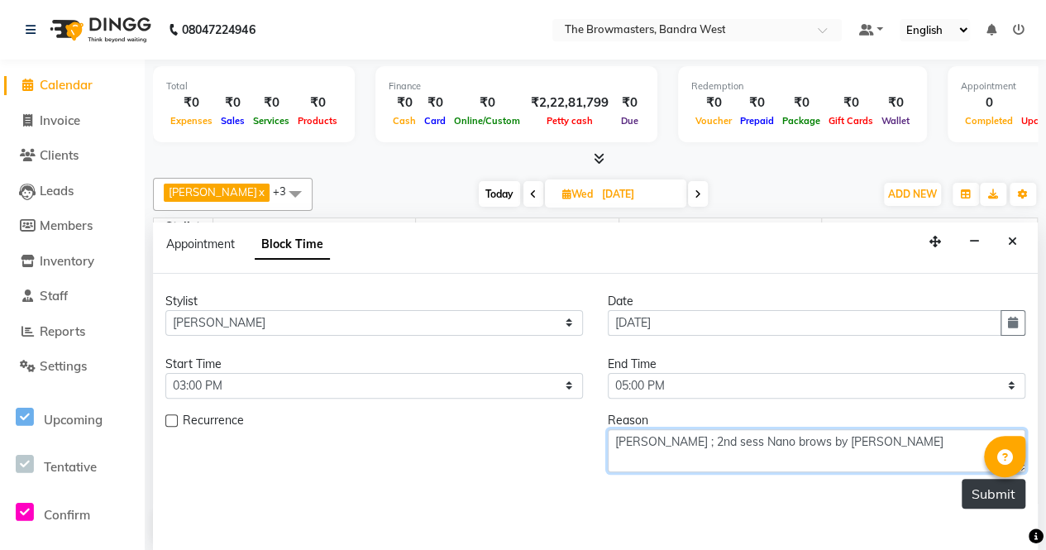
type textarea "[PERSON_NAME] ; 2nd sess Nano brows by [PERSON_NAME]"
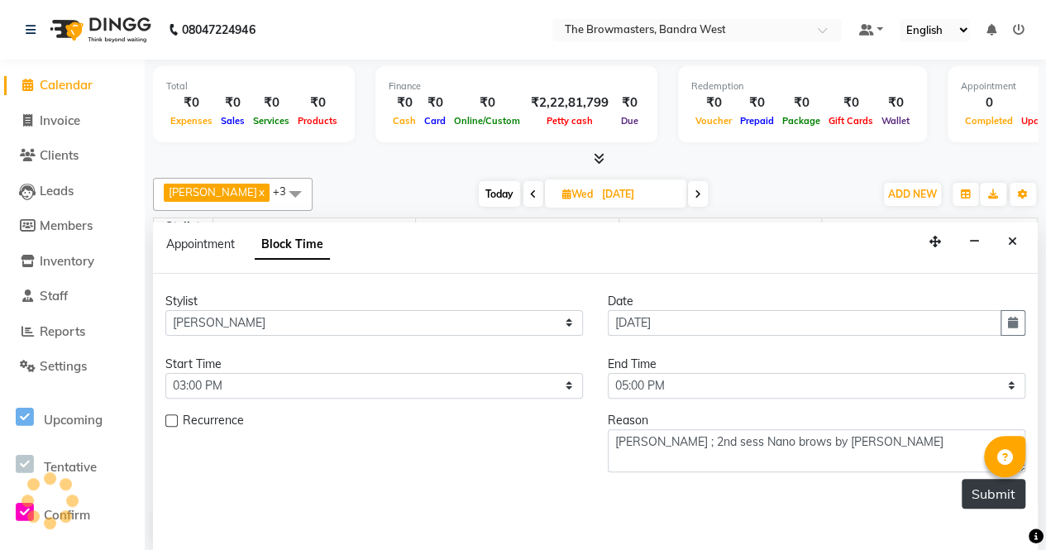
click at [981, 479] on button "Submit" at bounding box center [994, 494] width 64 height 30
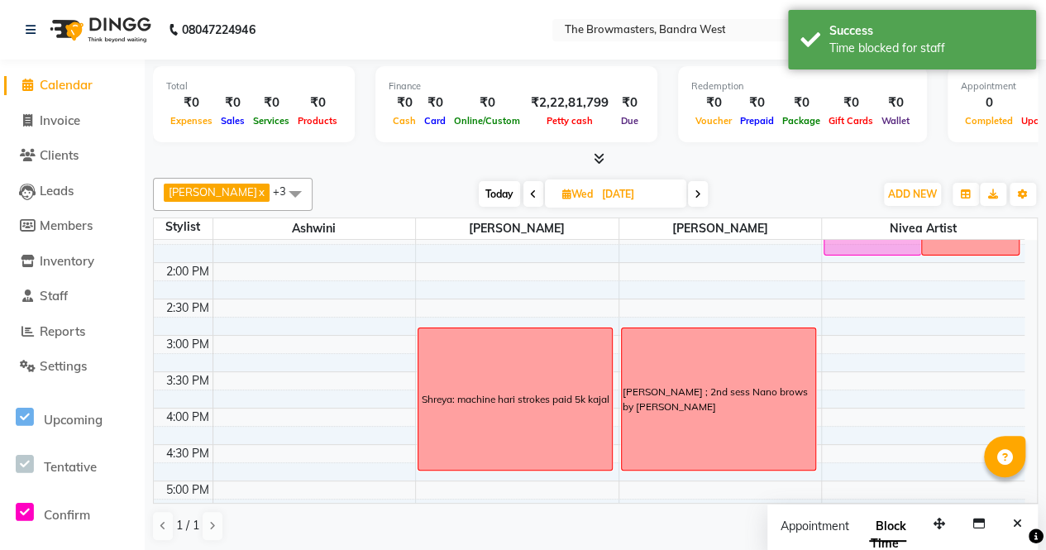
scroll to position [415, 0]
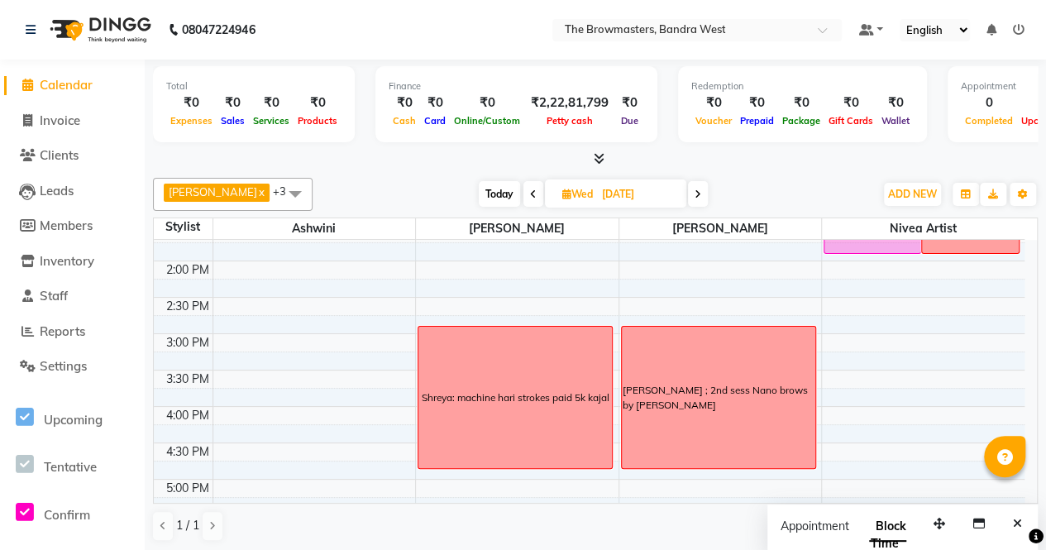
click at [533, 189] on icon at bounding box center [533, 194] width 7 height 10
type input "[DATE]"
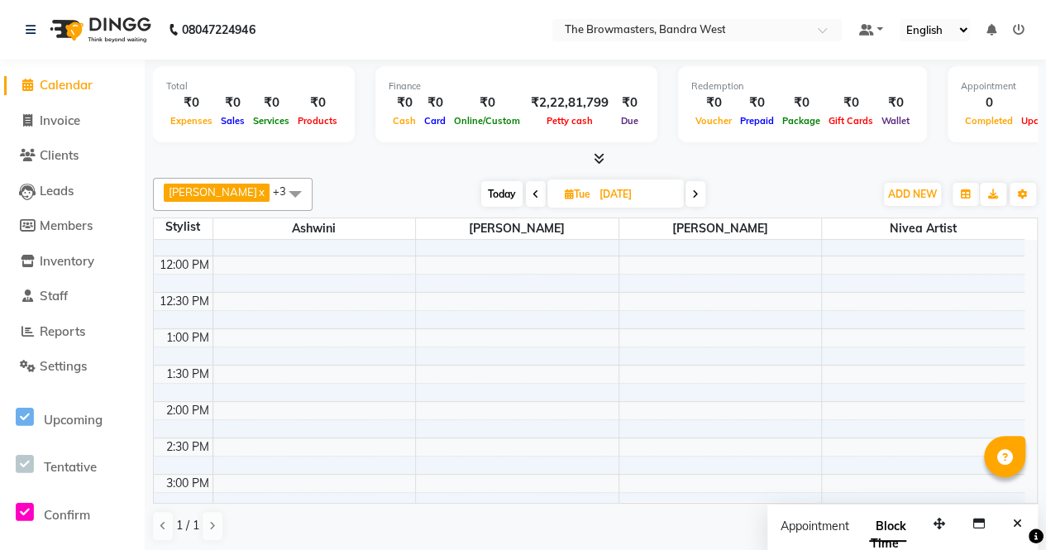
scroll to position [272, 0]
click at [665, 270] on div "8:00 AM 8:30 AM 9:00 AM 9:30 AM 10:00 AM 10:30 AM 11:00 AM 11:30 AM 12:00 PM 12…" at bounding box center [589, 440] width 871 height 945
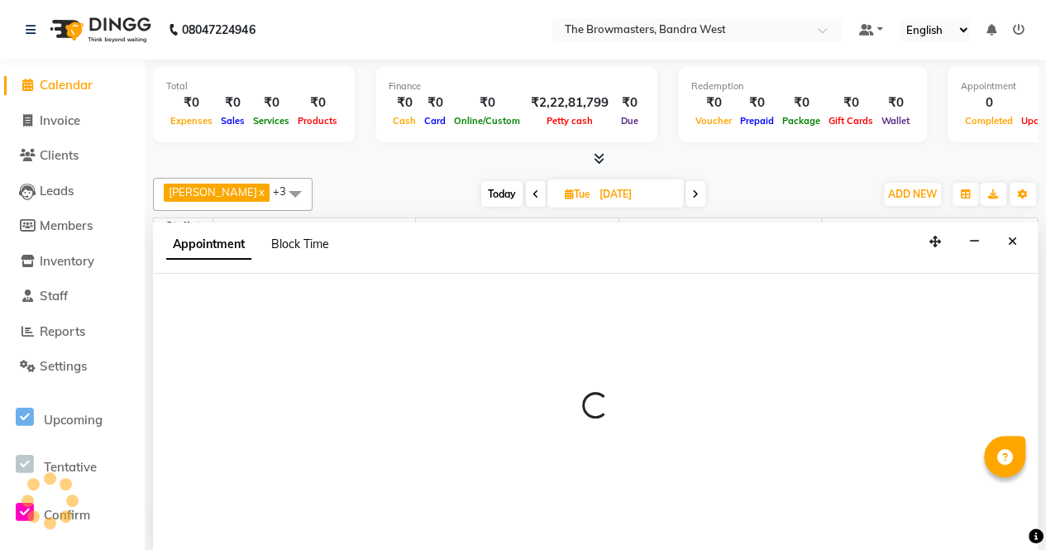
select select "64308"
select select "735"
select select "tentative"
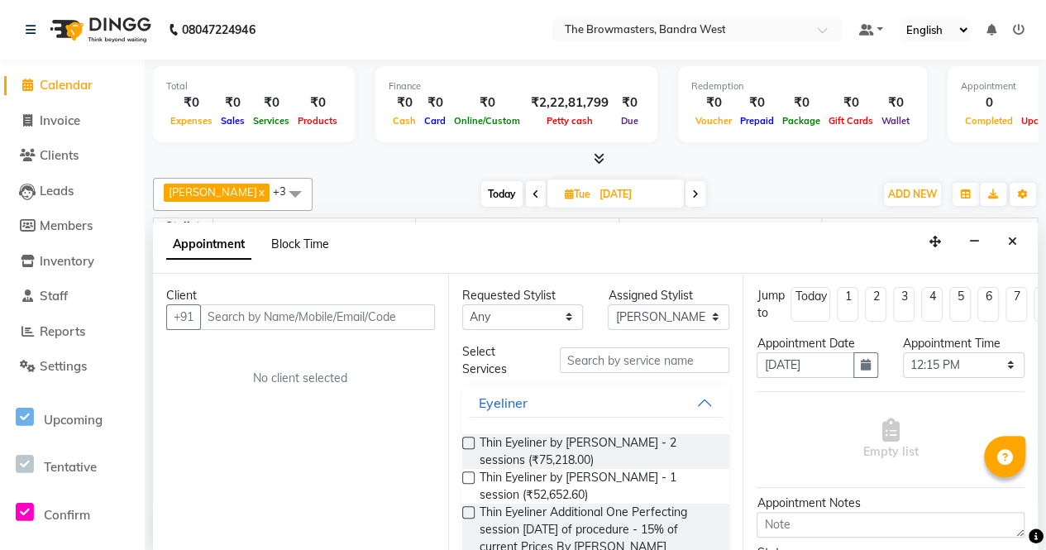
scroll to position [0, 0]
click at [278, 245] on span "Block Time" at bounding box center [300, 244] width 58 height 15
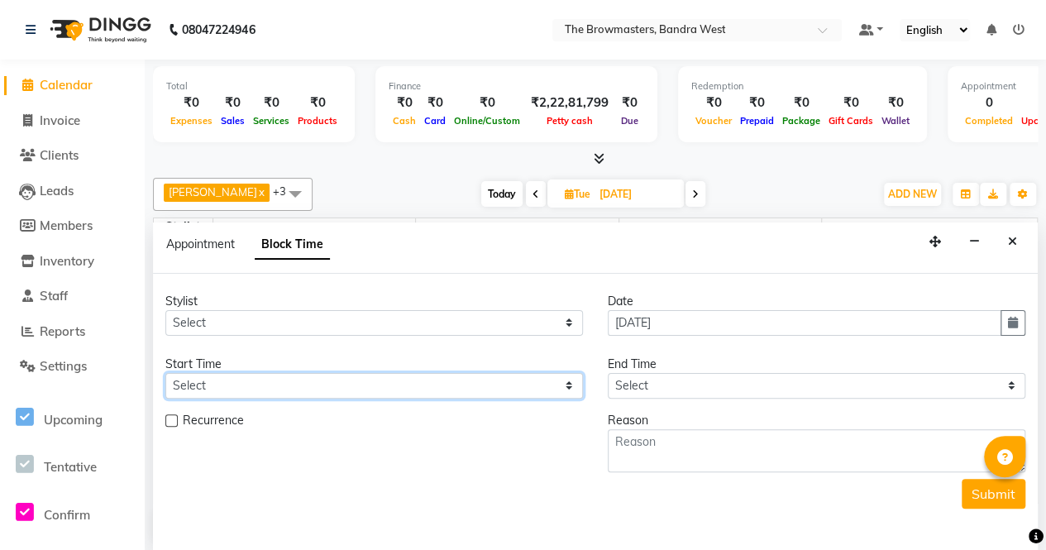
click at [227, 378] on select "Select" at bounding box center [374, 386] width 418 height 26
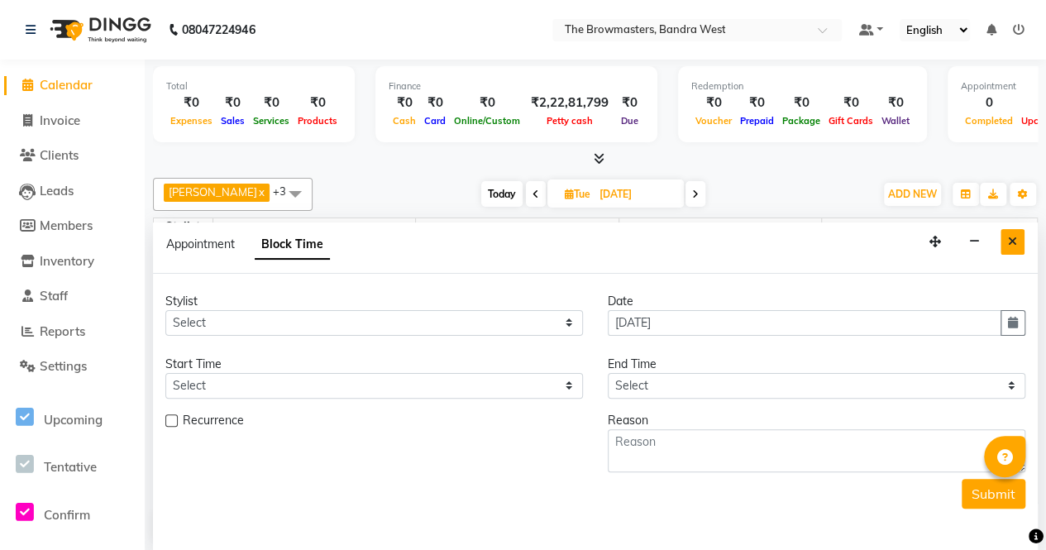
click at [1016, 229] on button "Close" at bounding box center [1013, 242] width 24 height 26
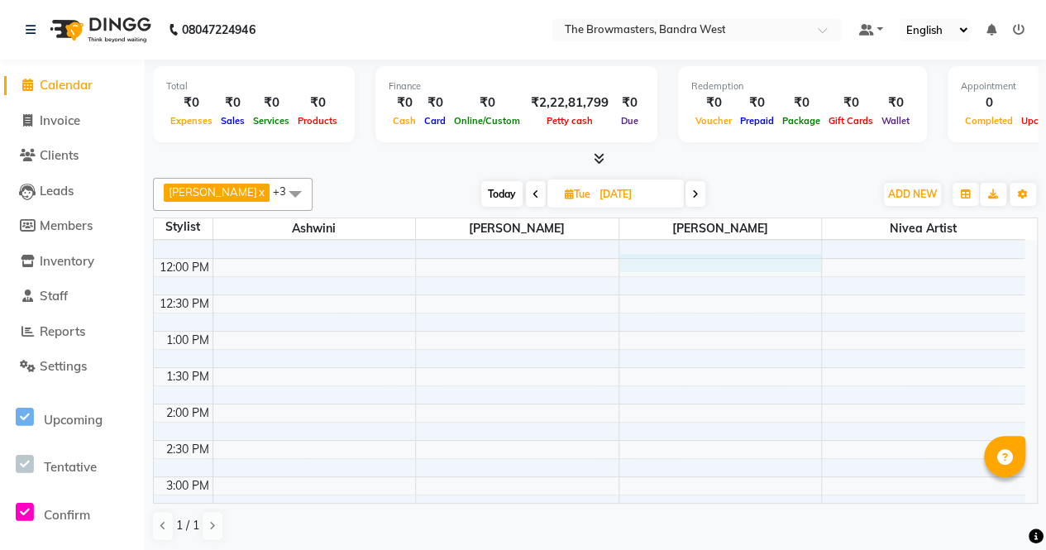
click at [696, 260] on div "8:00 AM 8:30 AM 9:00 AM 9:30 AM 10:00 AM 10:30 AM 11:00 AM 11:30 AM 12:00 PM 12…" at bounding box center [589, 440] width 871 height 945
select select "64308"
select select "tentative"
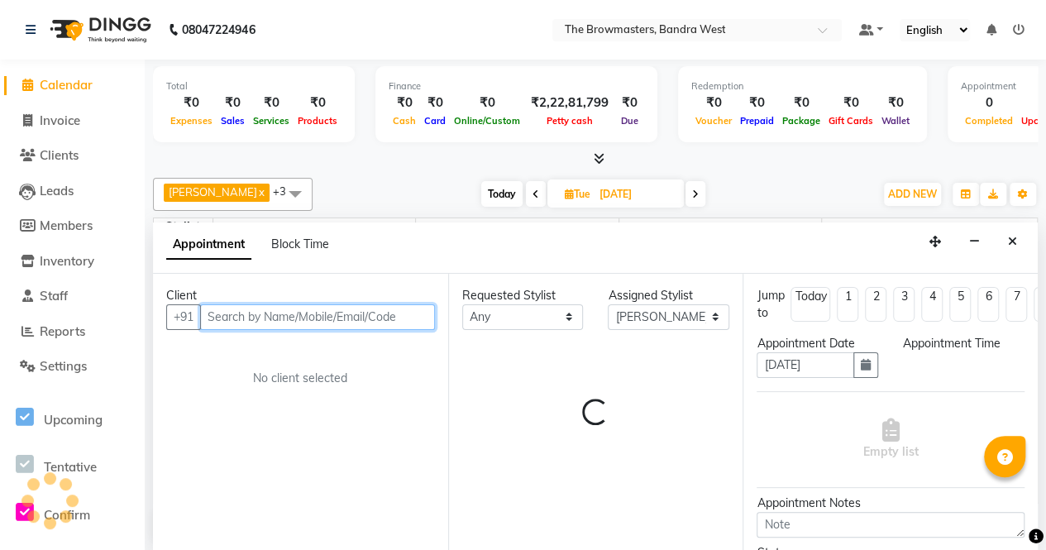
select select "720"
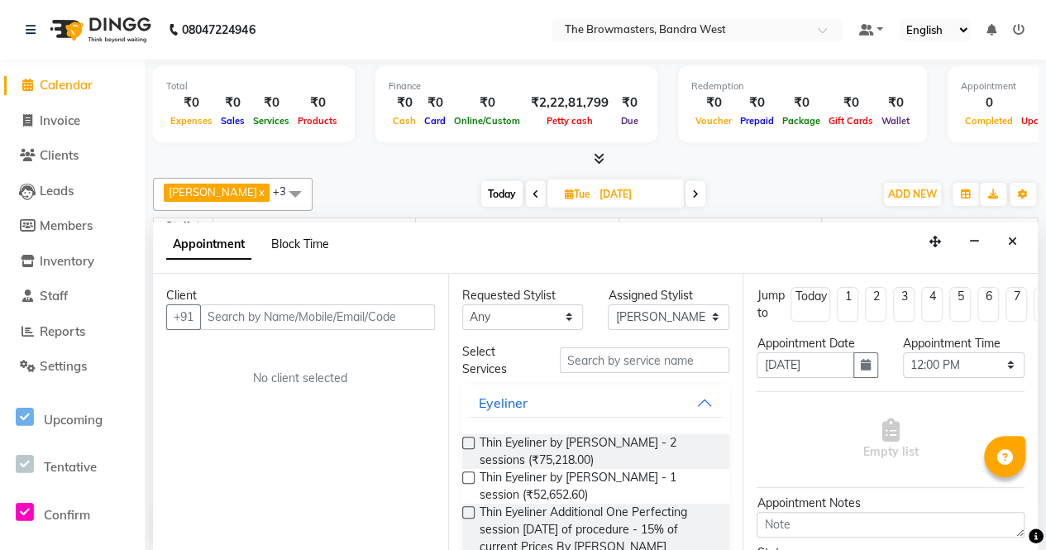
click at [292, 239] on span "Block Time" at bounding box center [300, 244] width 58 height 15
select select "64308"
select select "720"
select select "735"
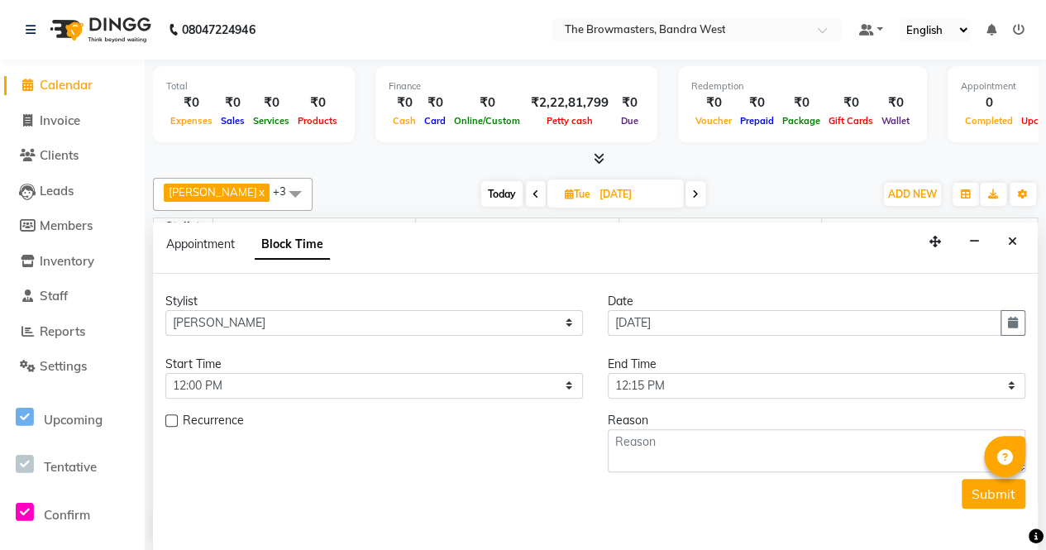
scroll to position [288, 0]
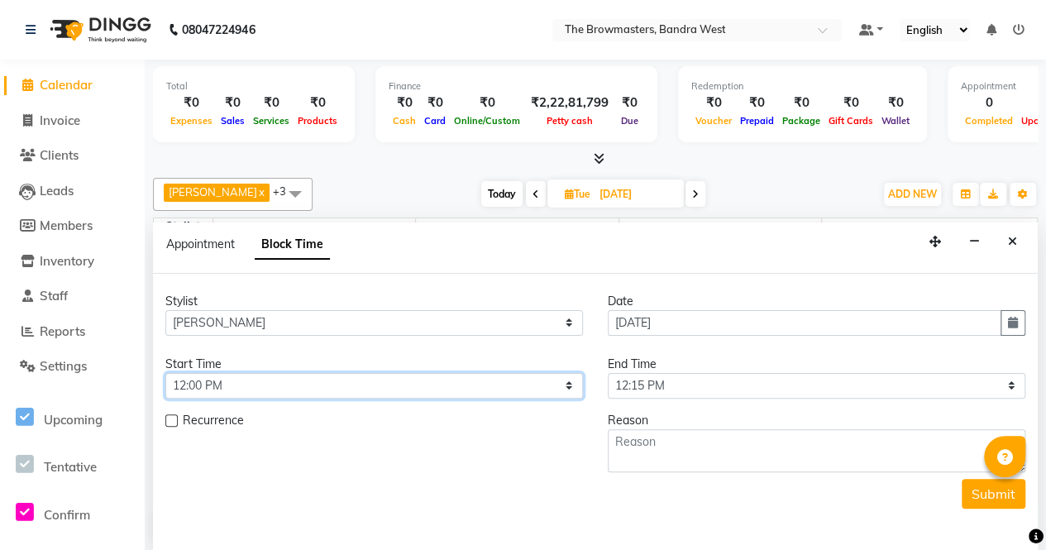
click at [222, 378] on select "Select 09:00 AM 09:15 AM 09:30 AM 09:45 AM 10:00 AM 10:15 AM 10:30 AM 10:45 AM …" at bounding box center [374, 386] width 418 height 26
select select "690"
click at [165, 373] on select "Select 09:00 AM 09:15 AM 09:30 AM 09:45 AM 10:00 AM 10:15 AM 10:30 AM 10:45 AM …" at bounding box center [374, 386] width 418 height 26
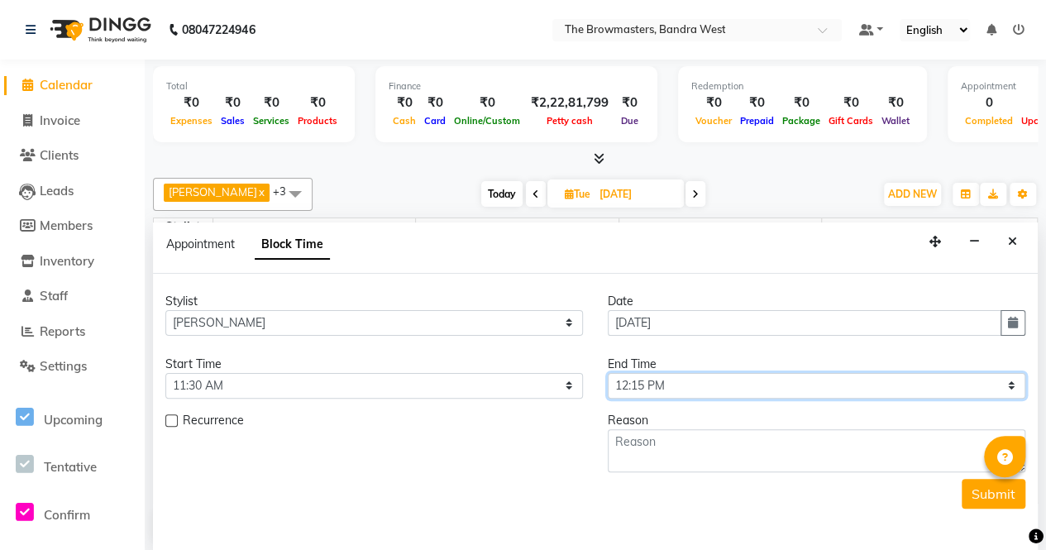
click at [740, 381] on select "Select 09:00 AM 09:15 AM 09:30 AM 09:45 AM 10:00 AM 10:15 AM 10:30 AM 10:45 AM …" at bounding box center [817, 386] width 418 height 26
select select "870"
click at [608, 373] on select "Select 09:00 AM 09:15 AM 09:30 AM 09:45 AM 10:00 AM 10:15 AM 10:30 AM 10:45 AM …" at bounding box center [817, 386] width 418 height 26
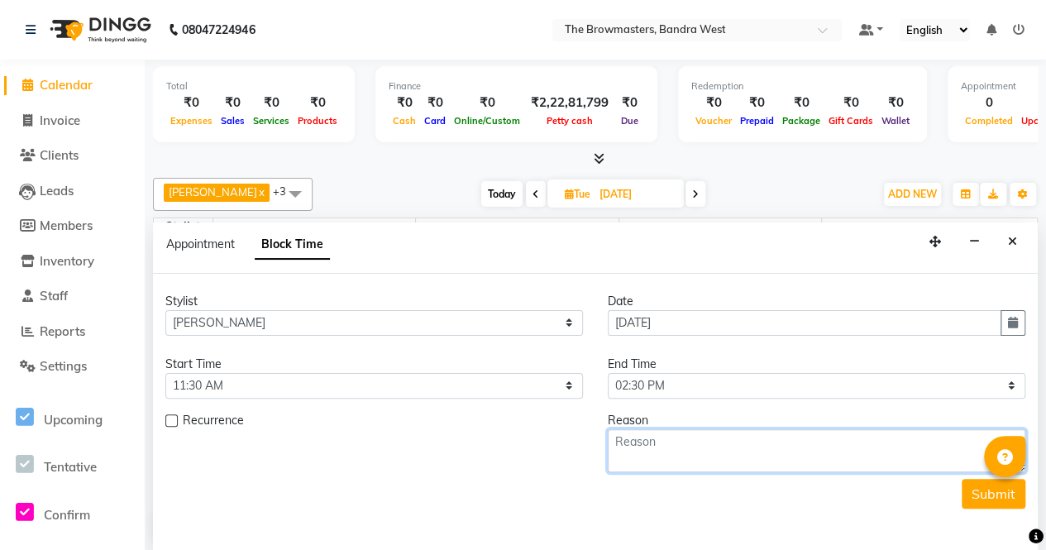
click at [674, 468] on textarea at bounding box center [817, 450] width 418 height 43
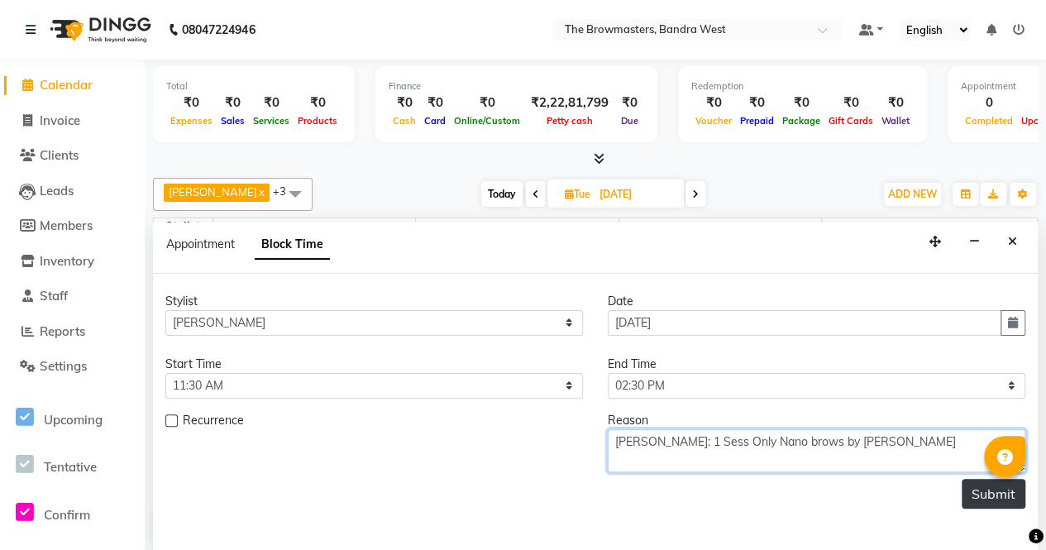
type textarea "[PERSON_NAME]: 1 Sess Only Nano brows by [PERSON_NAME]"
click at [989, 486] on button "Submit" at bounding box center [994, 494] width 64 height 30
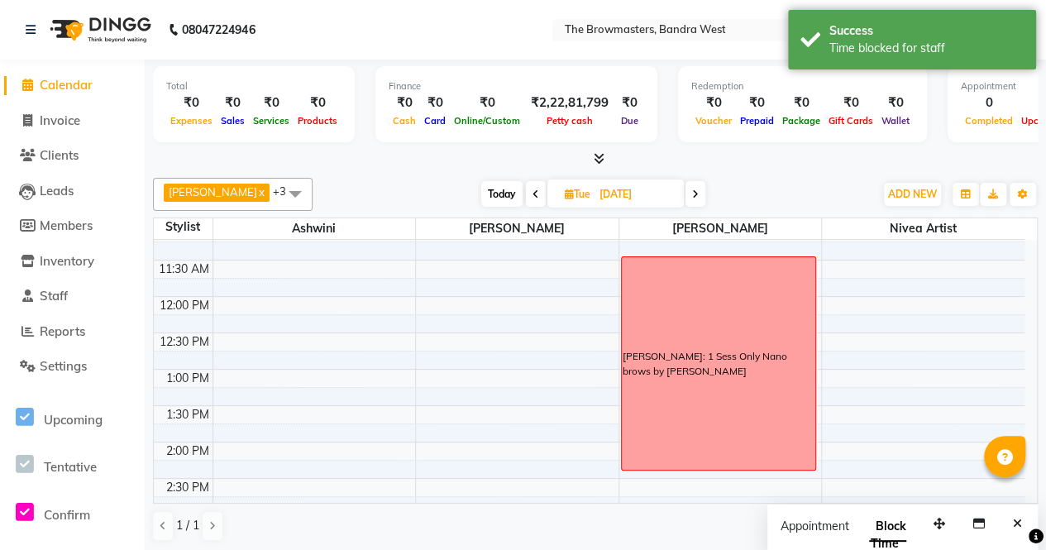
scroll to position [232, 0]
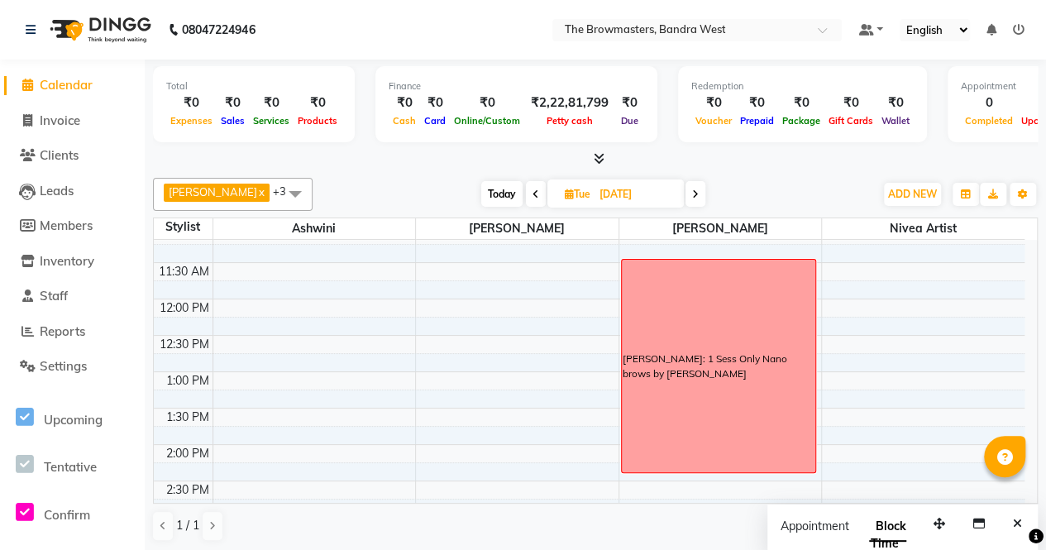
click at [490, 186] on span "Today" at bounding box center [501, 194] width 41 height 26
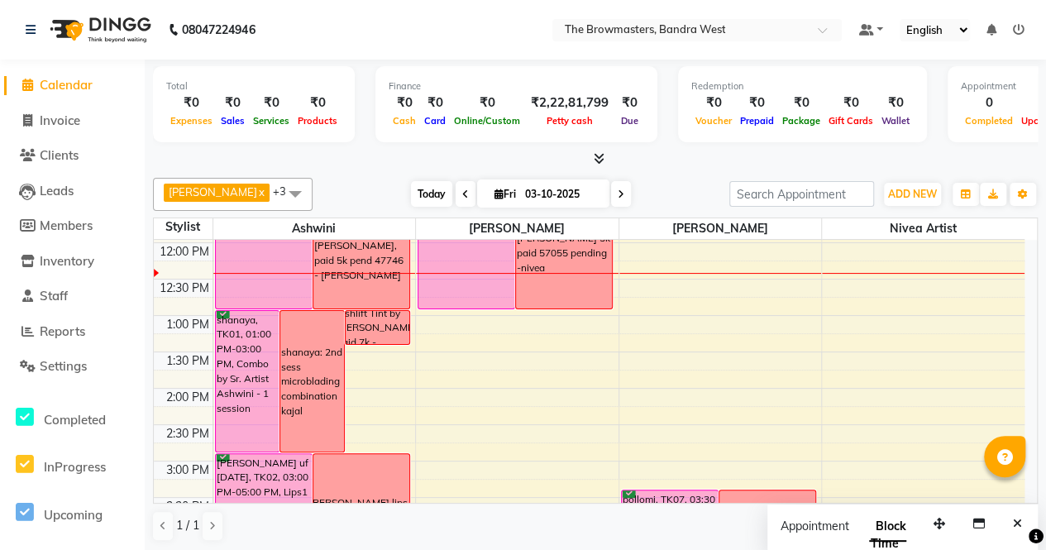
click at [441, 182] on span "Today" at bounding box center [431, 194] width 41 height 26
click at [622, 194] on icon at bounding box center [621, 194] width 7 height 10
type input "04-10-2025"
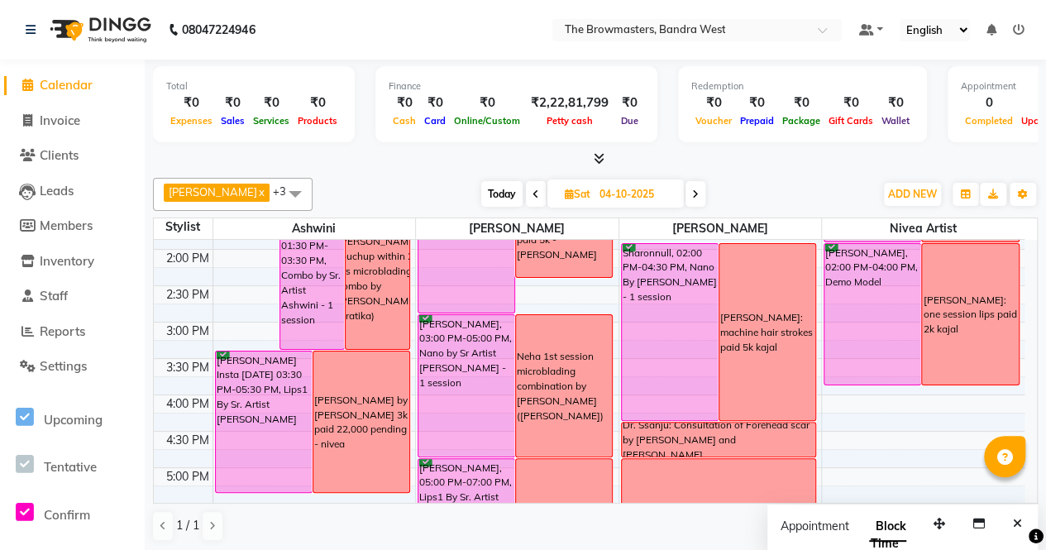
scroll to position [470, 0]
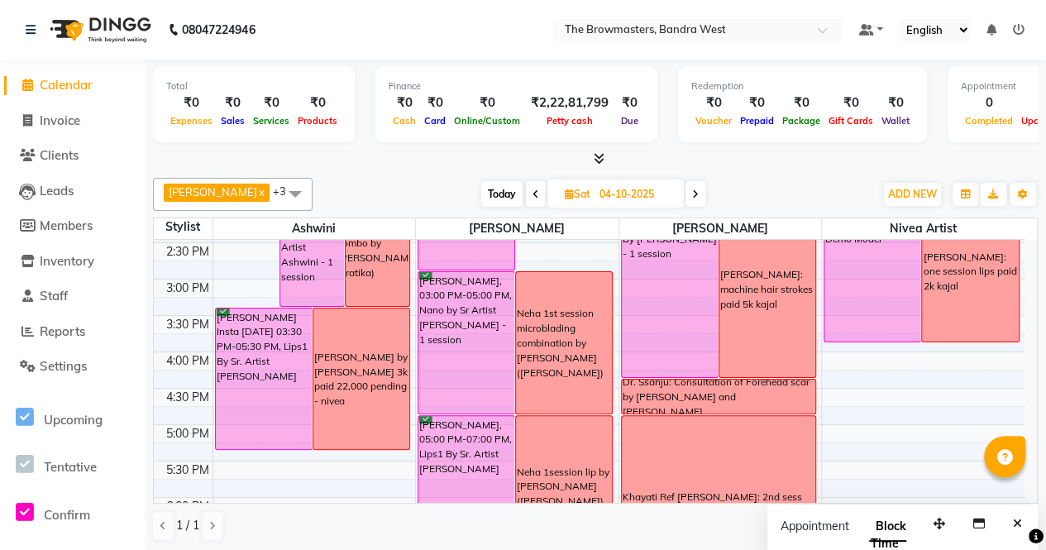
click at [1037, 411] on div "Total ₹0 Expenses ₹0 Sales ₹0 Services ₹0 Products Finance ₹0 Cash ₹0 Card ₹0 O…" at bounding box center [595, 306] width 901 height 493
click at [629, 192] on input "04-10-2025" at bounding box center [636, 194] width 83 height 25
select select "10"
select select "2025"
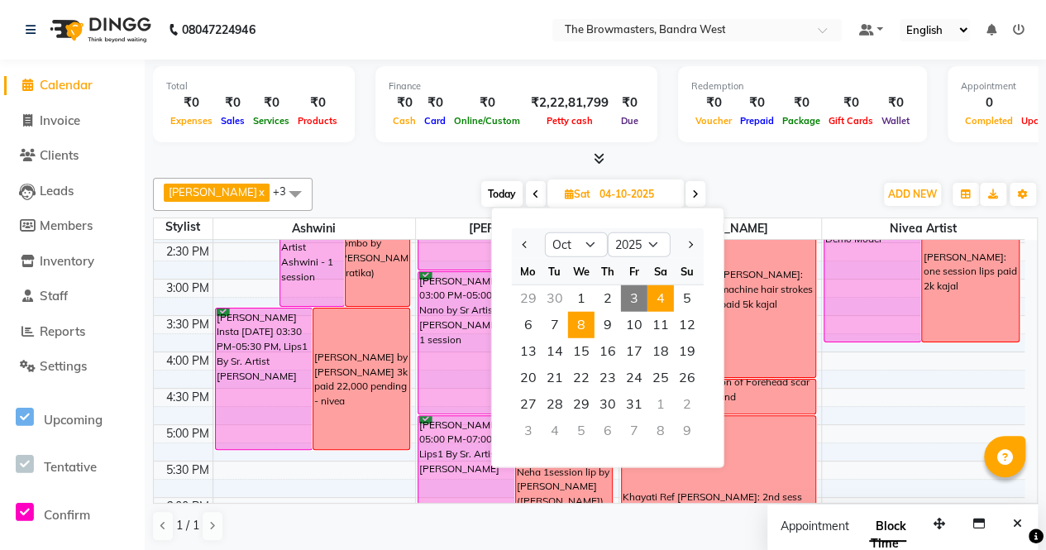
click at [581, 326] on span "8" at bounding box center [581, 325] width 26 height 26
type input "[DATE]"
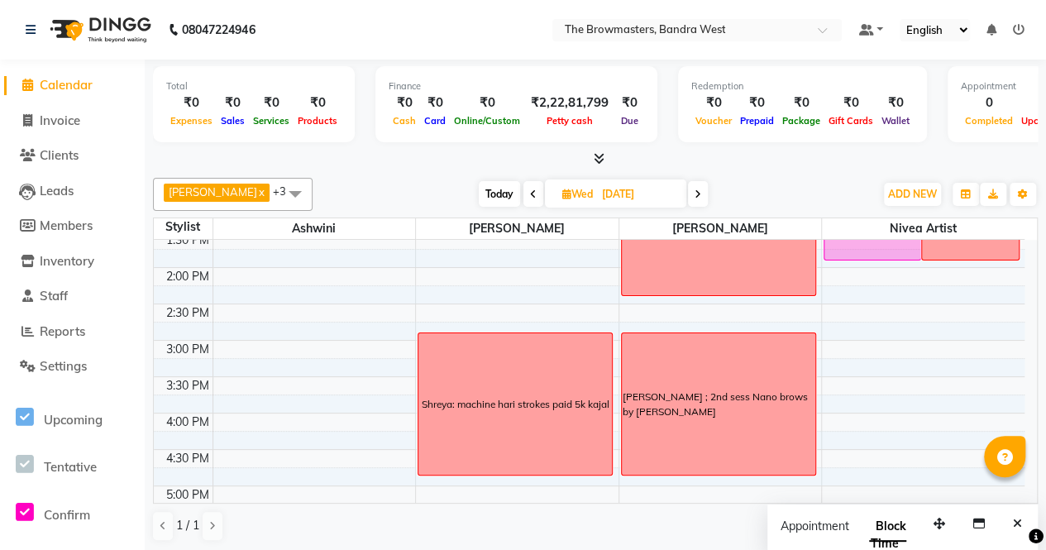
scroll to position [403, 0]
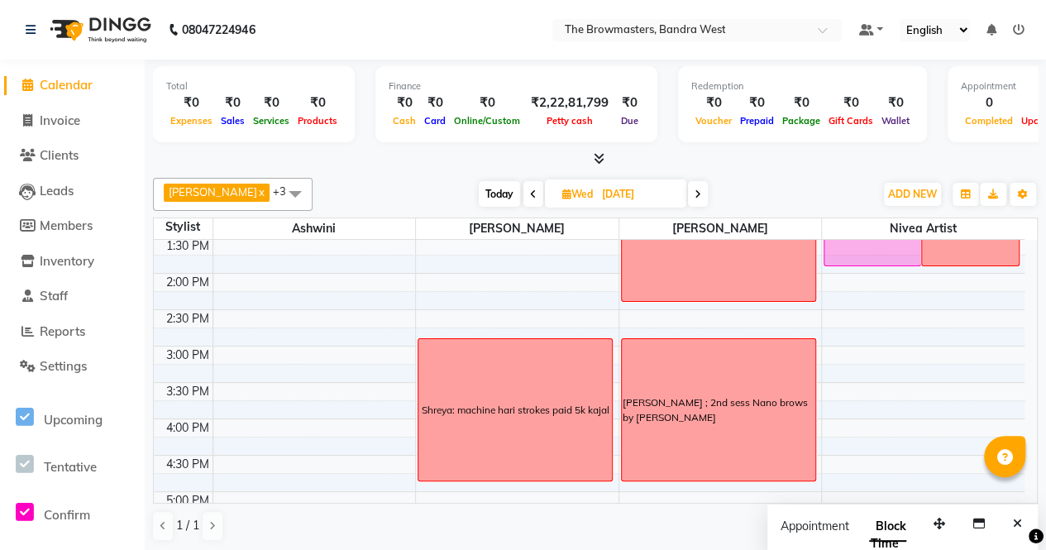
click at [1038, 399] on div "Total ₹0 Expenses ₹0 Sales ₹0 Services ₹0 Products Finance ₹0 Cash ₹0 Card ₹0 O…" at bounding box center [595, 306] width 901 height 493
click at [653, 194] on input "[DATE]" at bounding box center [638, 194] width 83 height 25
select select "10"
select select "2025"
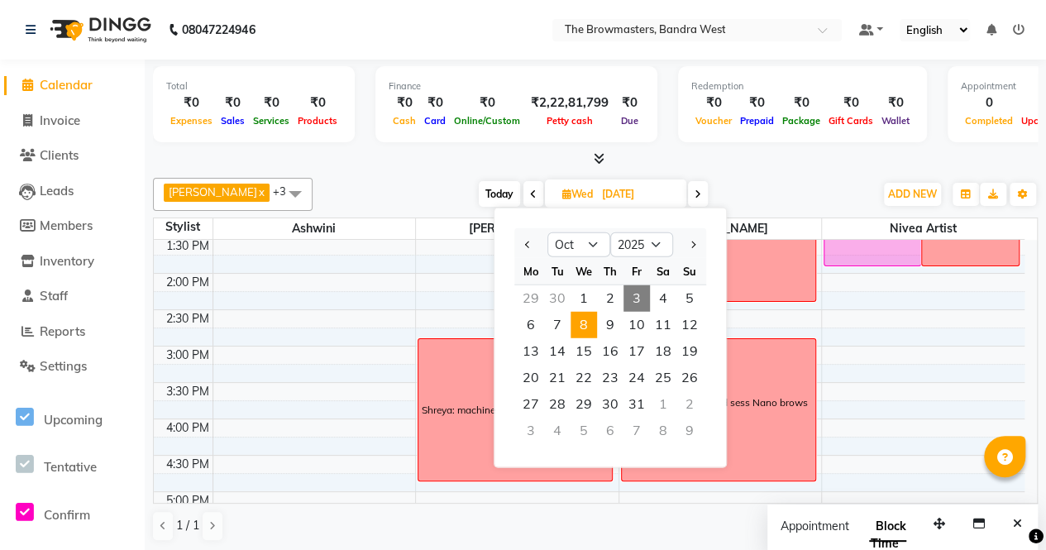
click at [536, 194] on icon at bounding box center [533, 194] width 7 height 10
type input "[DATE]"
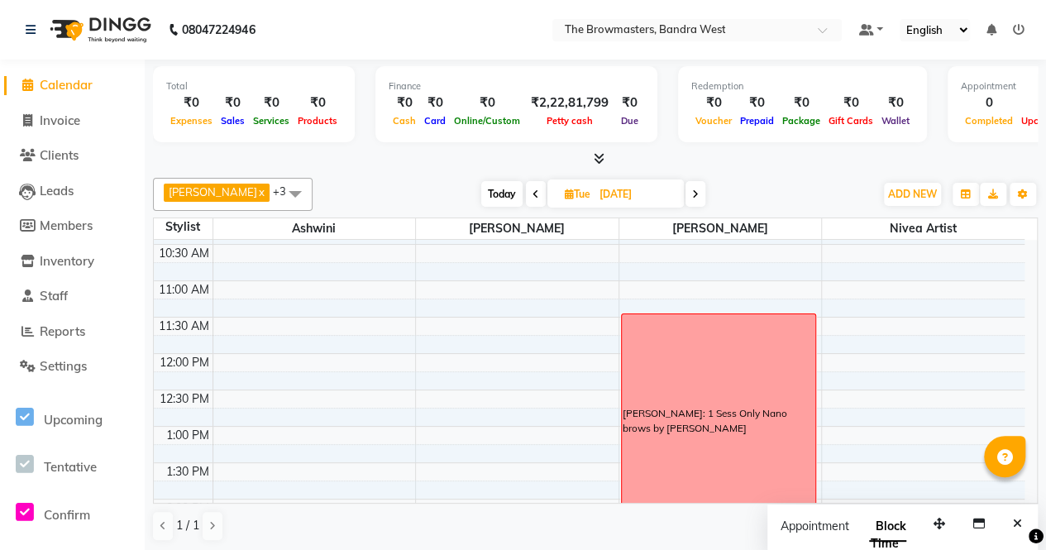
scroll to position [168, 0]
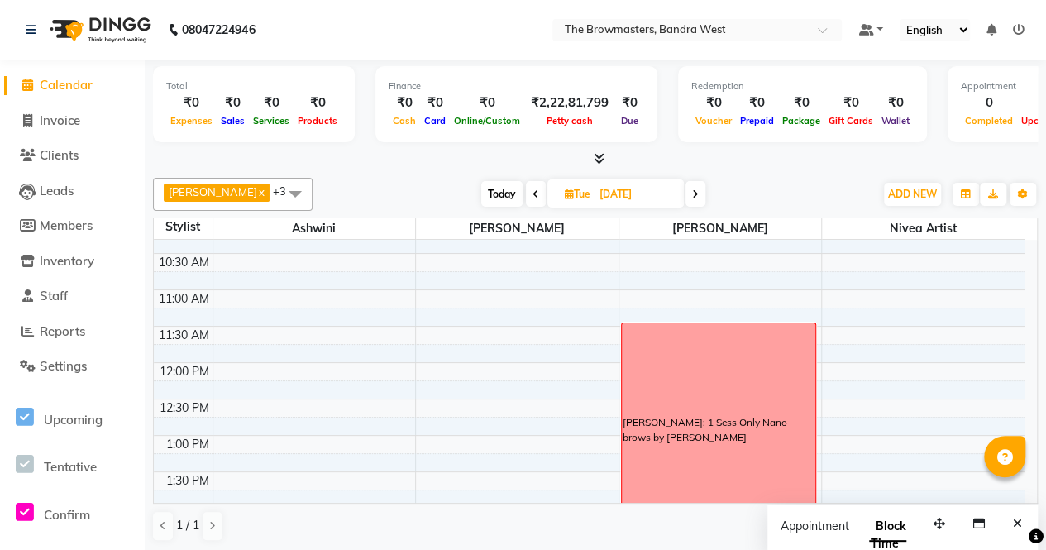
click at [691, 447] on div "[PERSON_NAME]: 1 Sess Only Nano brows by [PERSON_NAME]" at bounding box center [719, 429] width 194 height 213
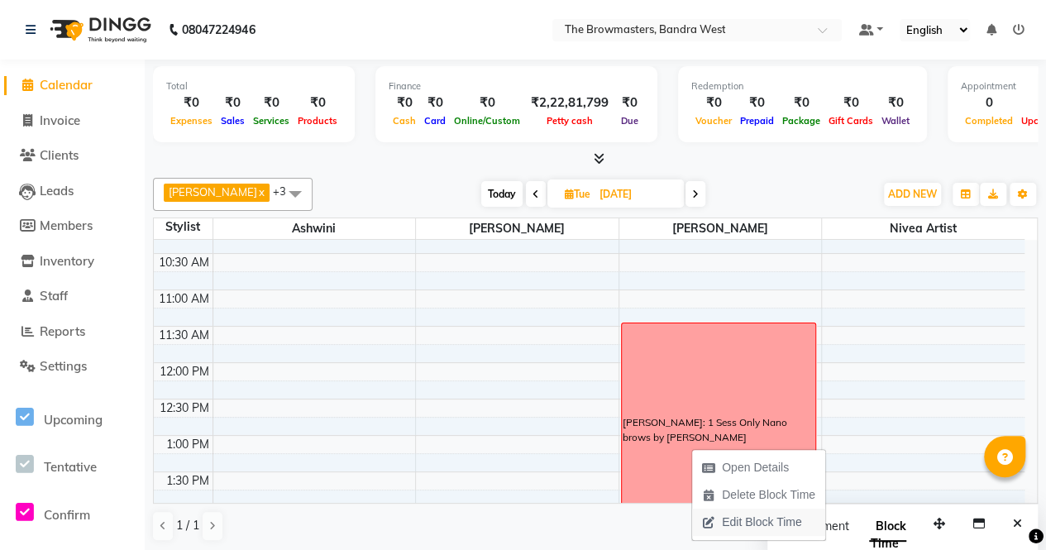
click at [733, 510] on span "Edit Block Time" at bounding box center [751, 522] width 119 height 27
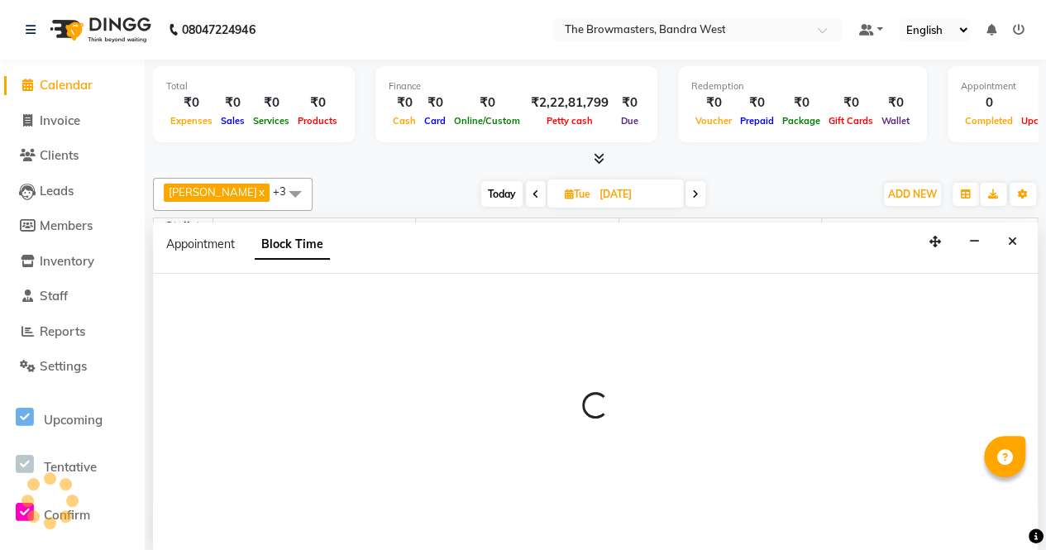
scroll to position [288, 0]
select select "64308"
select select "690"
select select "870"
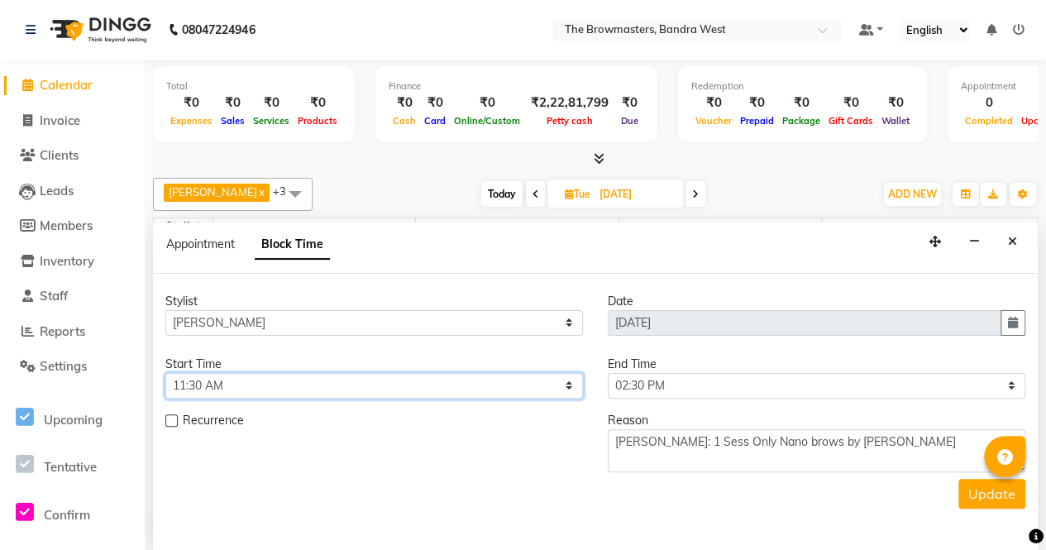
click at [304, 380] on select "Select 09:00 AM 09:15 AM 09:30 AM 09:45 AM 10:00 AM 10:15 AM 10:30 AM 10:45 AM …" at bounding box center [374, 386] width 418 height 26
select select "750"
click at [165, 373] on select "Select 09:00 AM 09:15 AM 09:30 AM 09:45 AM 10:00 AM 10:15 AM 10:30 AM 10:45 AM …" at bounding box center [374, 386] width 418 height 26
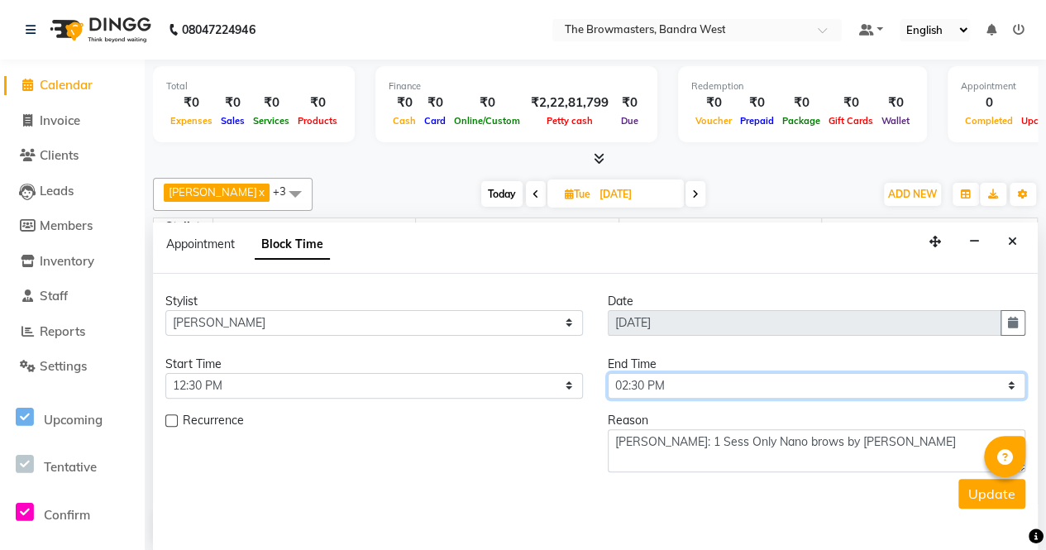
click at [699, 380] on select "Select 09:00 AM 09:15 AM 09:30 AM 09:45 AM 10:00 AM 10:15 AM 10:30 AM 10:45 AM …" at bounding box center [817, 386] width 418 height 26
select select "930"
click at [608, 373] on select "Select 09:00 AM 09:15 AM 09:30 AM 09:45 AM 10:00 AM 10:15 AM 10:30 AM 10:45 AM …" at bounding box center [817, 386] width 418 height 26
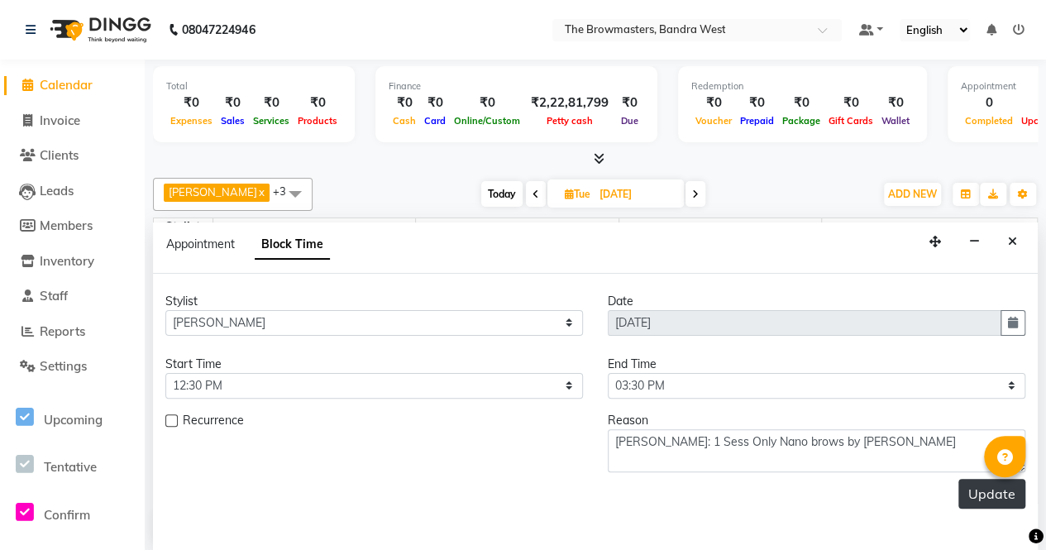
click at [980, 491] on button "Update" at bounding box center [992, 494] width 67 height 30
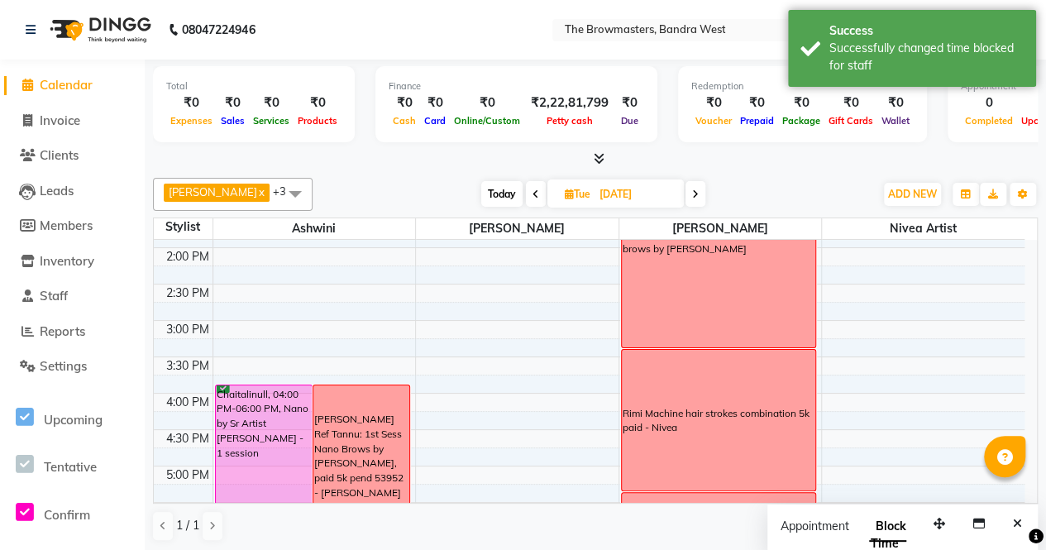
scroll to position [379, 0]
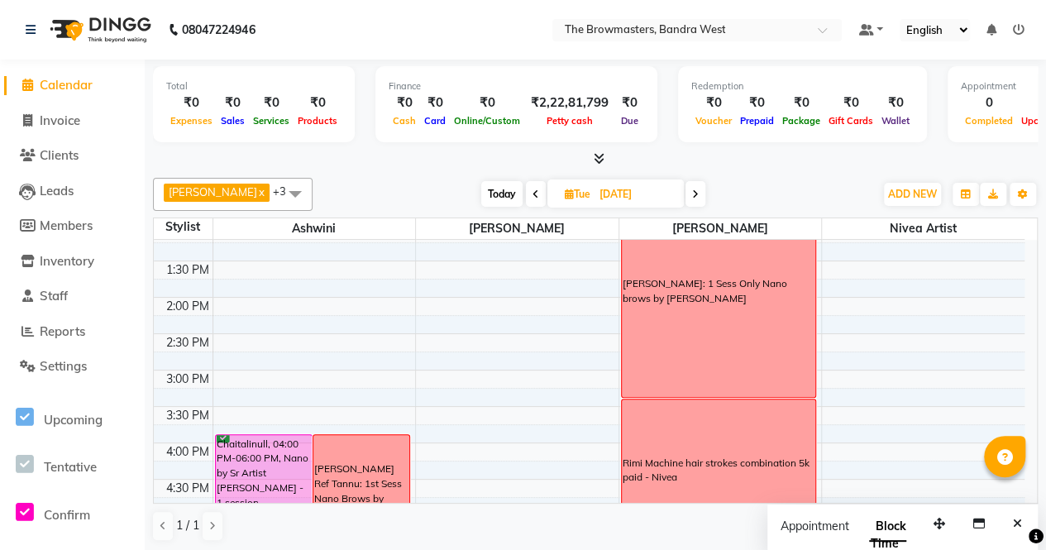
click at [1038, 373] on div "Total ₹0 Expenses ₹0 Sales ₹0 Services ₹0 Products Finance ₹0 Cash ₹0 Card ₹0 O…" at bounding box center [595, 306] width 901 height 493
click at [514, 191] on span "Today" at bounding box center [501, 194] width 41 height 26
type input "03-10-2025"
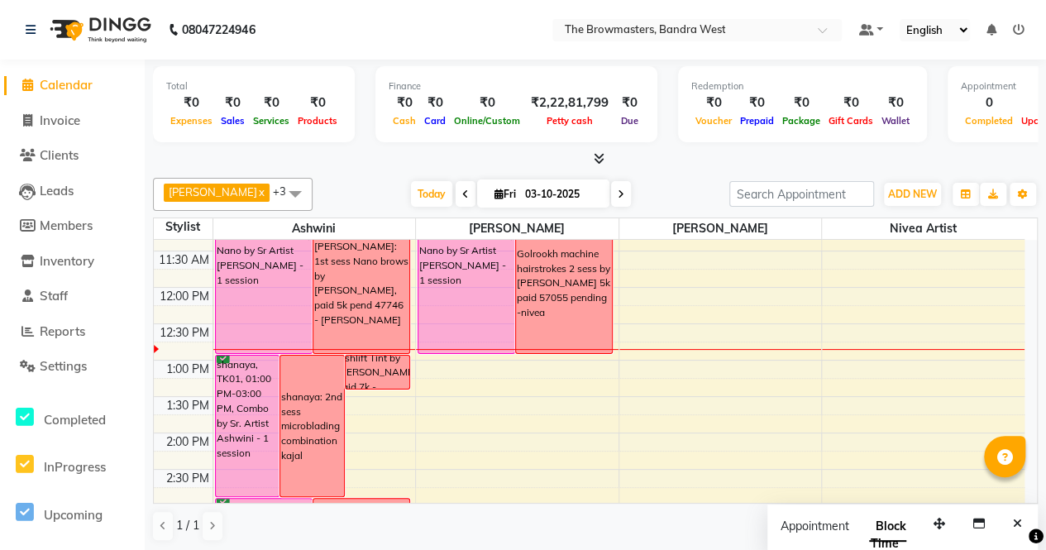
scroll to position [164, 0]
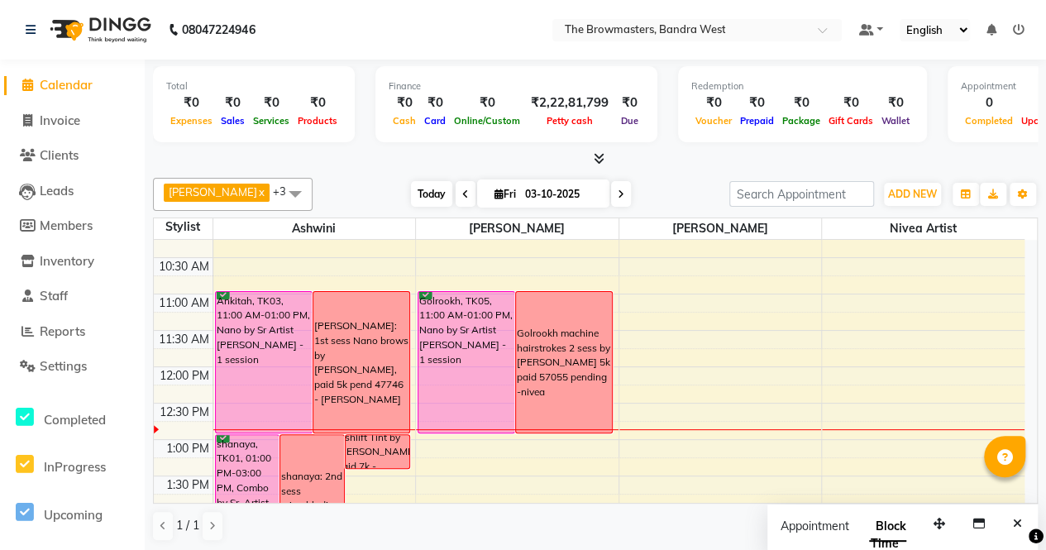
click at [432, 188] on span "Today" at bounding box center [431, 194] width 41 height 26
